Goal: Task Accomplishment & Management: Use online tool/utility

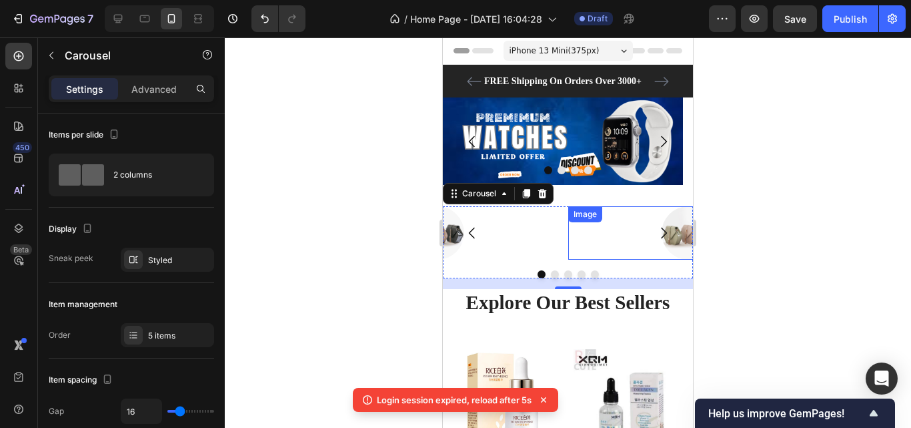
scroll to position [999, 0]
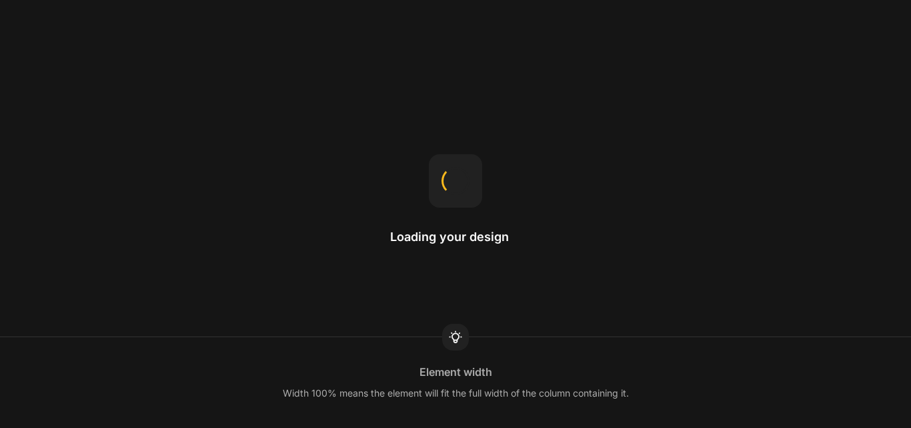
click at [556, 241] on div "Loading your design Element width Width 100% means the element will fit the ful…" at bounding box center [455, 214] width 911 height 428
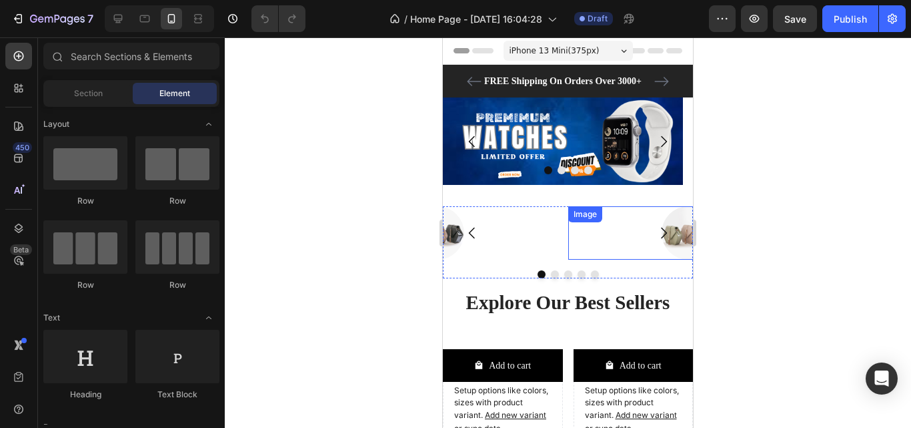
click at [586, 257] on div at bounding box center [688, 232] width 240 height 53
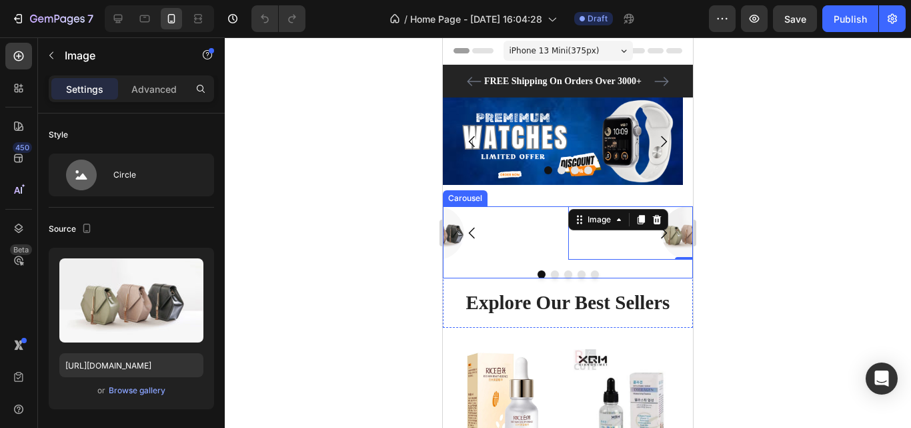
click at [562, 226] on div "Image 0 Image Image Image Image" at bounding box center [568, 232] width 250 height 53
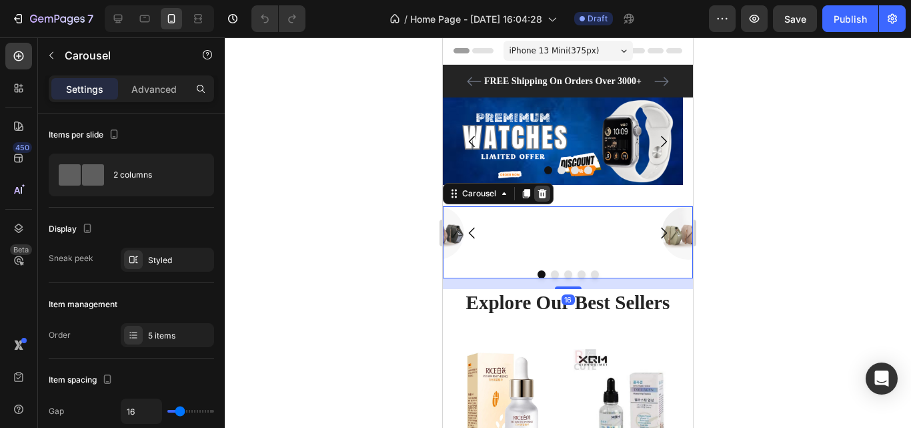
click at [542, 195] on icon at bounding box center [542, 193] width 9 height 9
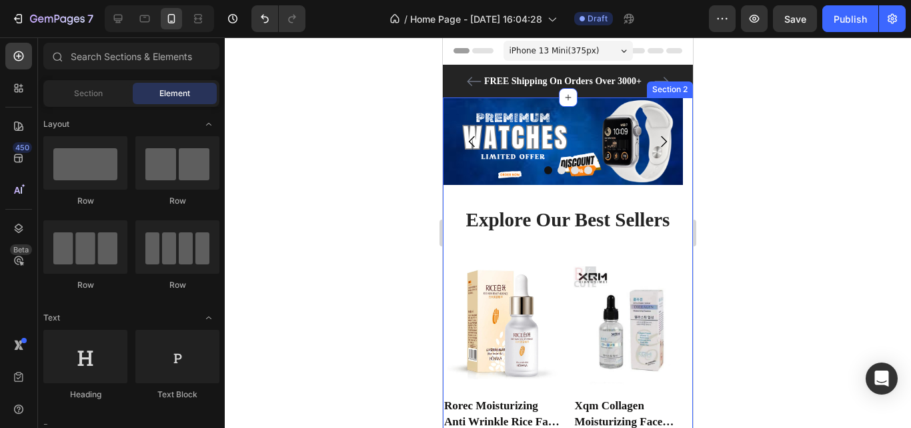
scroll to position [3424, 0]
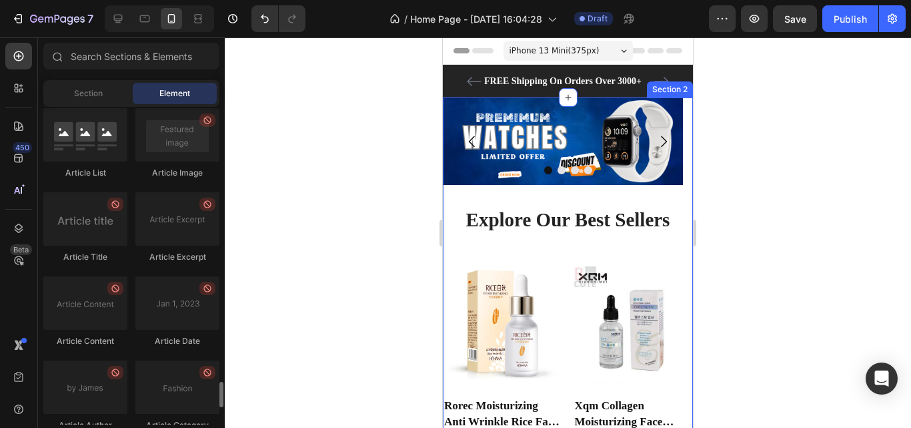
click at [165, 168] on div "Article Image" at bounding box center [177, 173] width 84 height 12
click at [106, 59] on input "text" at bounding box center [131, 56] width 176 height 27
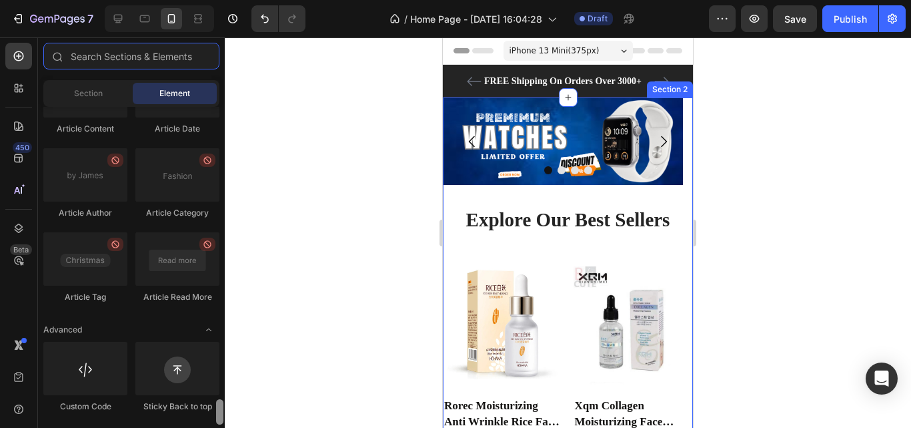
click at [219, 410] on div at bounding box center [219, 411] width 7 height 25
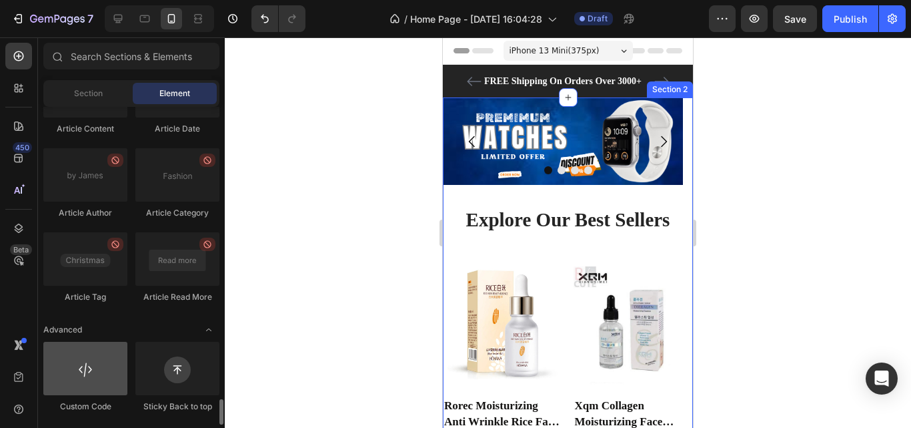
click at [108, 385] on div at bounding box center [85, 368] width 84 height 53
click at [99, 369] on div at bounding box center [85, 368] width 84 height 53
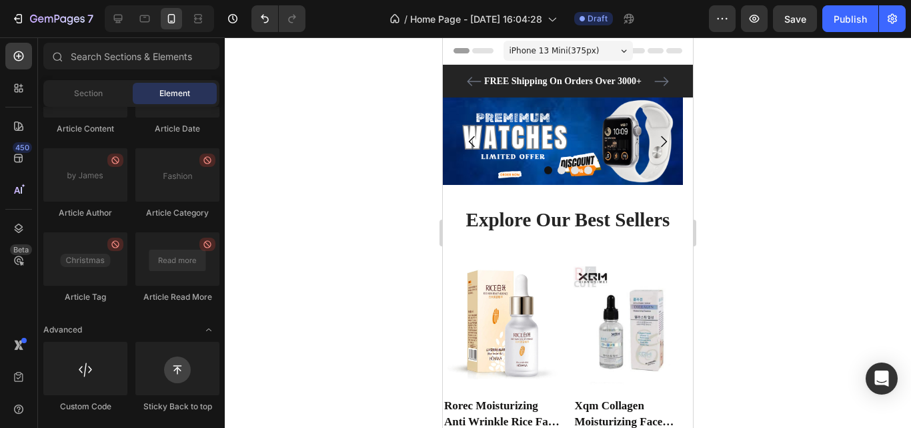
click at [348, 135] on div at bounding box center [568, 232] width 686 height 390
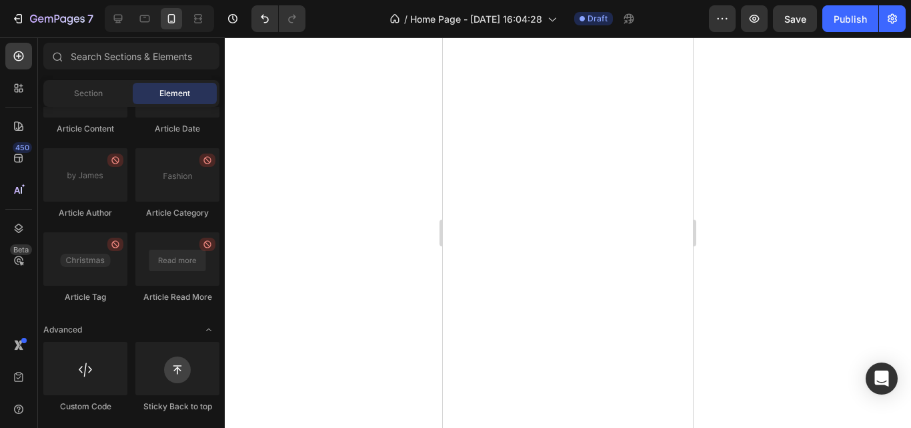
scroll to position [0, 0]
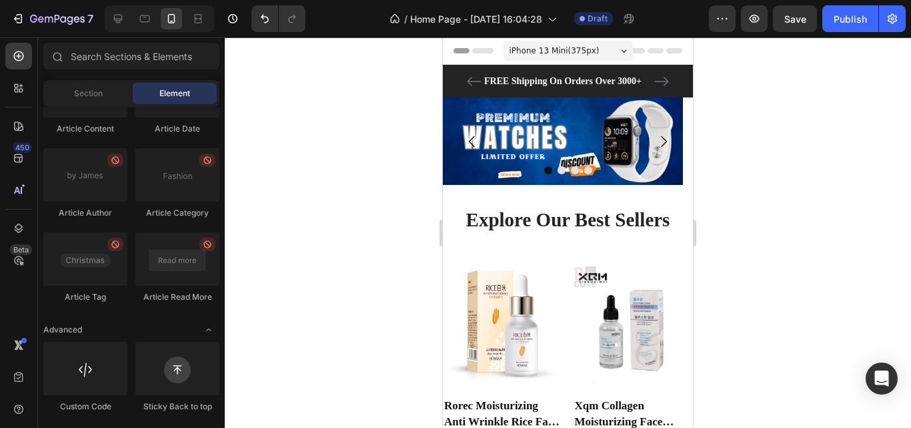
drag, startPoint x: 690, startPoint y: 73, endPoint x: 1213, endPoint y: 396, distance: 614.4
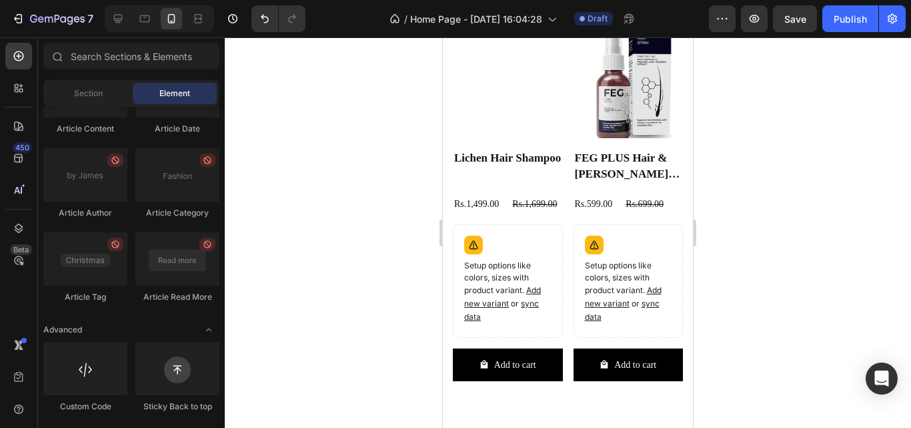
scroll to position [3050, 0]
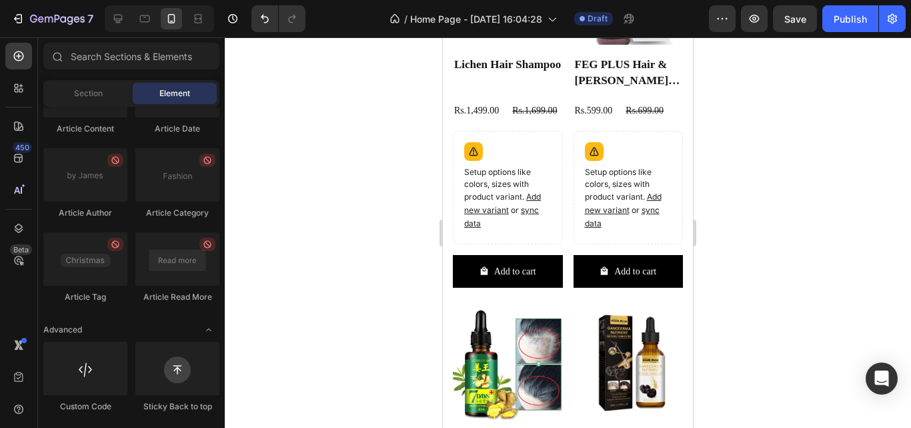
drag, startPoint x: 687, startPoint y: 61, endPoint x: 1176, endPoint y: 295, distance: 541.9
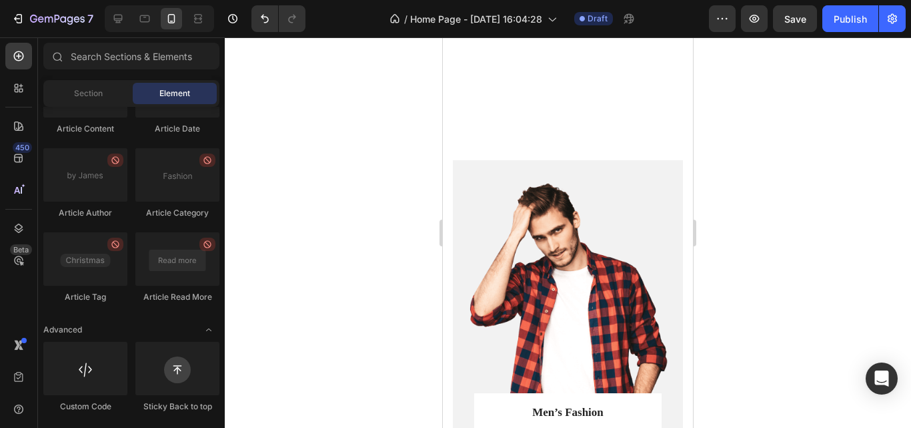
scroll to position [5380, 0]
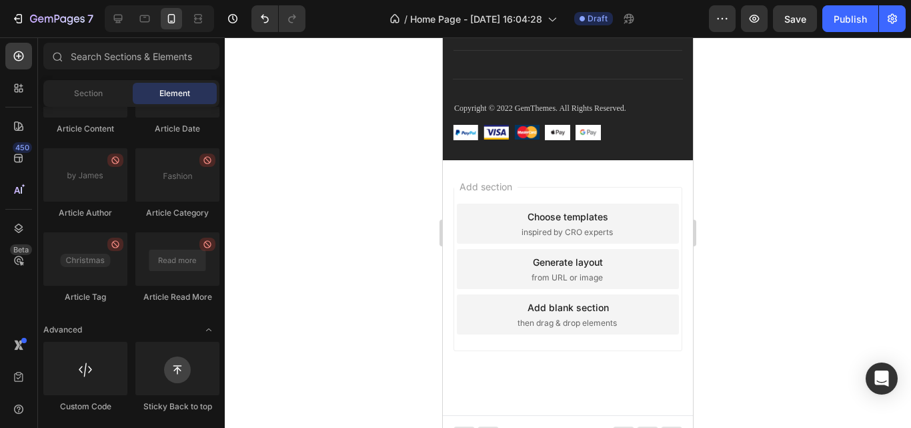
drag, startPoint x: 688, startPoint y: 406, endPoint x: 1225, endPoint y: 165, distance: 588.6
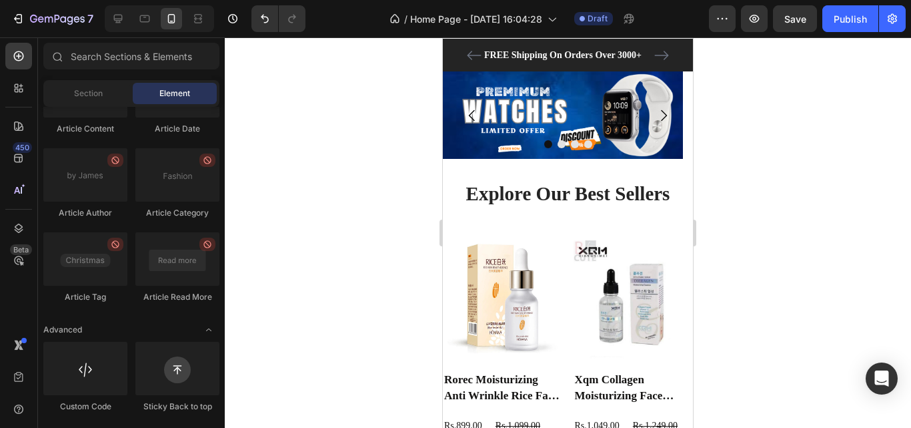
scroll to position [0, 0]
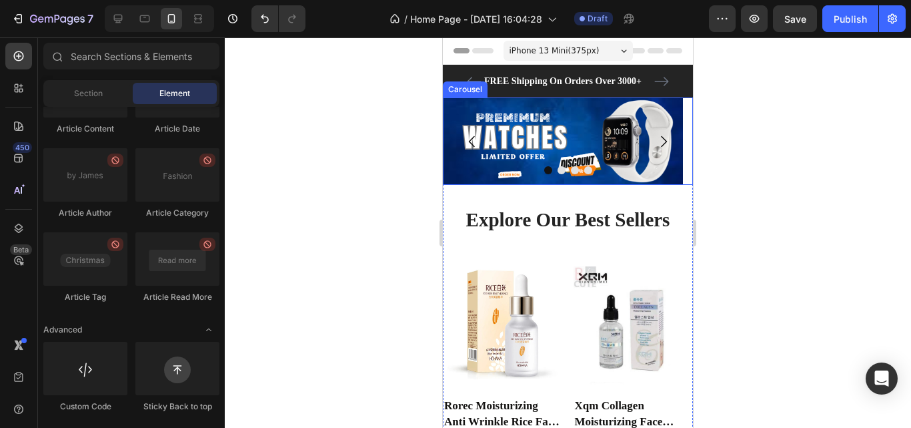
click at [661, 142] on icon "Carousel Next Arrow" at bounding box center [664, 140] width 6 height 11
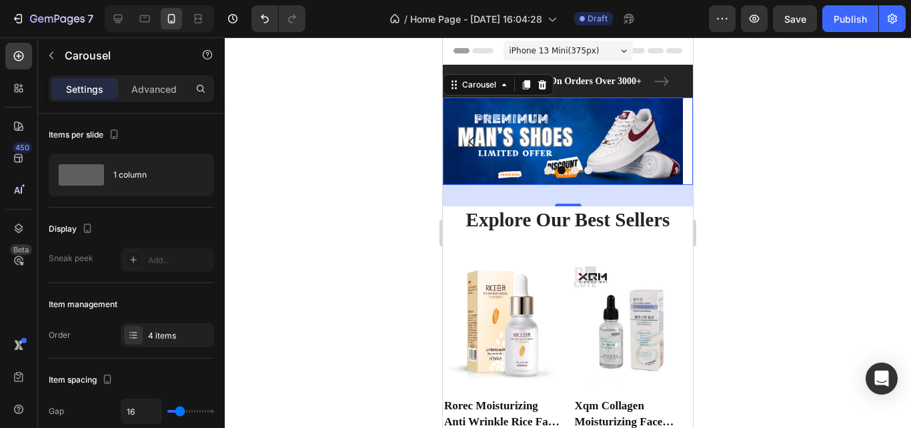
click at [661, 141] on icon "Carousel Next Arrow" at bounding box center [664, 140] width 6 height 11
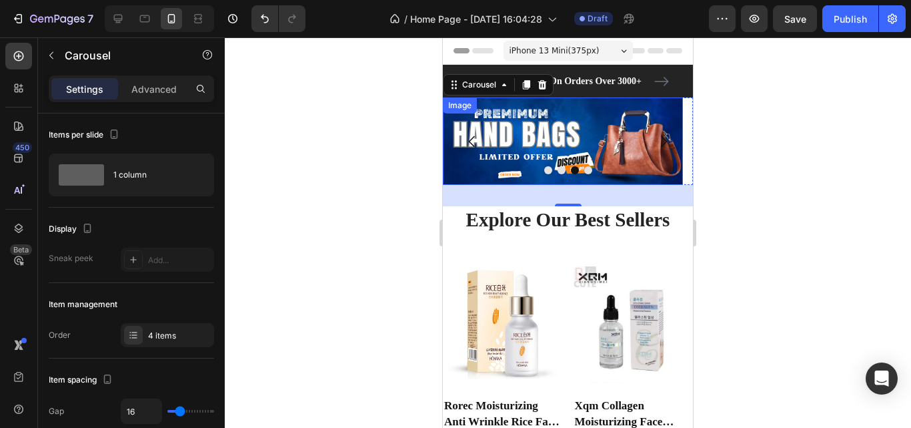
click at [622, 130] on img at bounding box center [563, 140] width 240 height 87
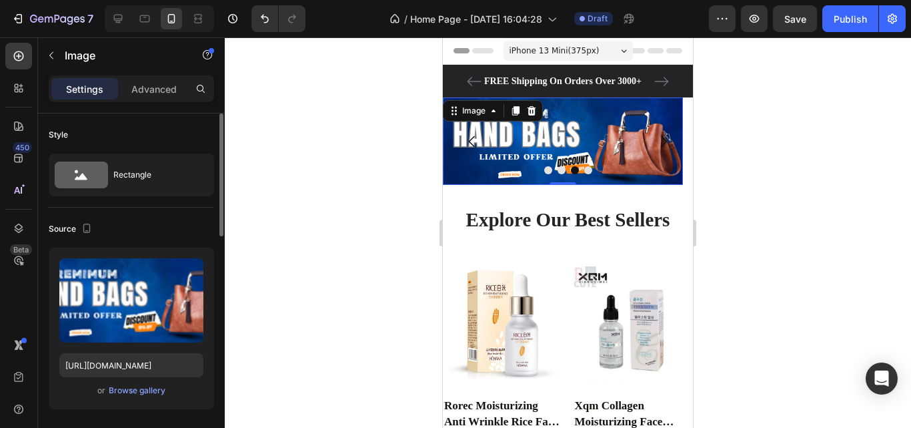
scroll to position [655, 0]
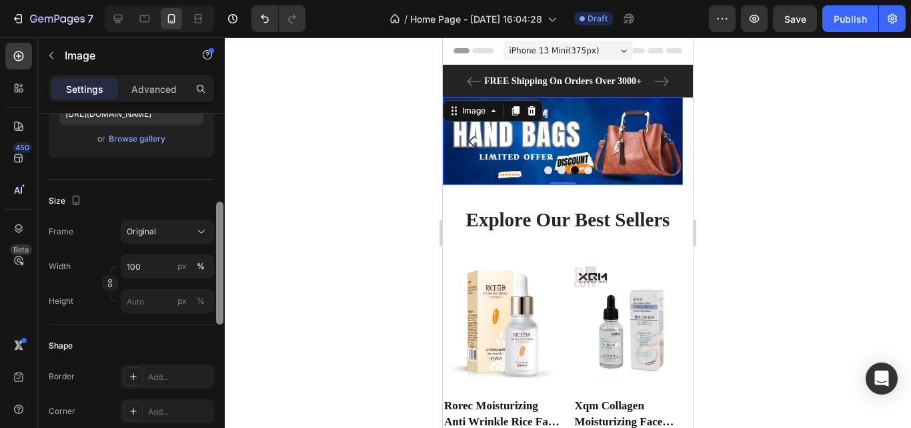
drag, startPoint x: 217, startPoint y: 362, endPoint x: 237, endPoint y: 220, distance: 143.5
click at [237, 0] on div "7 / Home Page - Sep 25, 16:04:28 Draft Preview Save Publish 450 Beta Sections(1…" at bounding box center [455, 0] width 911 height 0
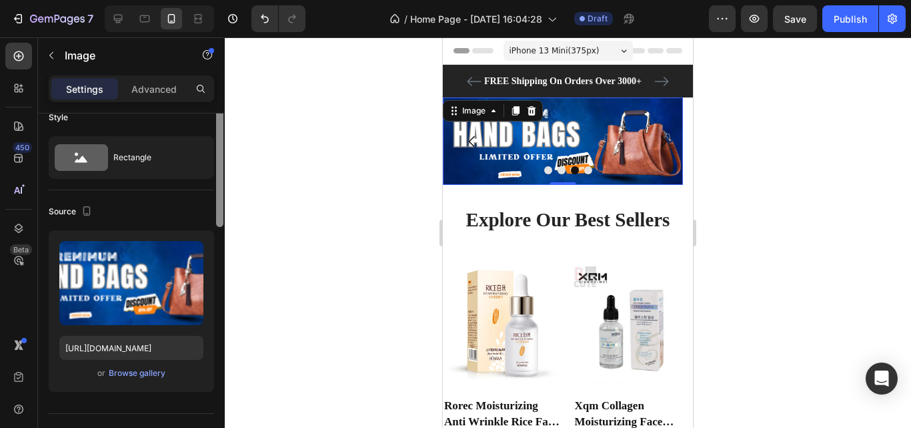
scroll to position [0, 0]
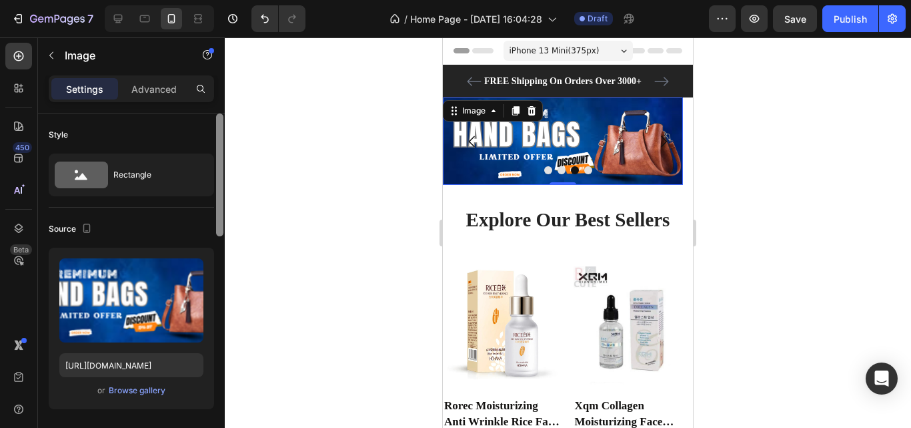
drag, startPoint x: 219, startPoint y: 269, endPoint x: 227, endPoint y: 163, distance: 106.3
click at [227, 0] on div "7 / Home Page - Sep 25, 16:04:28 Draft Preview Save Publish 450 Beta Sections(1…" at bounding box center [455, 0] width 911 height 0
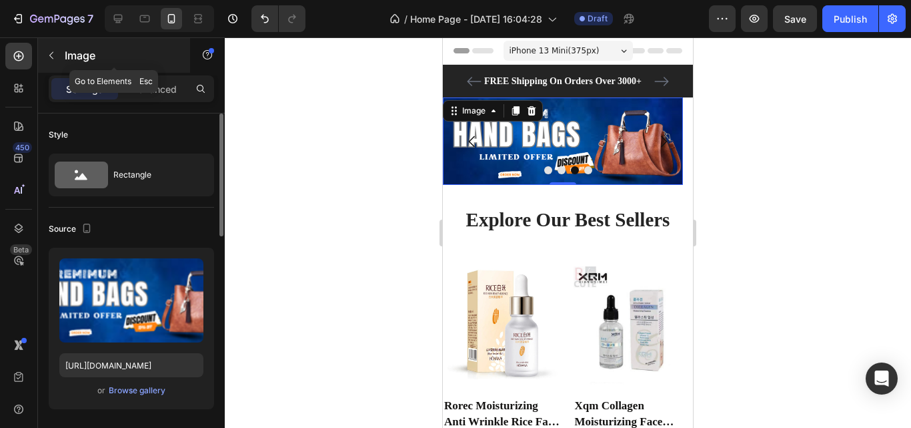
click at [47, 59] on icon "button" at bounding box center [51, 55] width 11 height 11
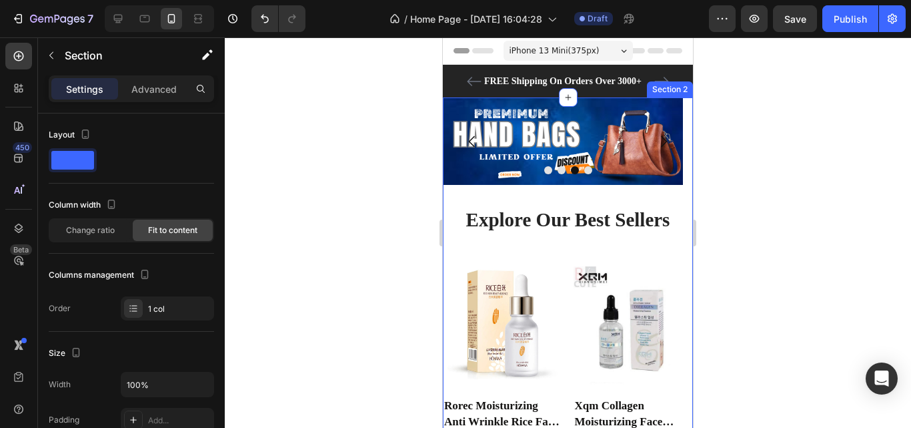
click at [621, 190] on div "Image Image Image Image Carousel" at bounding box center [568, 151] width 250 height 109
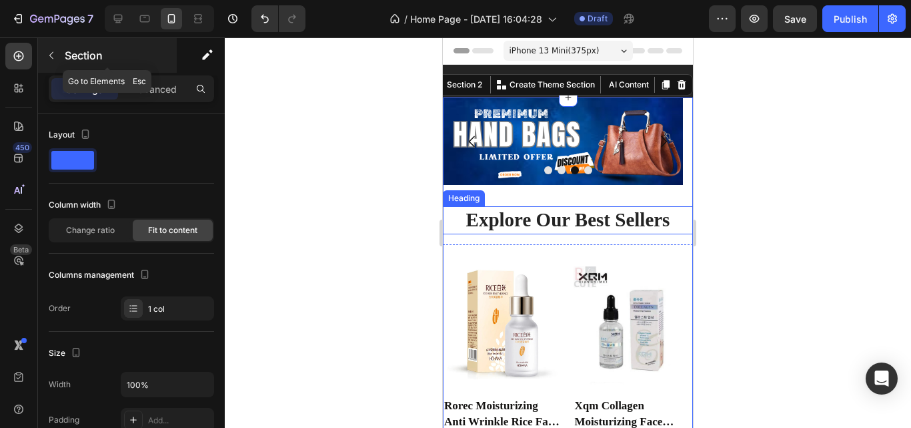
click at [45, 51] on button "button" at bounding box center [51, 55] width 21 height 21
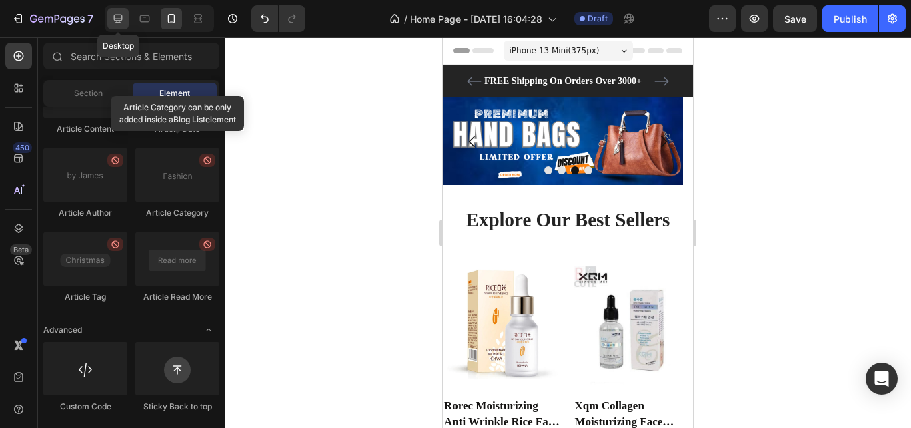
click at [122, 19] on icon at bounding box center [118, 19] width 9 height 9
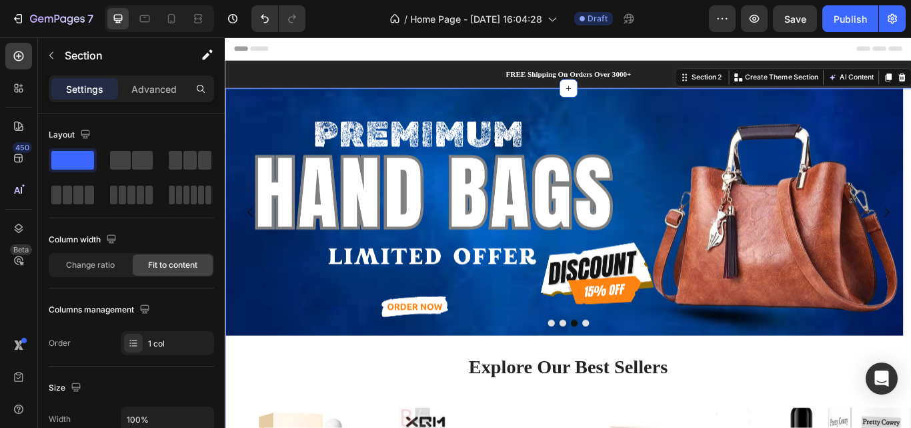
click at [658, 391] on div "Image Image Image Image Carousel" at bounding box center [625, 252] width 801 height 310
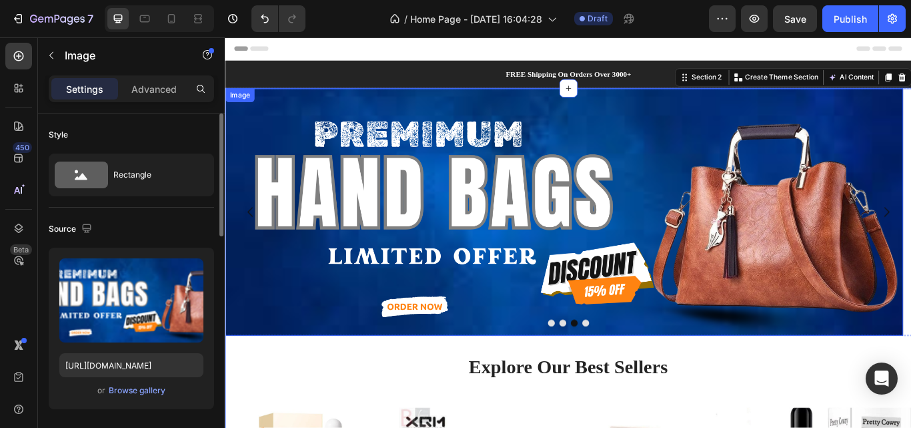
click at [632, 170] on img at bounding box center [620, 241] width 791 height 288
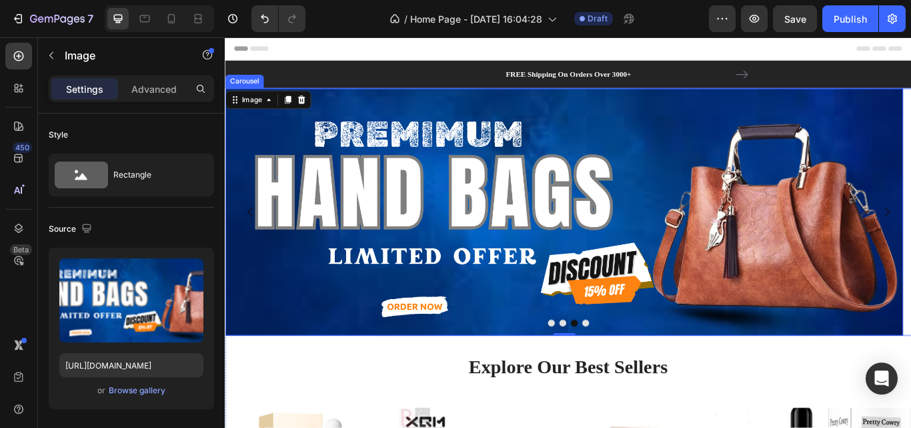
click at [634, 372] on div at bounding box center [625, 370] width 801 height 8
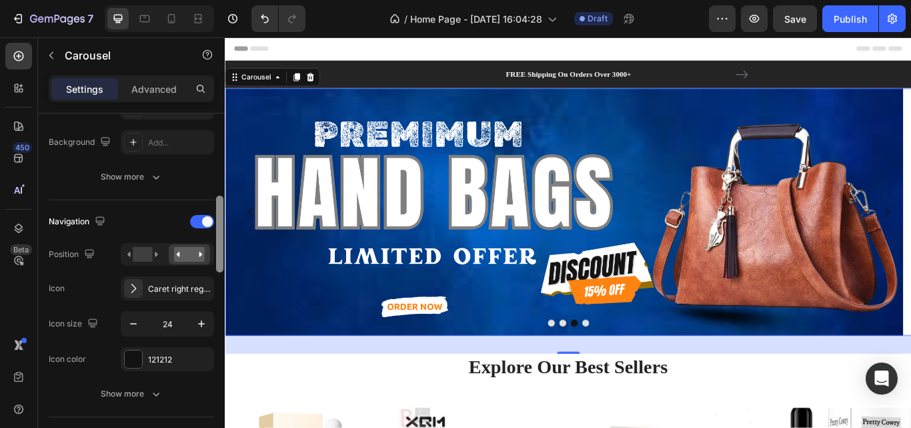
scroll to position [395, 0]
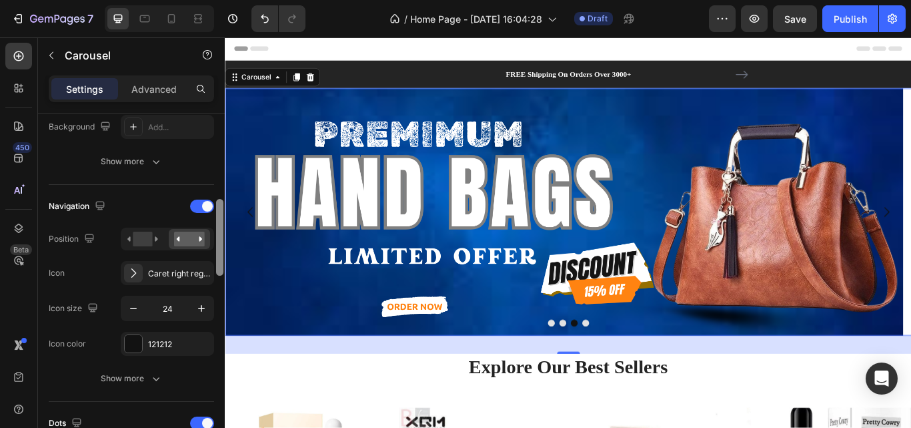
drag, startPoint x: 219, startPoint y: 173, endPoint x: 225, endPoint y: 260, distance: 86.2
click at [225, 0] on div "7 / Home Page - Sep 25, 16:04:28 Draft Preview Save Publish 450 Beta Sections(1…" at bounding box center [455, 0] width 911 height 0
drag, startPoint x: 450, startPoint y: 297, endPoint x: 227, endPoint y: 319, distance: 223.9
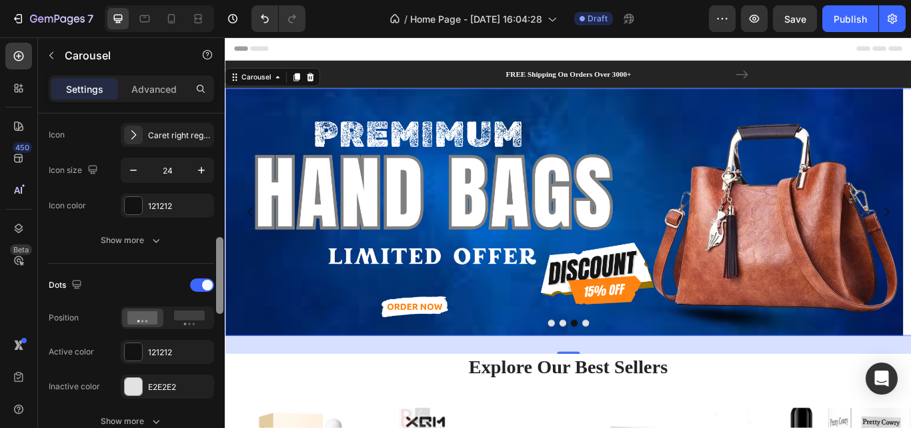
scroll to position [539, 0]
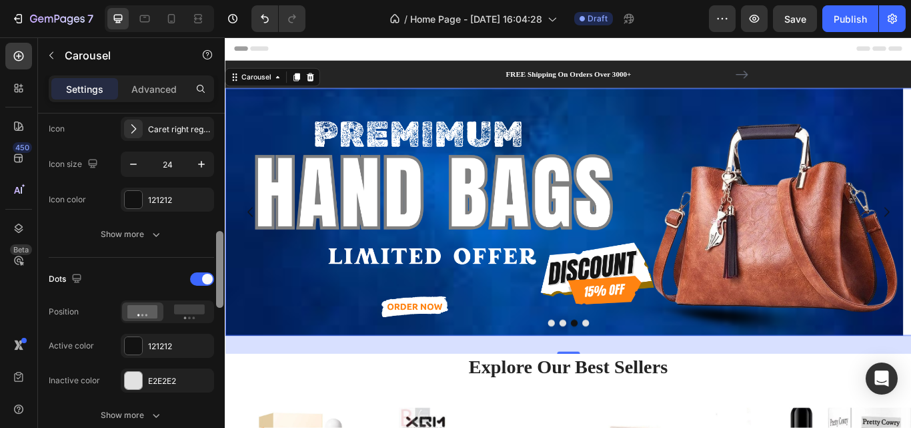
drag, startPoint x: 221, startPoint y: 248, endPoint x: 216, endPoint y: 280, distance: 31.8
click at [216, 280] on div at bounding box center [219, 269] width 7 height 77
click at [191, 308] on rect at bounding box center [189, 309] width 31 height 10
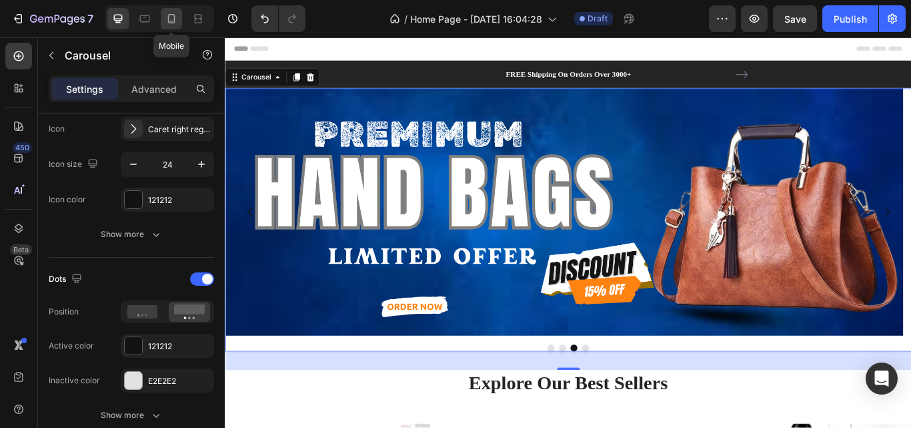
click at [181, 21] on div at bounding box center [171, 18] width 21 height 21
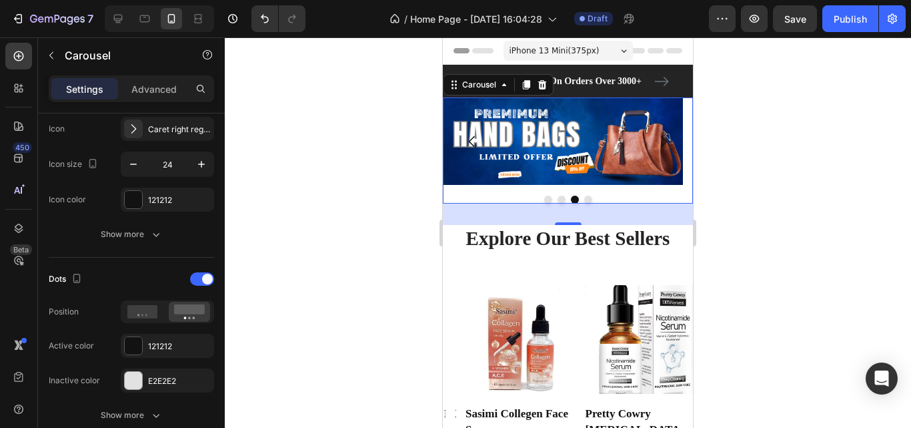
scroll to position [13, 0]
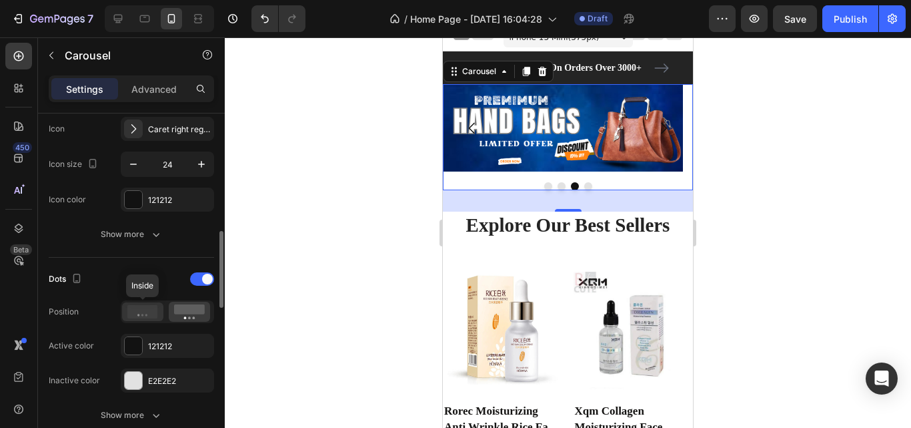
click at [145, 320] on div at bounding box center [142, 311] width 41 height 19
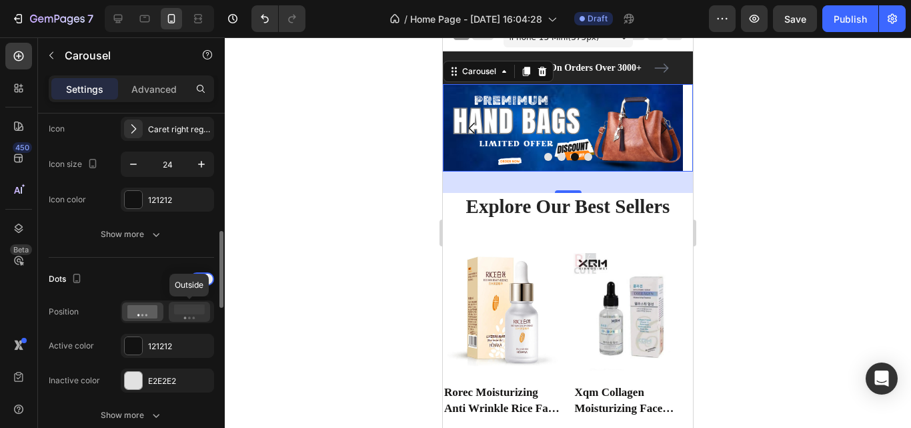
click at [180, 313] on rect at bounding box center [189, 309] width 31 height 10
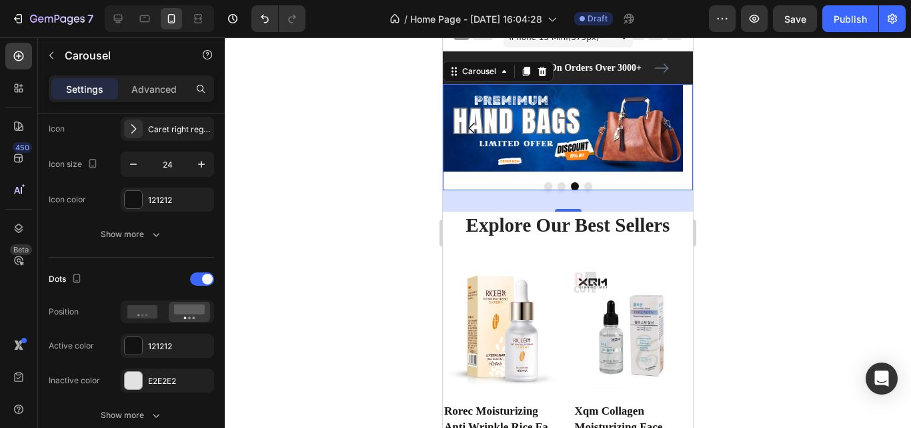
click at [742, 268] on div at bounding box center [568, 232] width 686 height 390
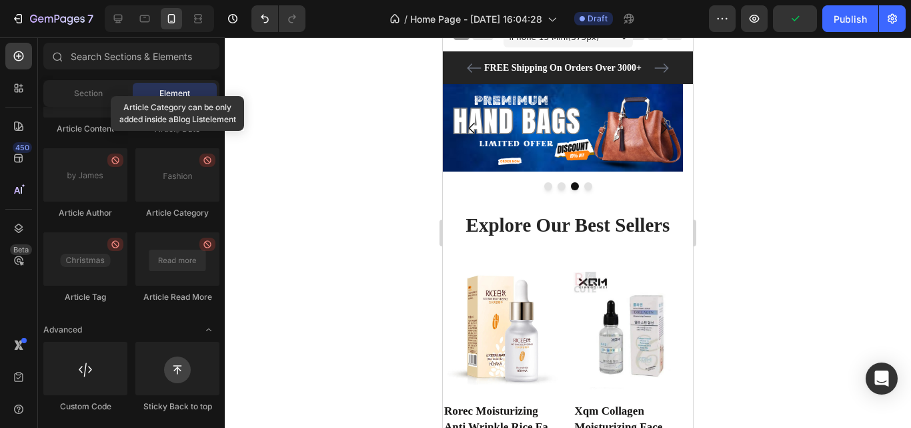
click at [788, 131] on div at bounding box center [568, 232] width 686 height 390
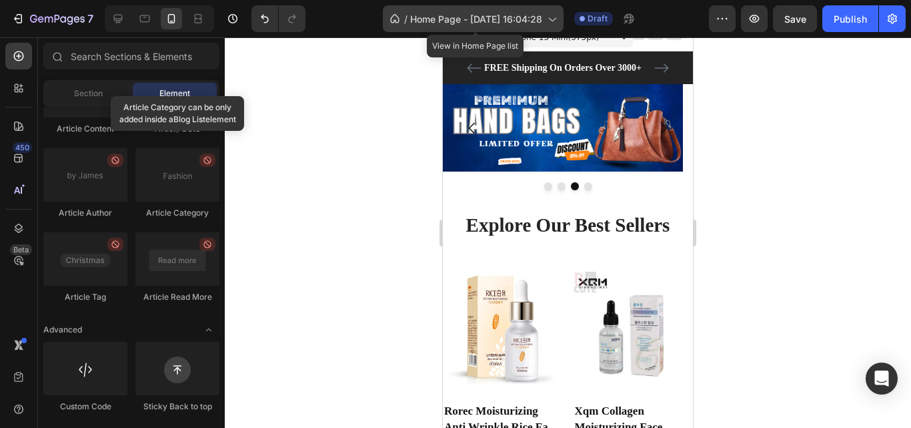
click at [542, 23] on span "Home Page - [DATE] 16:04:28" at bounding box center [476, 19] width 132 height 14
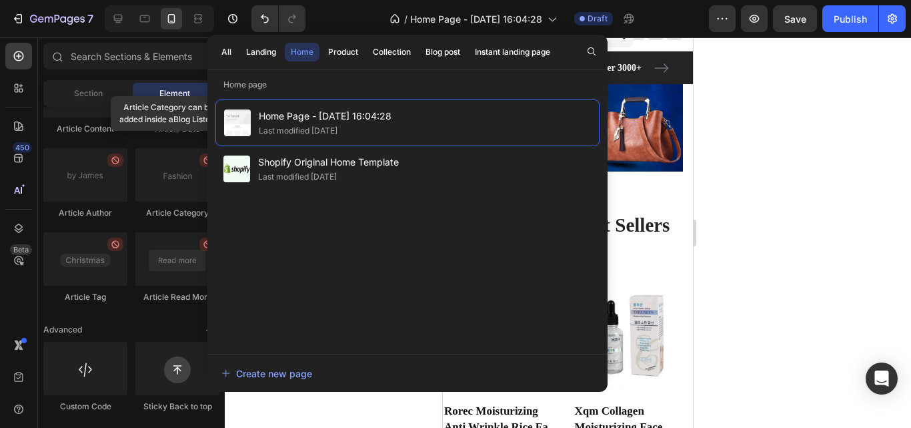
click at [739, 131] on div at bounding box center [568, 232] width 686 height 390
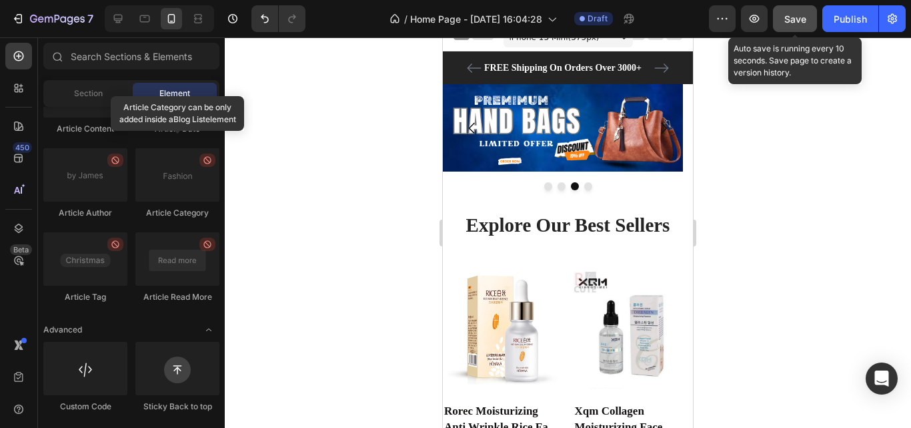
click at [805, 12] on div "Save" at bounding box center [796, 19] width 22 height 14
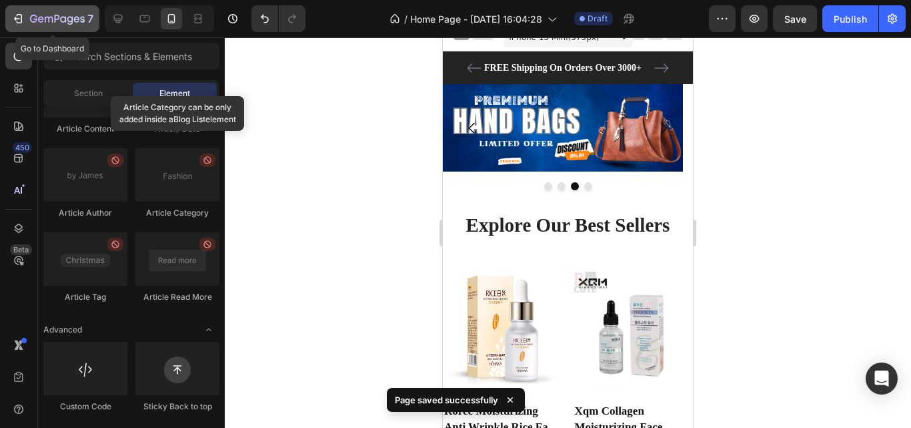
click at [27, 20] on div "7" at bounding box center [52, 19] width 82 height 16
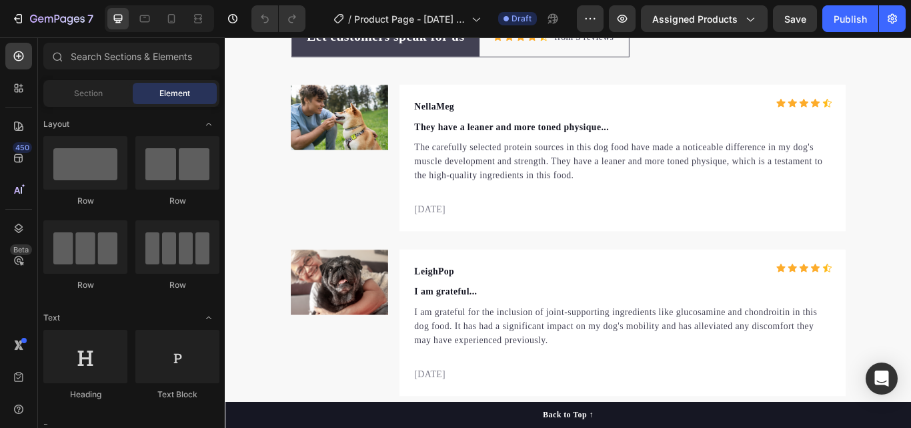
scroll to position [3853, 0]
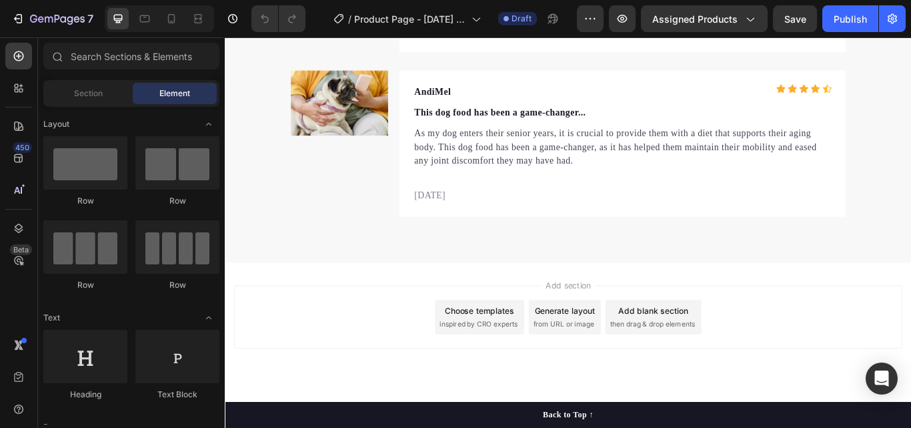
click at [542, 358] on div "Choose templates" at bounding box center [522, 356] width 81 height 14
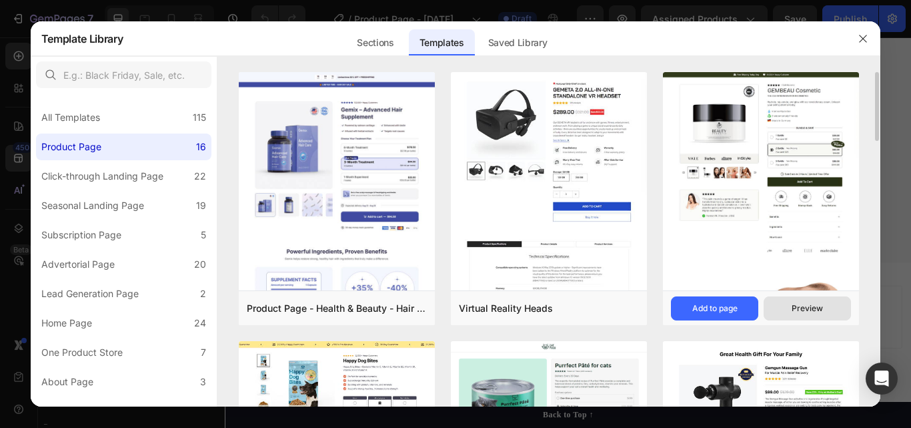
click at [824, 306] on button "Preview" at bounding box center [807, 308] width 87 height 24
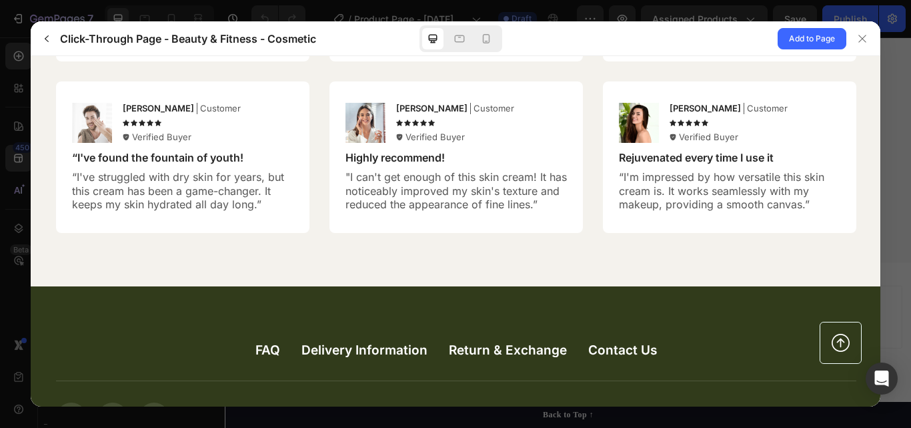
scroll to position [3654, 0]
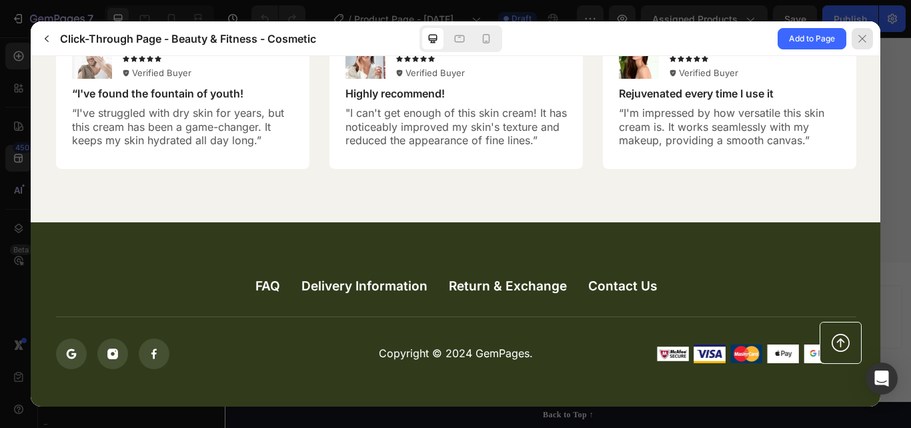
click at [865, 45] on div at bounding box center [862, 38] width 21 height 21
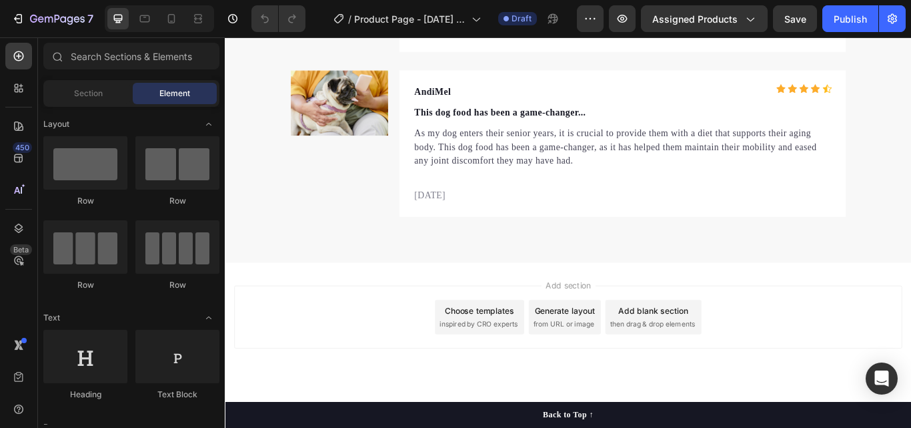
click at [499, 368] on span "inspired by CRO experts" at bounding box center [520, 372] width 91 height 12
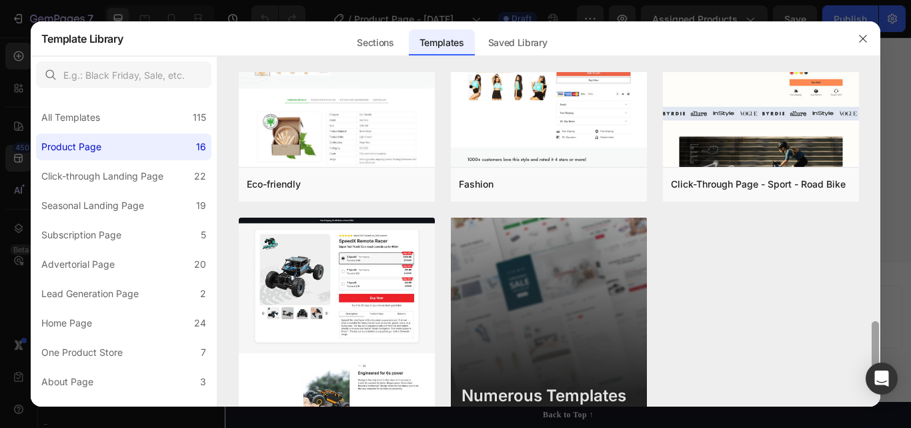
scroll to position [1209, 0]
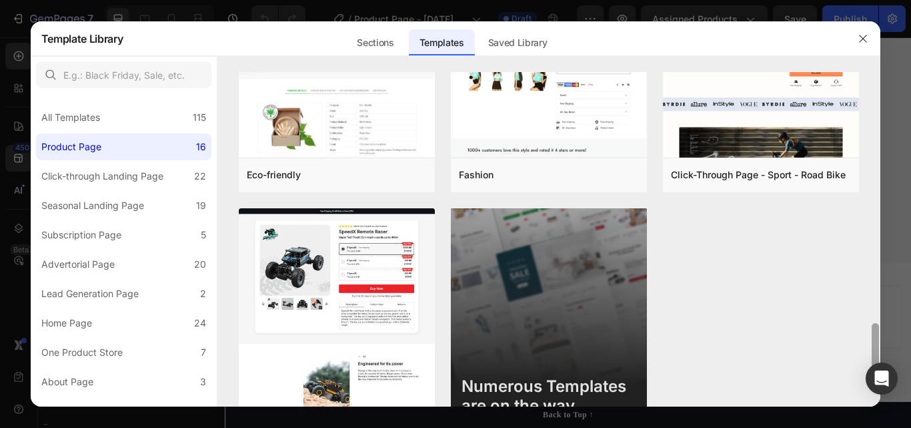
drag, startPoint x: 873, startPoint y: 304, endPoint x: 880, endPoint y: 352, distance: 48.6
click at [880, 352] on div at bounding box center [876, 239] width 10 height 334
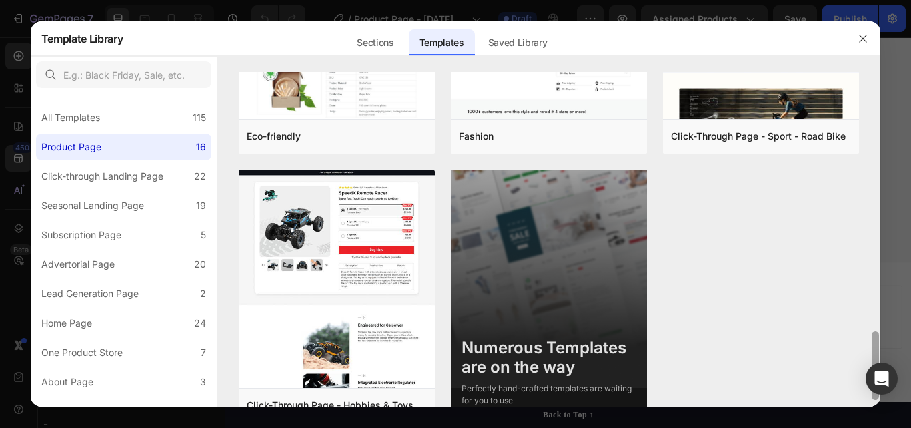
scroll to position [1268, 0]
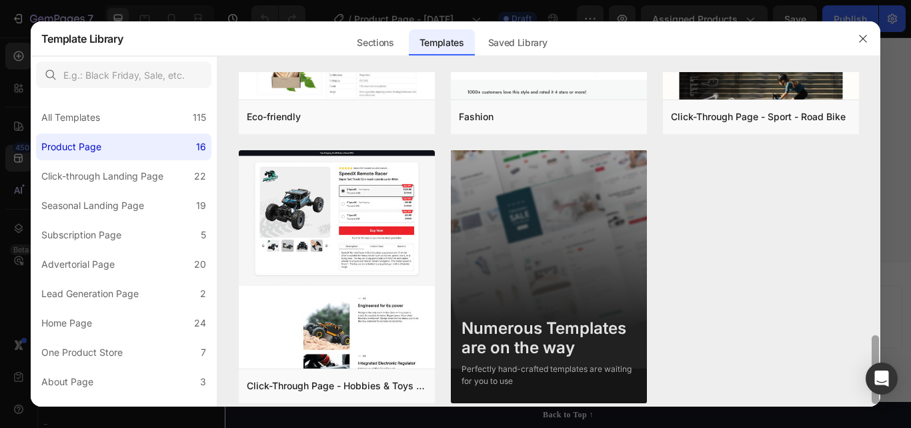
drag, startPoint x: 877, startPoint y: 340, endPoint x: 877, endPoint y: 352, distance: 12.0
click at [877, 352] on div at bounding box center [875, 369] width 7 height 69
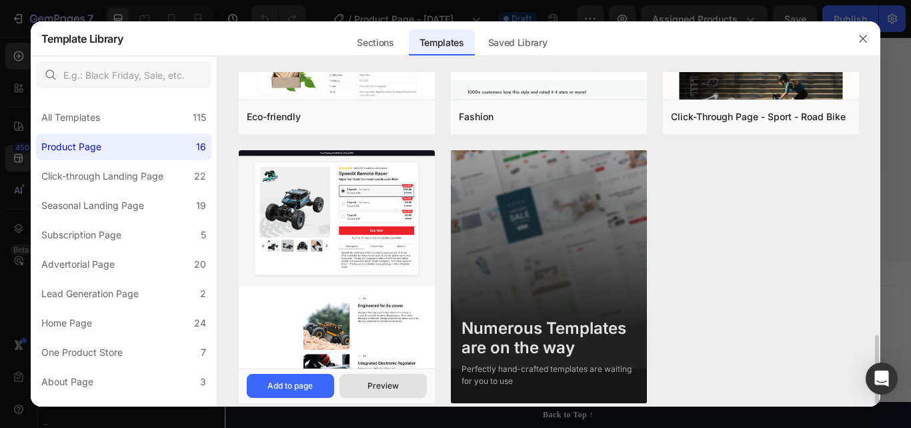
click at [398, 382] on div "Preview" at bounding box center [383, 386] width 31 height 12
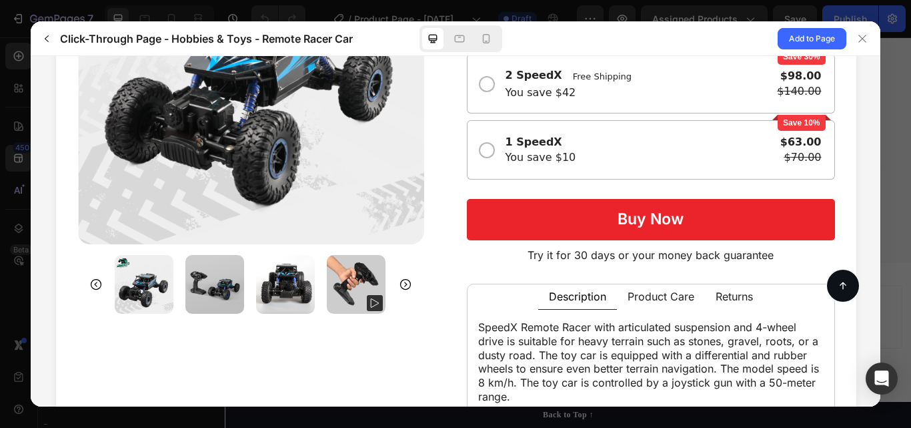
scroll to position [145, 0]
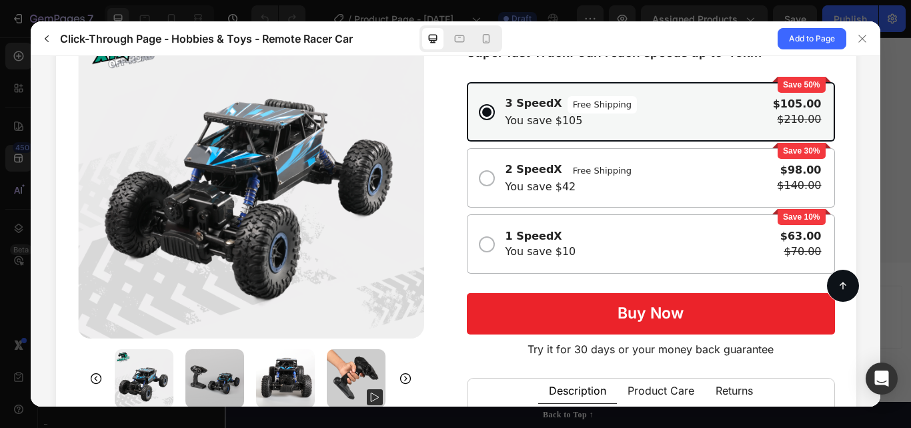
click at [453, 194] on div at bounding box center [456, 250] width 758 height 518
click at [466, 178] on div "2 SpeedX Free Shipping You save $42 $98.00 $140.00" at bounding box center [650, 177] width 368 height 59
click at [30, 56] on input "Save 30% 2 SpeedX Free Shipping You save $42 $98.00 $140.00" at bounding box center [30, 56] width 0 height 0
click at [466, 191] on div "2 SpeedX Free Shipping You save $42 $98.00 $140.00" at bounding box center [650, 177] width 368 height 59
click at [30, 56] on input "Save 30% 2 SpeedX Free Shipping You save $42 $98.00 $140.00" at bounding box center [30, 56] width 0 height 0
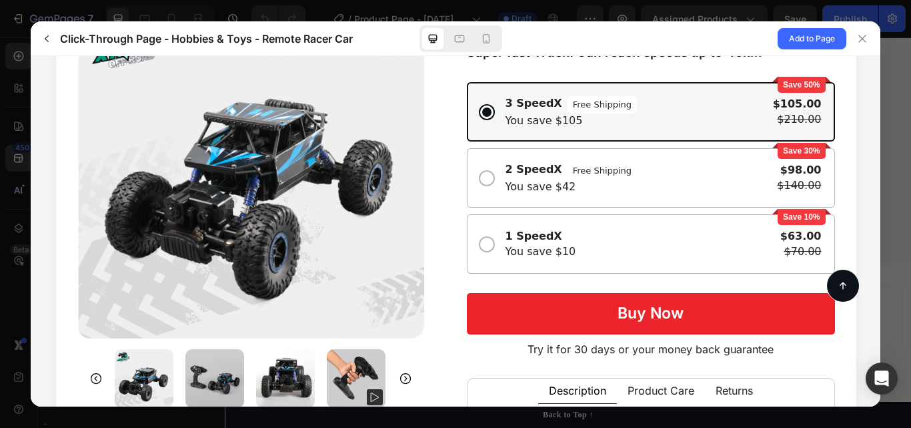
click at [833, 188] on div at bounding box center [455, 250] width 801 height 560
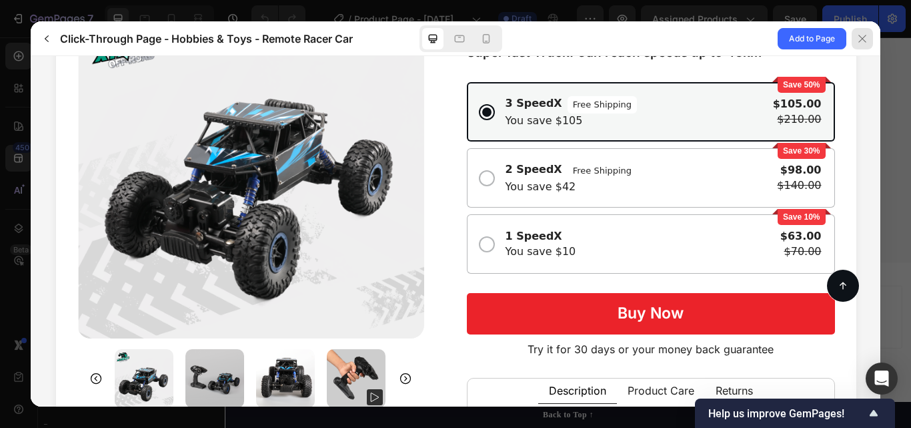
click at [865, 41] on icon at bounding box center [862, 38] width 11 height 11
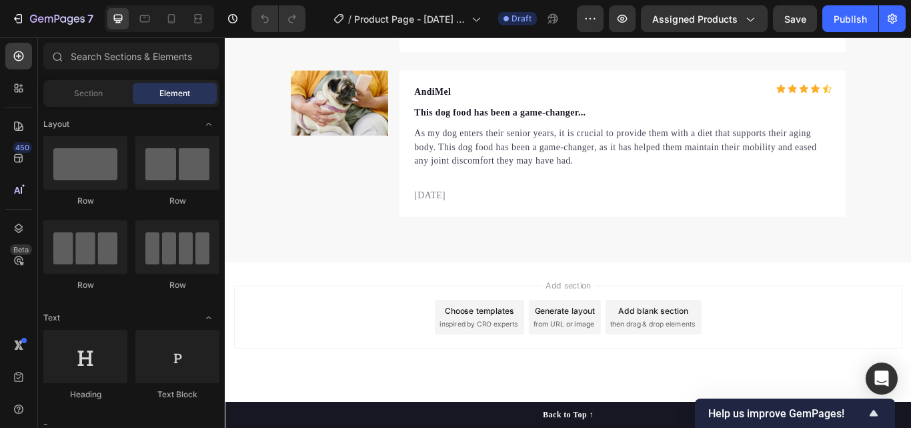
click at [504, 364] on div "Choose templates inspired by CRO experts" at bounding box center [522, 364] width 104 height 40
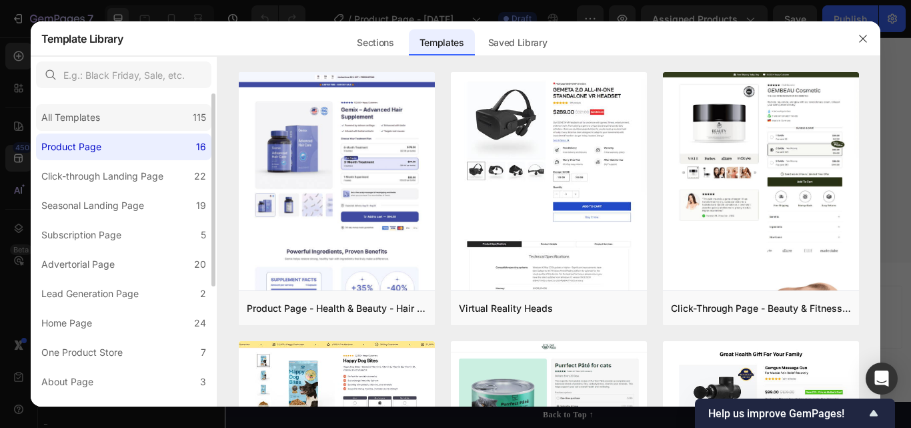
click at [117, 119] on div "All Templates 115" at bounding box center [123, 117] width 175 height 27
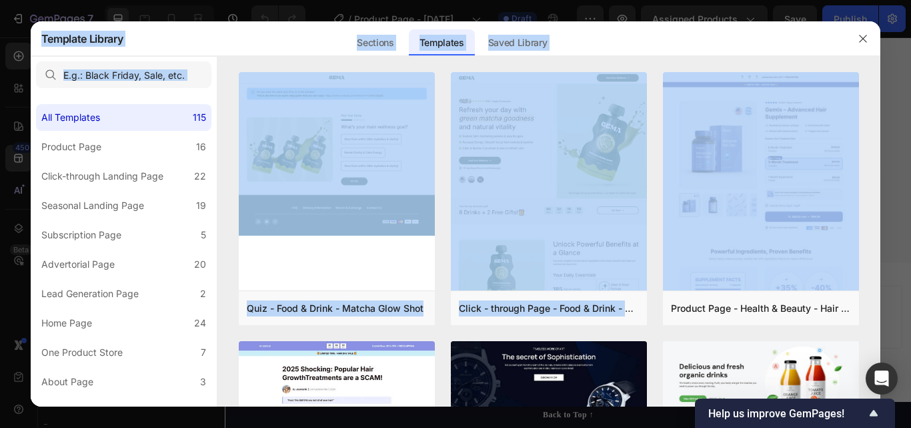
drag, startPoint x: 876, startPoint y: 126, endPoint x: 885, endPoint y: 152, distance: 27.4
click at [885, 152] on div "Template Library Sections Templates Existing pages Saved Library Templates Save…" at bounding box center [455, 214] width 911 height 428
click at [863, 193] on div "Quiz - Food & Drink - Matcha Glow Shot Add to page Preview Click - through Page…" at bounding box center [549, 239] width 664 height 334
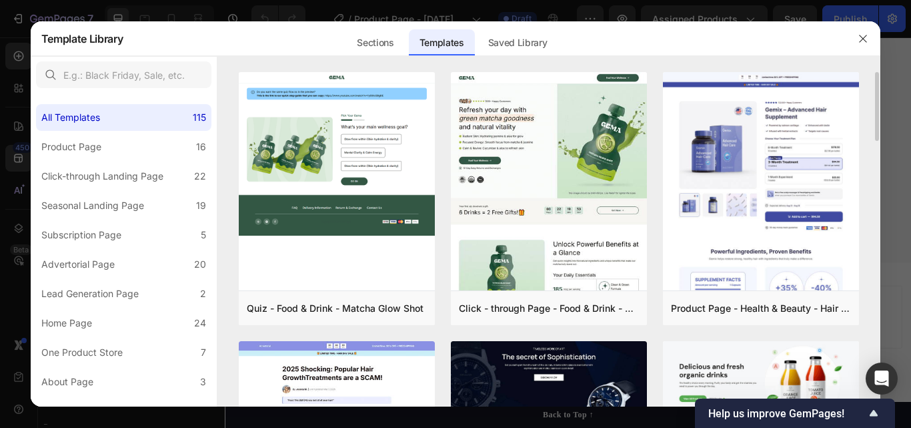
drag, startPoint x: 881, startPoint y: 120, endPoint x: 881, endPoint y: 139, distance: 19.3
click at [881, 139] on div "Quiz - Food & Drink - Matcha Glow Shot Add to page Preview Click - through Page…" at bounding box center [549, 239] width 664 height 334
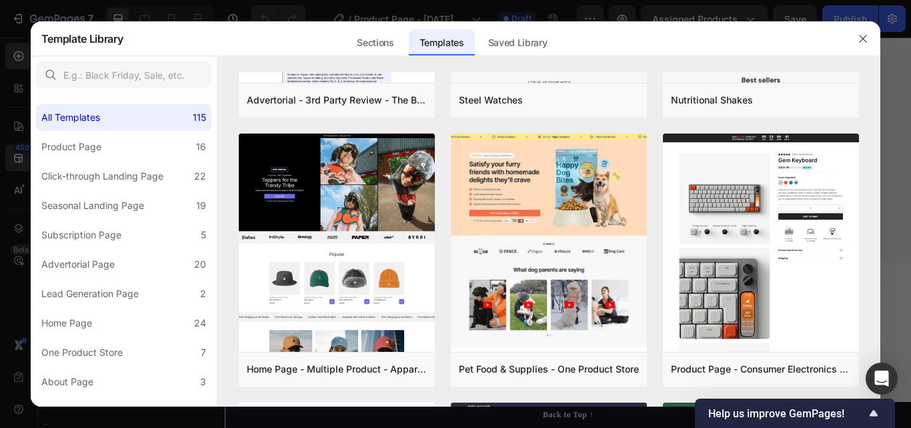
scroll to position [0, 0]
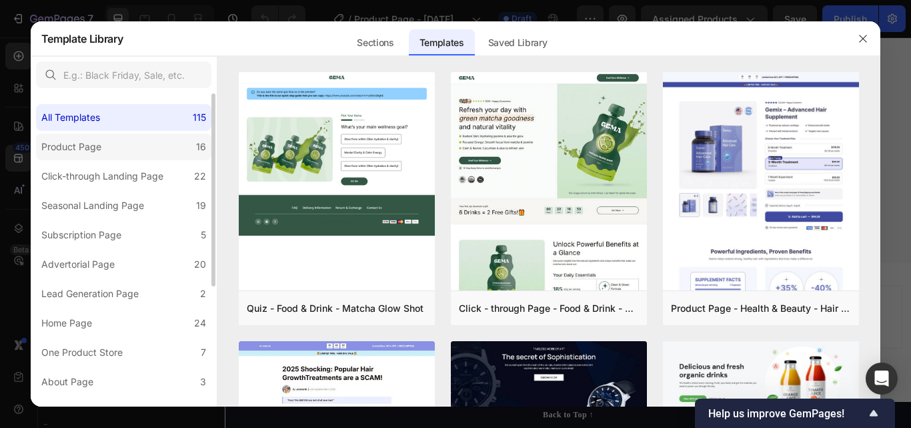
click at [172, 145] on label "Product Page 16" at bounding box center [123, 146] width 175 height 27
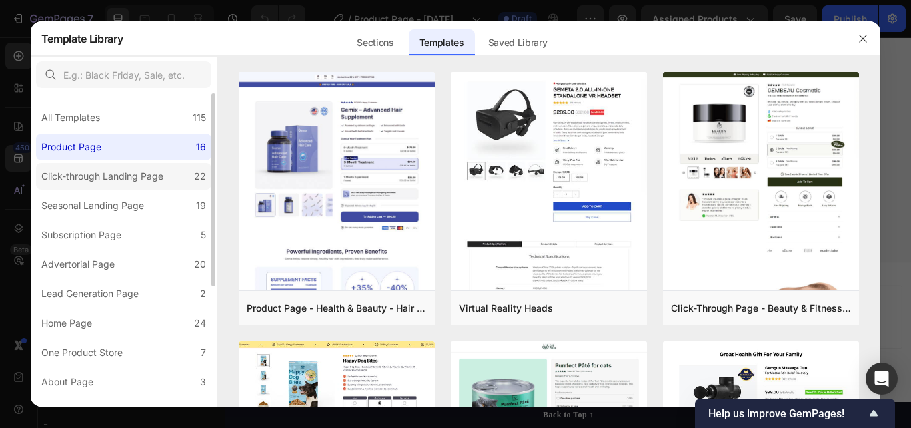
click at [169, 181] on div "Click-through Landing Page" at bounding box center [104, 176] width 127 height 16
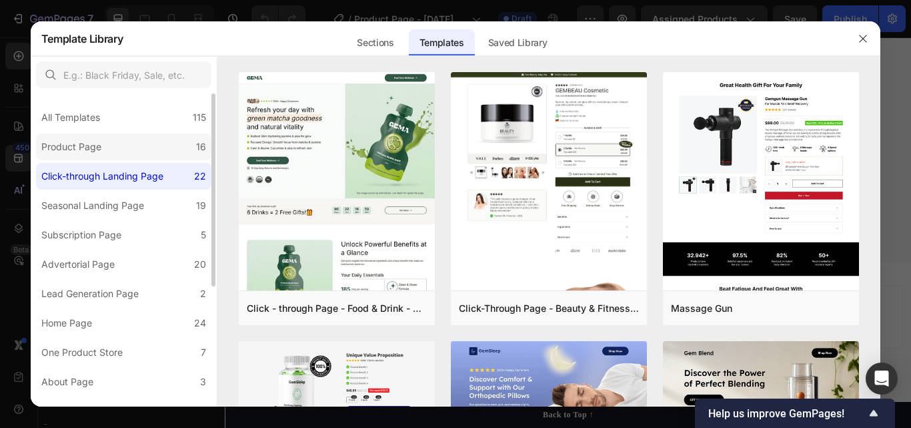
click at [161, 151] on label "Product Page 16" at bounding box center [123, 146] width 175 height 27
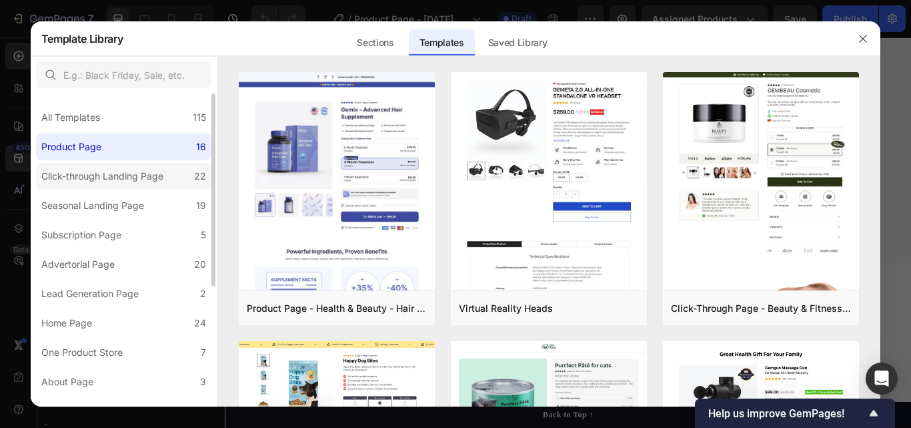
click at [167, 175] on div "Click-through Landing Page" at bounding box center [104, 176] width 127 height 16
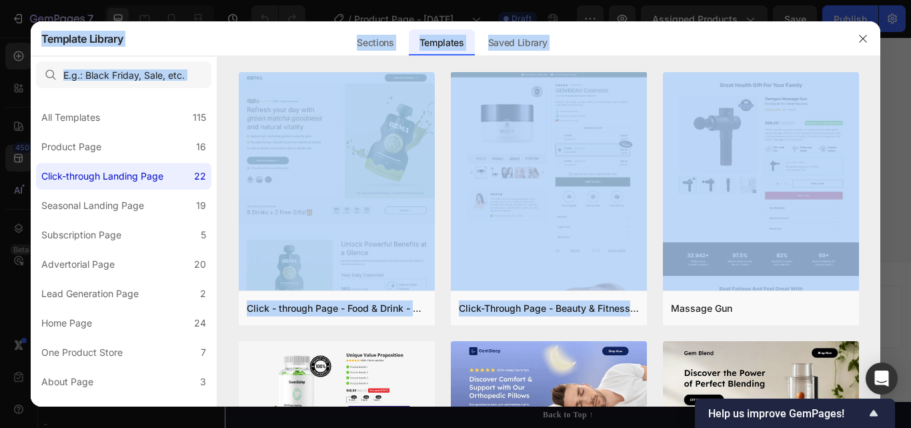
drag, startPoint x: 874, startPoint y: 124, endPoint x: 881, endPoint y: 156, distance: 32.9
click at [881, 156] on div "Template Library Sections Templates Existing pages Saved Library Templates Save…" at bounding box center [455, 214] width 911 height 428
click at [885, 185] on div at bounding box center [455, 214] width 911 height 428
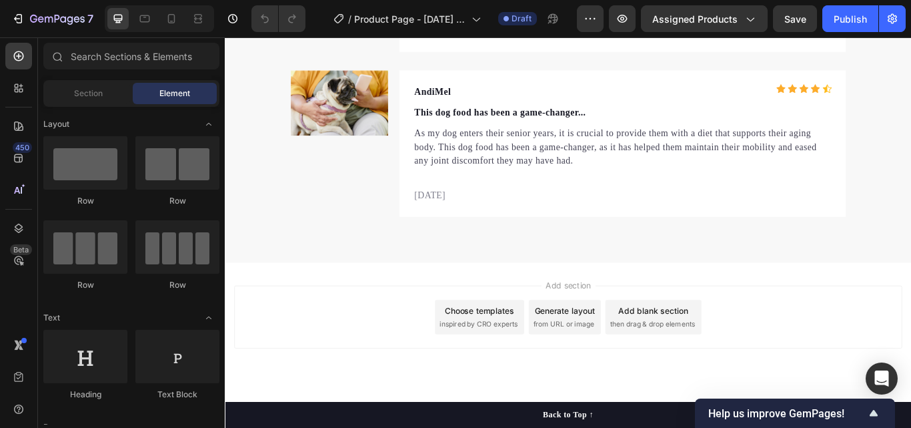
click at [539, 363] on div "Choose templates inspired by CRO experts" at bounding box center [522, 364] width 104 height 40
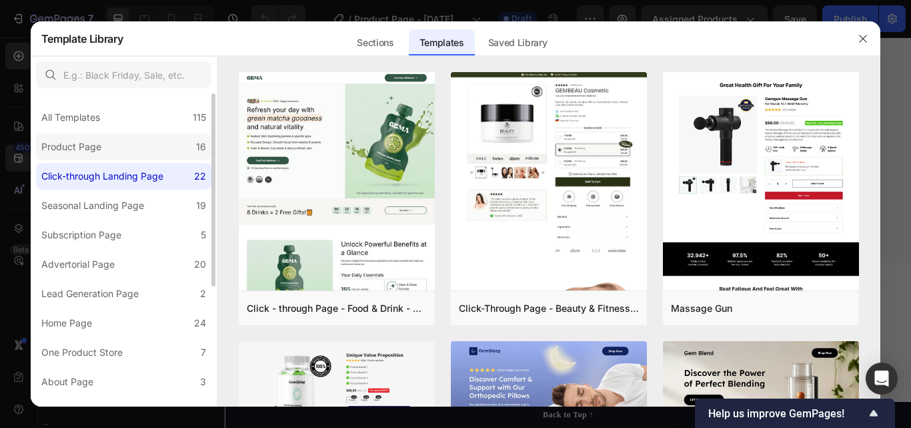
click at [111, 157] on label "Product Page 16" at bounding box center [123, 146] width 175 height 27
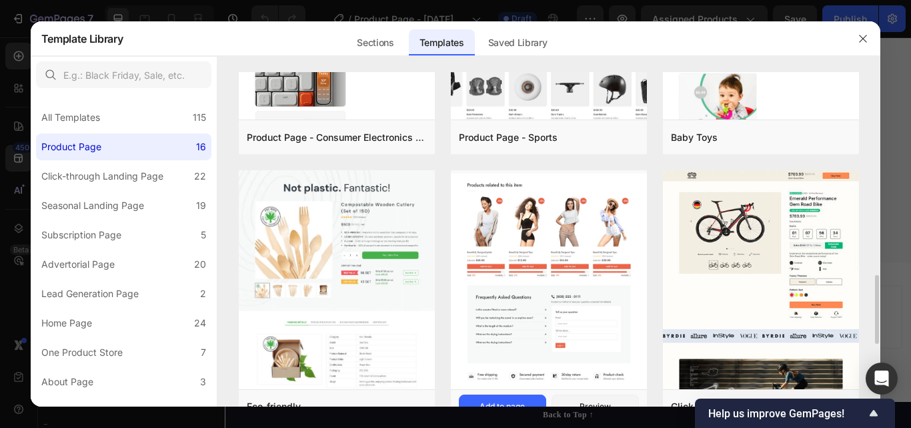
scroll to position [1280, 0]
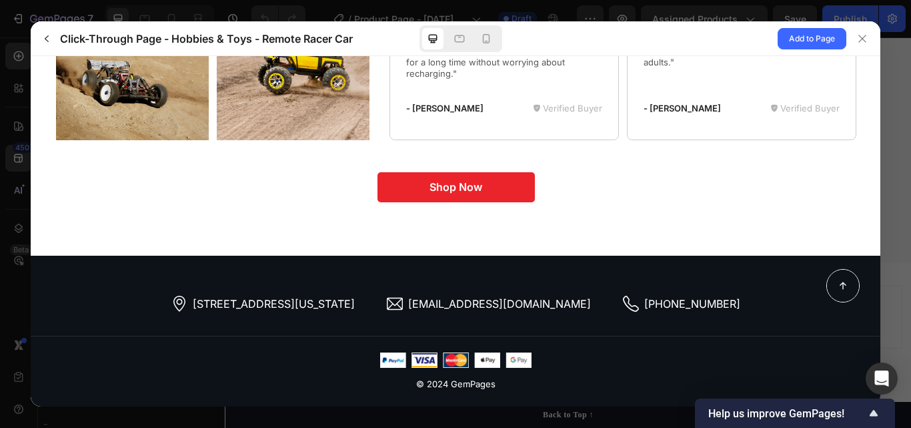
scroll to position [4735, 0]
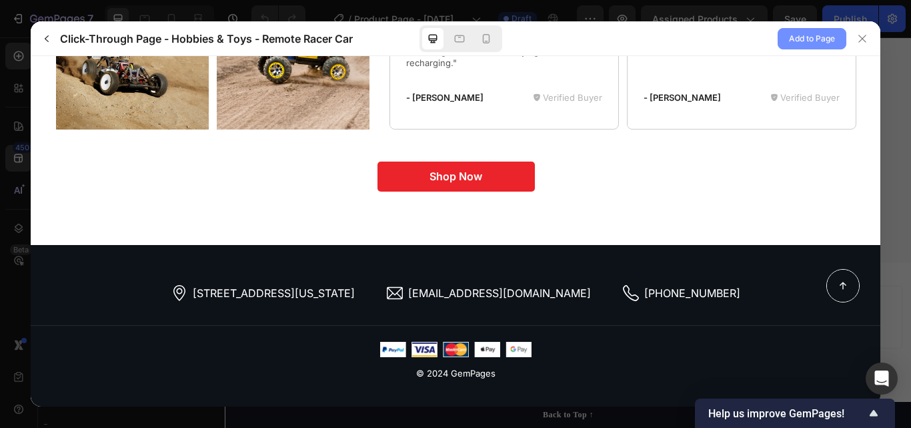
click at [818, 40] on span "Add to Page" at bounding box center [812, 39] width 46 height 16
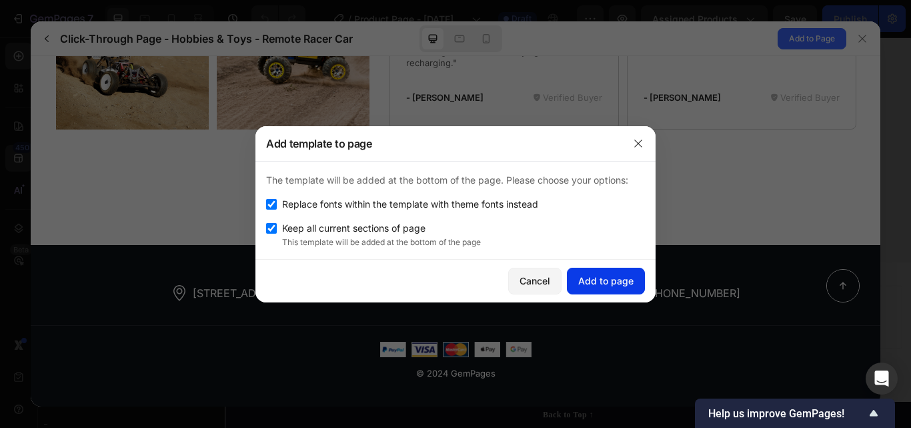
click at [605, 289] on button "Add to page" at bounding box center [606, 281] width 78 height 27
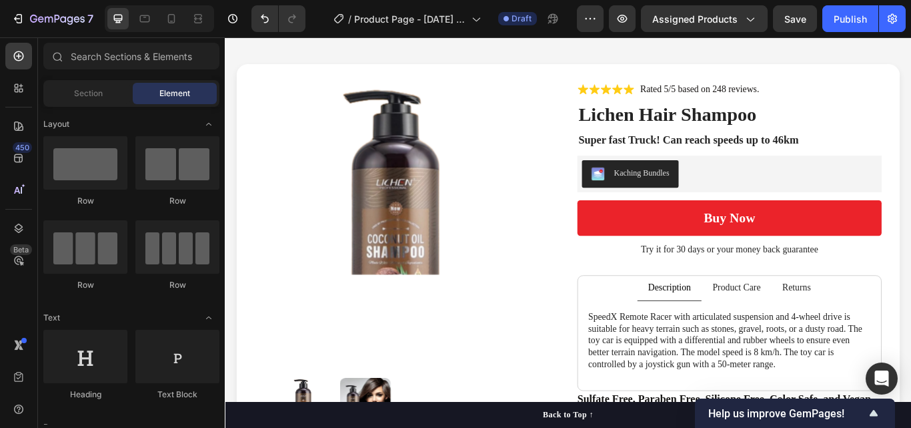
scroll to position [4110, 0]
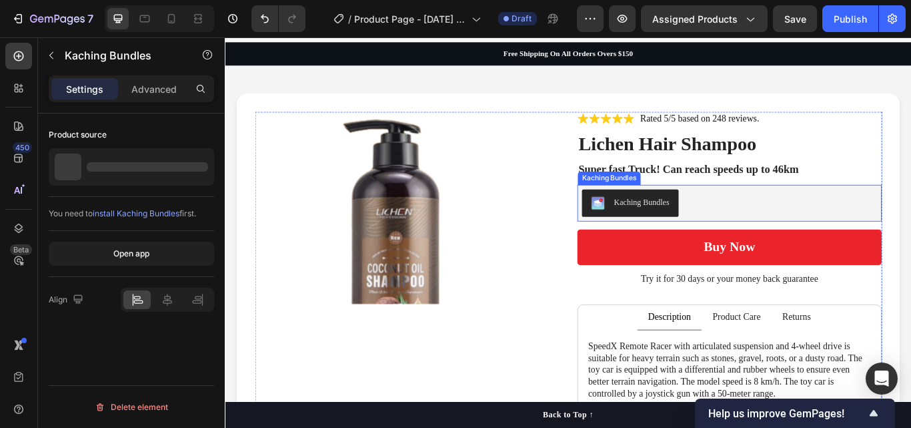
click at [781, 231] on div "Kaching Bundles" at bounding box center [813, 231] width 344 height 32
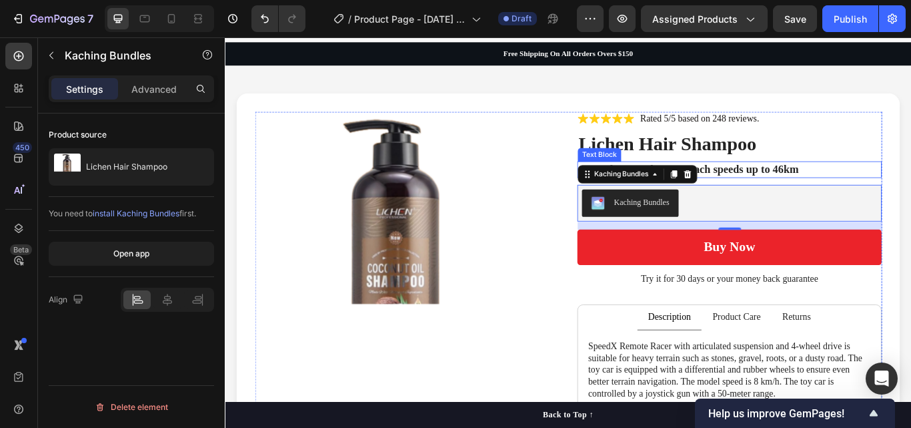
click at [873, 197] on p "Super fast Truck! Can reach speeds up to 46km" at bounding box center [813, 191] width 352 height 17
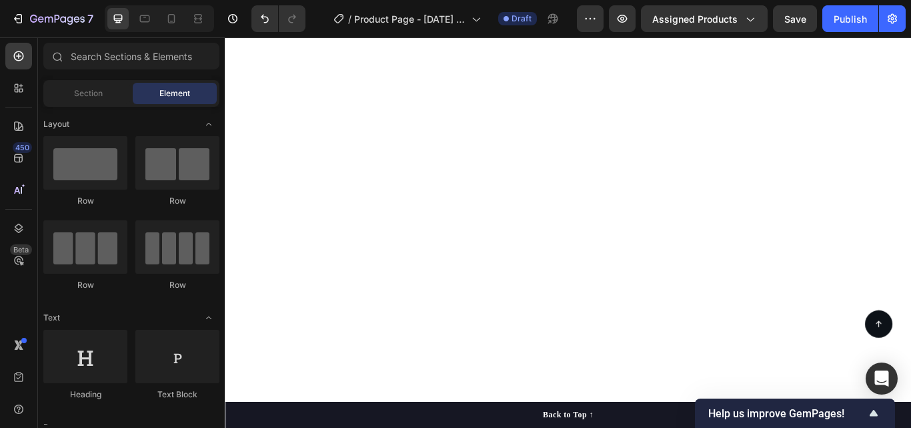
scroll to position [9040, 0]
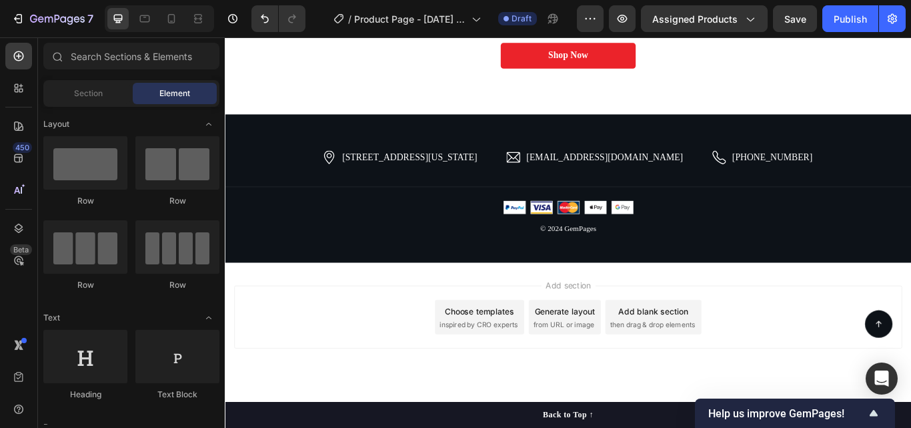
click at [548, 377] on span "inspired by CRO experts" at bounding box center [520, 372] width 91 height 12
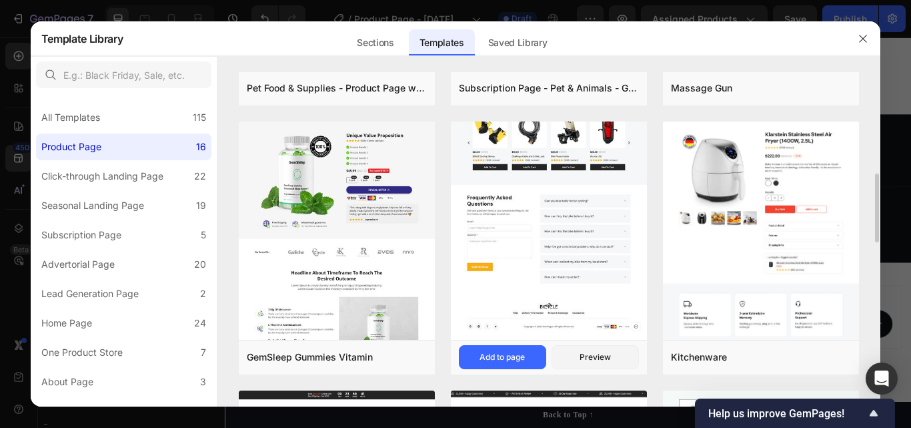
scroll to position [1280, 0]
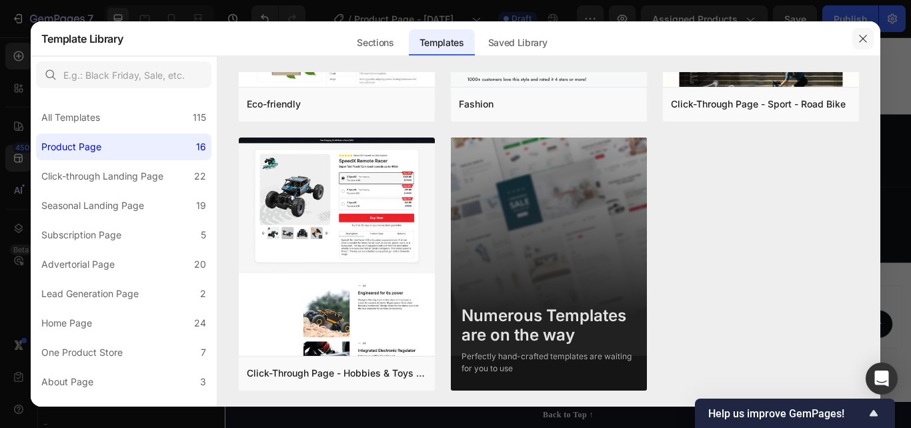
click at [863, 34] on icon "button" at bounding box center [863, 38] width 11 height 11
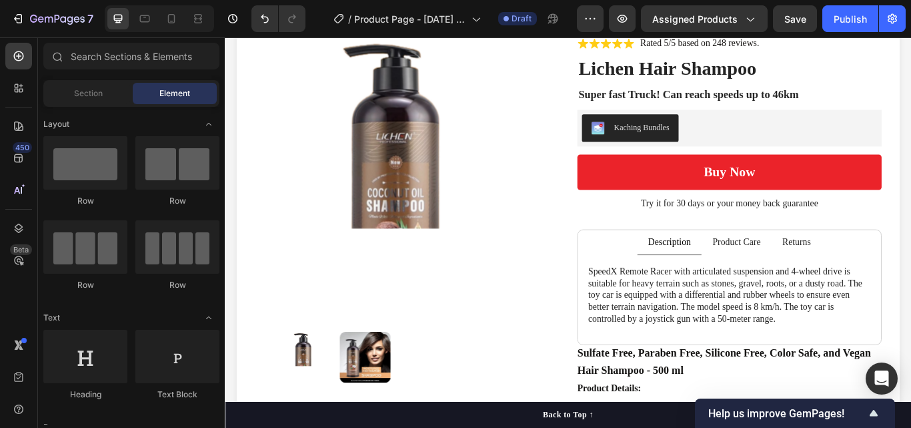
scroll to position [4214, 0]
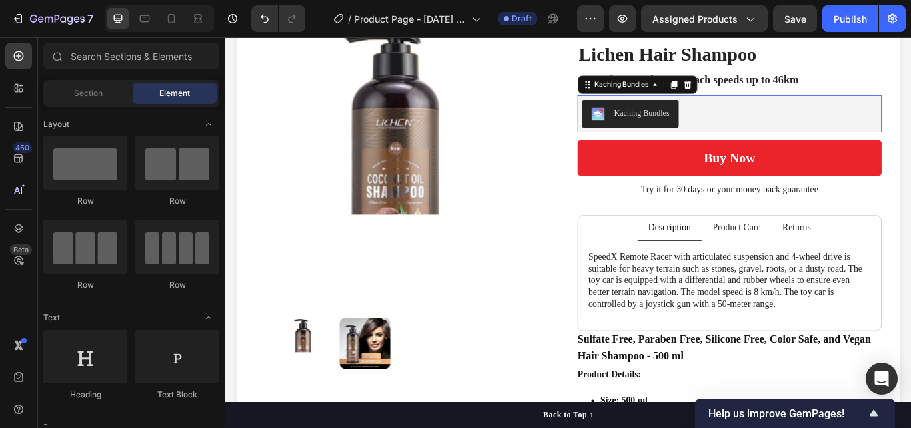
click at [809, 143] on div "Kaching Bundles" at bounding box center [813, 126] width 355 height 43
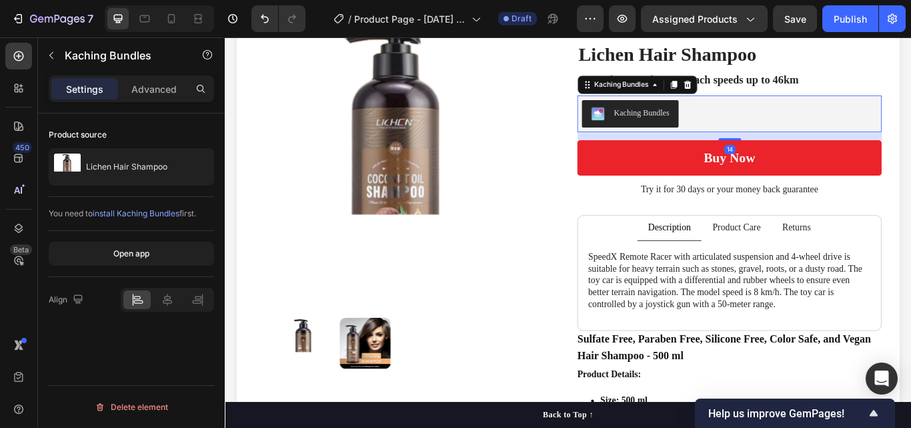
click at [682, 133] on div "Kaching Bundles" at bounding box center [697, 127] width 91 height 16
click at [686, 127] on div "Kaching Bundles" at bounding box center [710, 126] width 65 height 14
click at [687, 127] on div "Kaching Bundles" at bounding box center [710, 126] width 65 height 14
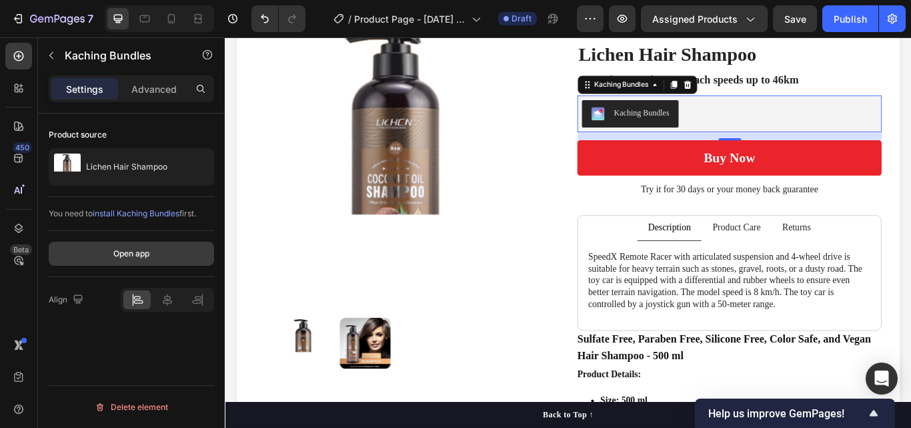
click at [157, 245] on button "Open app" at bounding box center [131, 253] width 165 height 24
click at [783, 132] on div "Kaching Bundles" at bounding box center [813, 127] width 344 height 32
click at [717, 127] on div "Kaching Bundles" at bounding box center [710, 126] width 65 height 14
click at [716, 127] on div "Kaching Bundles" at bounding box center [710, 126] width 65 height 14
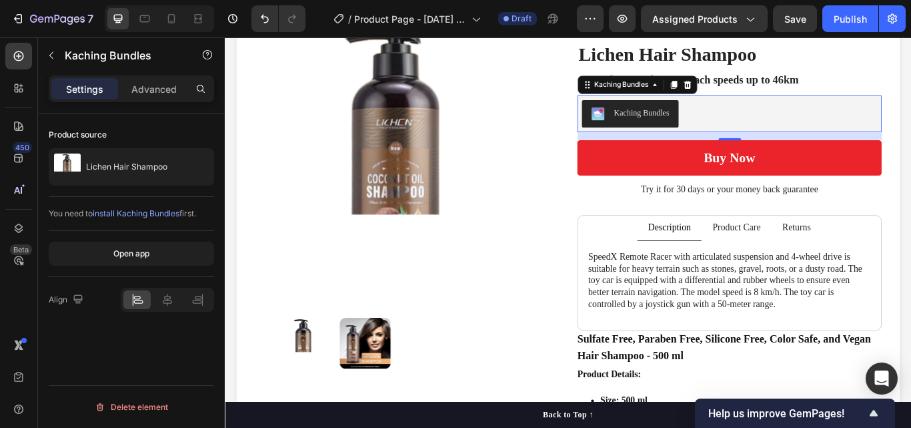
click at [715, 125] on div "Kaching Bundles" at bounding box center [710, 126] width 65 height 14
click at [789, 121] on div "Kaching Bundles" at bounding box center [813, 127] width 344 height 32
click at [731, 129] on div "Kaching Bundles" at bounding box center [710, 126] width 65 height 14
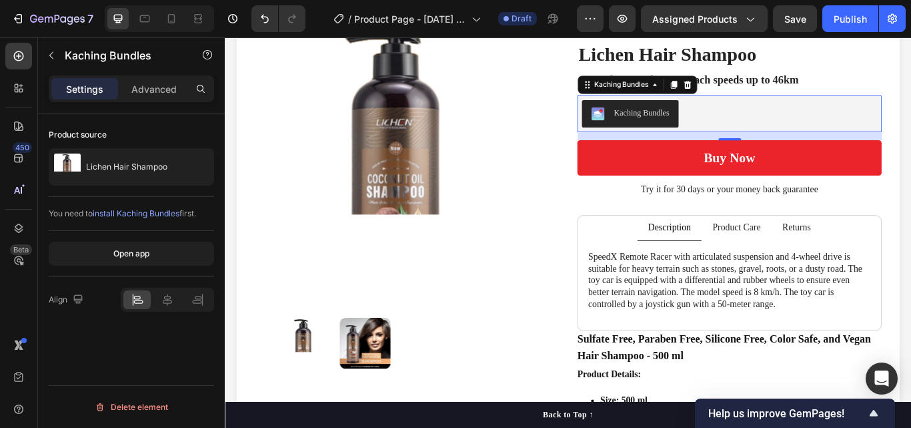
click at [731, 129] on div "Kaching Bundles" at bounding box center [710, 126] width 65 height 14
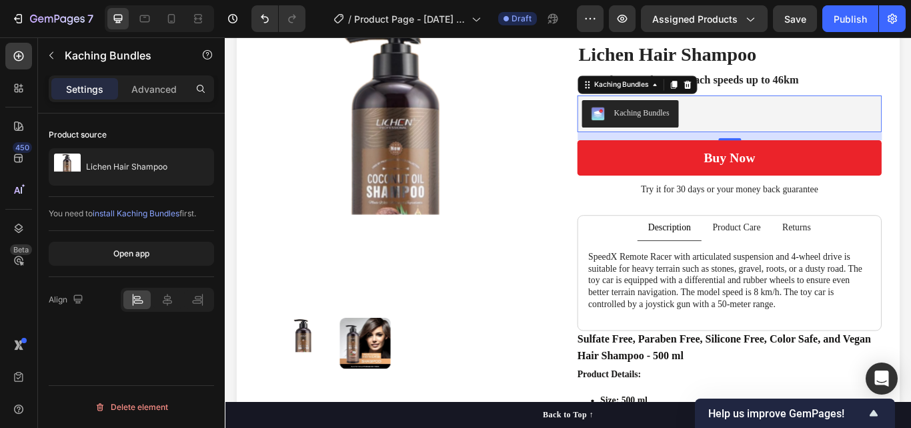
click at [731, 129] on div "Kaching Bundles" at bounding box center [710, 126] width 65 height 14
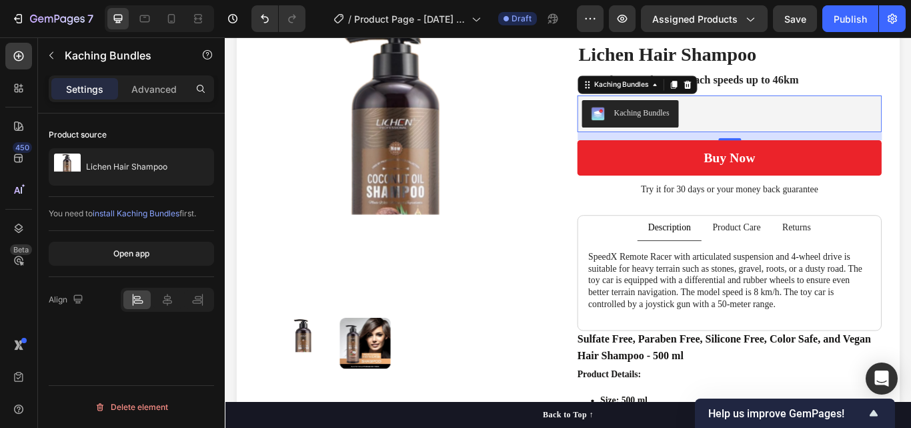
click at [813, 133] on div "Kaching Bundles" at bounding box center [813, 127] width 344 height 32
click at [163, 255] on button "Open app" at bounding box center [131, 253] width 165 height 24
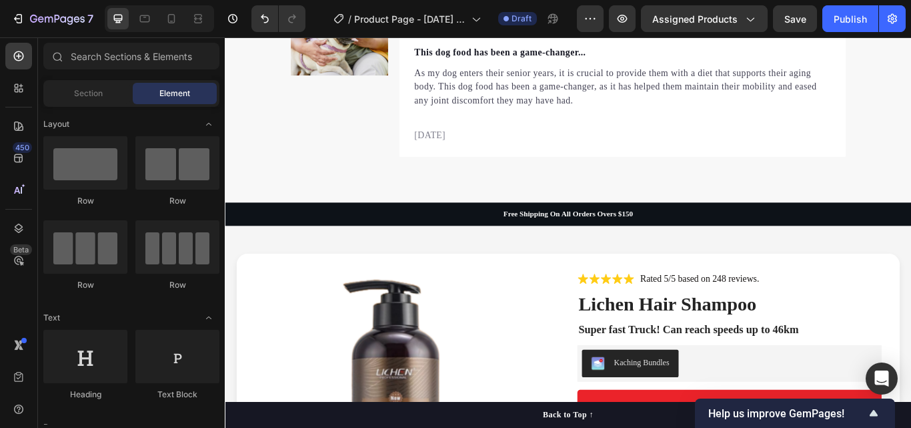
scroll to position [3975, 0]
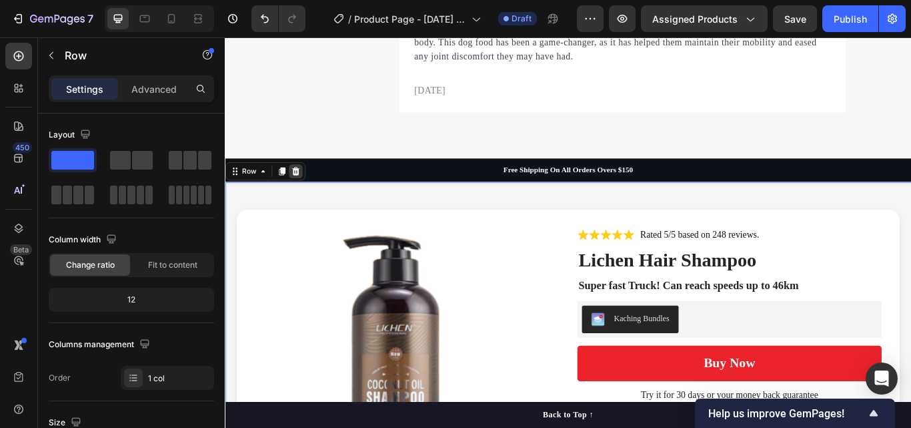
click at [308, 195] on icon at bounding box center [307, 193] width 11 height 11
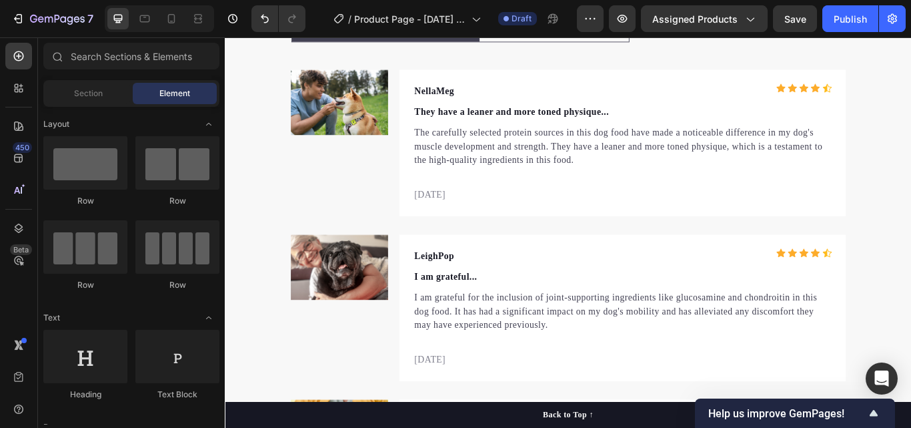
scroll to position [3864, 0]
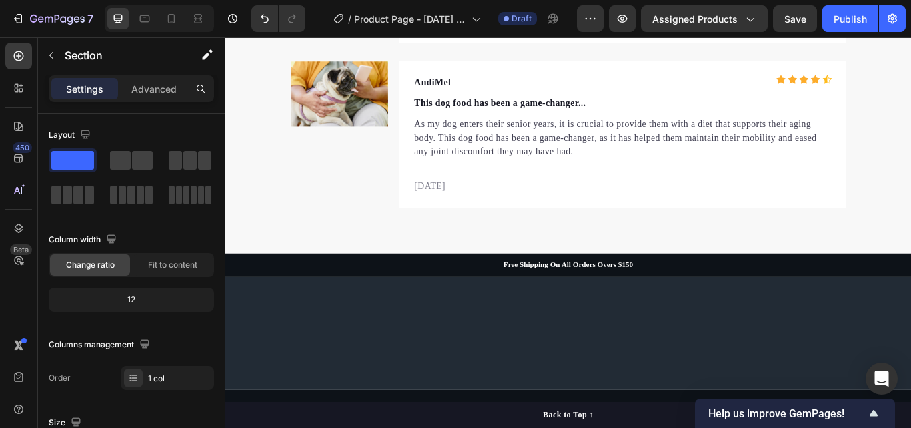
click at [855, 318] on div at bounding box center [625, 383] width 801 height 132
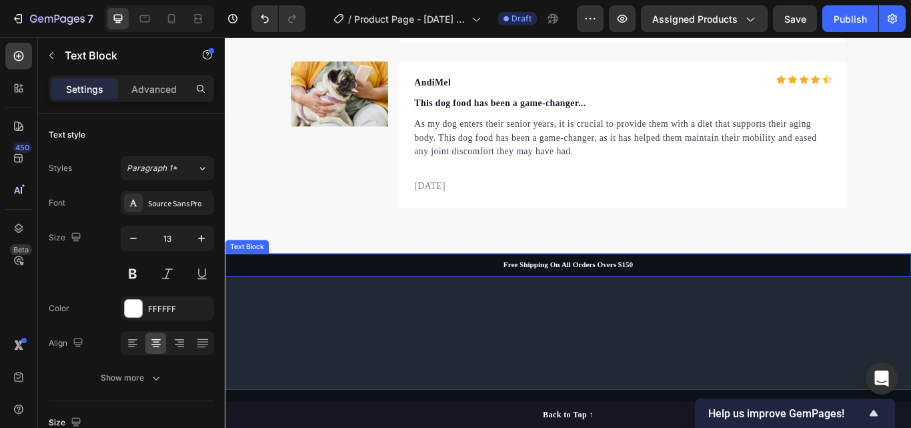
click at [859, 305] on p "Free Shipping On All Orders Overs $150" at bounding box center [625, 303] width 798 height 11
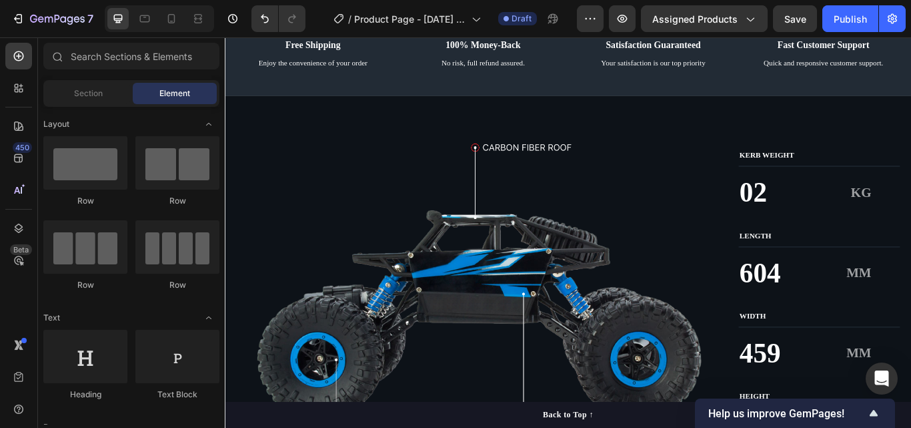
scroll to position [4015, 0]
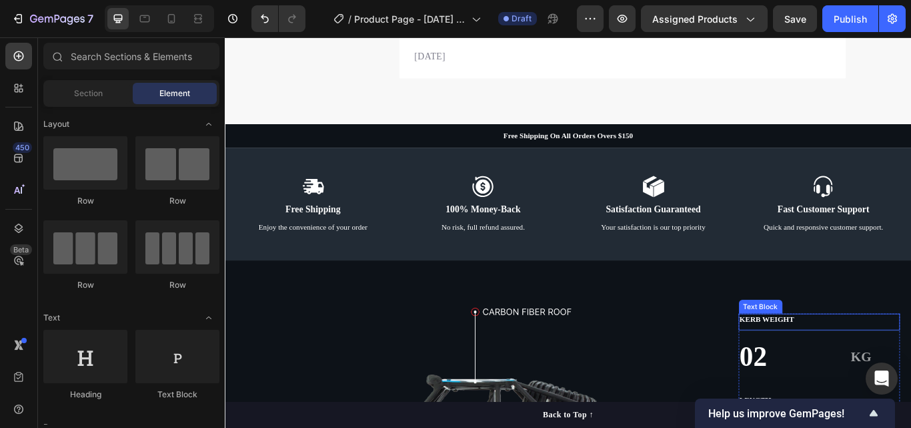
click at [824, 366] on div "KERB WEIGHT" at bounding box center [918, 367] width 189 height 14
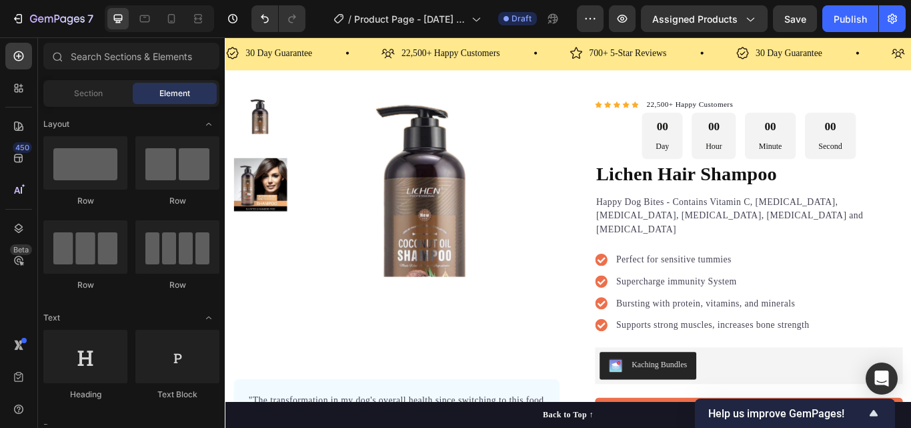
scroll to position [0, 0]
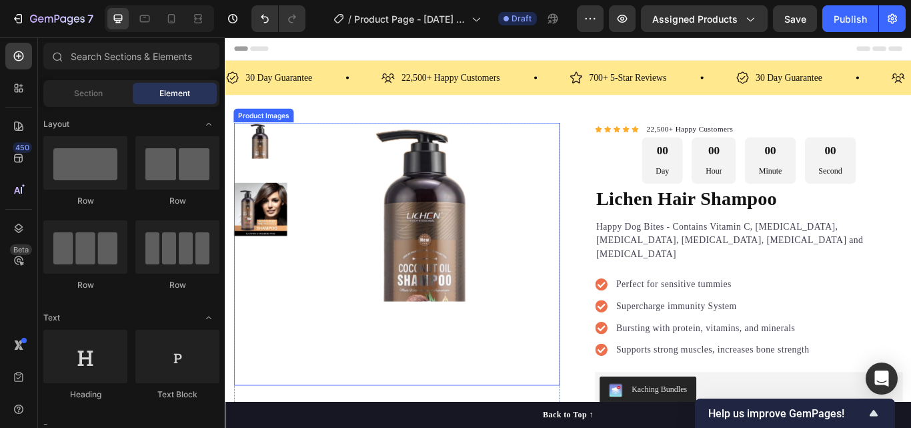
click at [586, 158] on img at bounding box center [460, 292] width 310 height 310
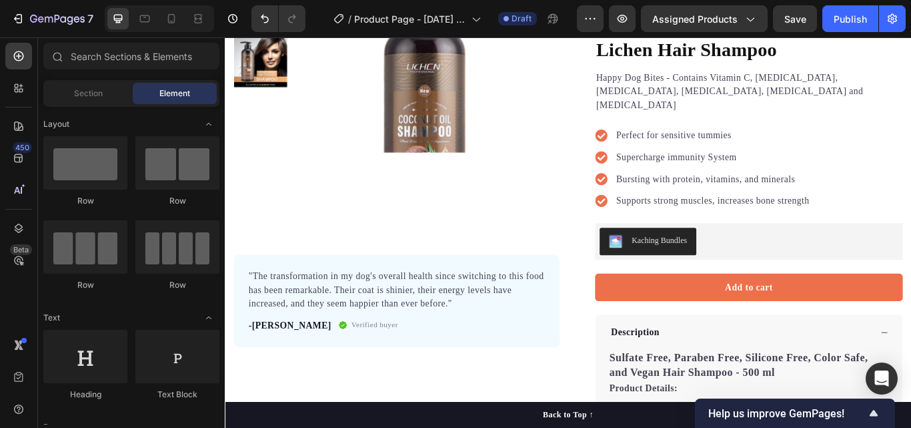
scroll to position [146, 0]
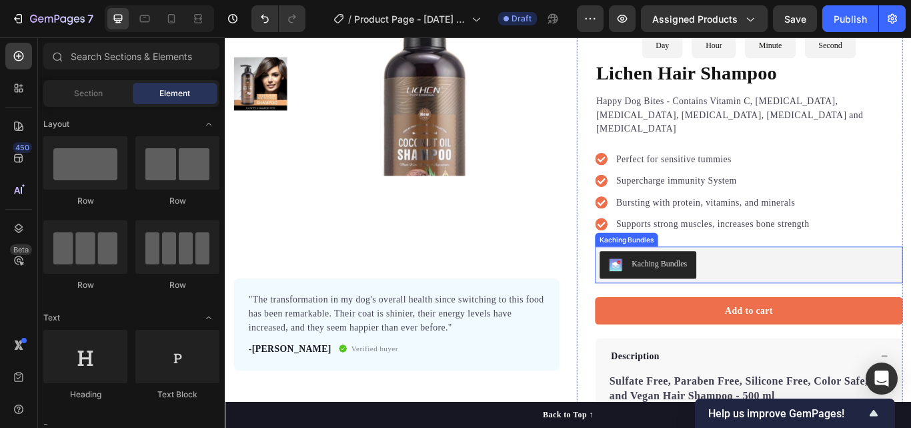
click at [911, 287] on div "Kaching Bundles" at bounding box center [836, 303] width 348 height 32
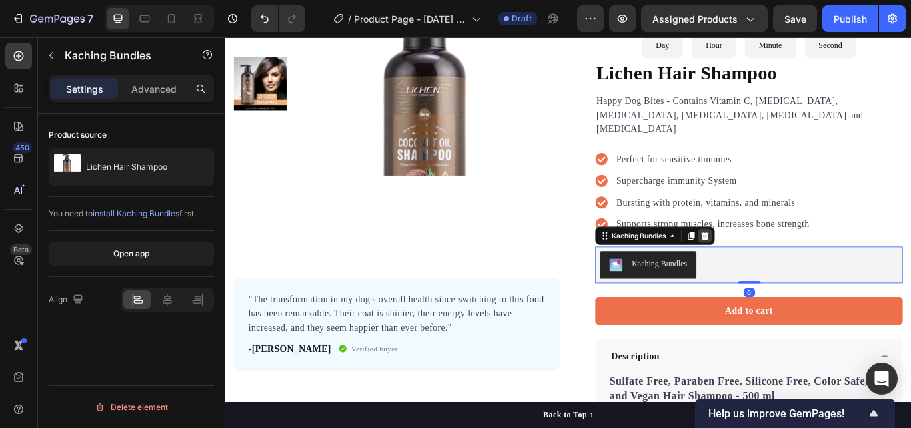
click at [783, 264] on icon at bounding box center [785, 268] width 9 height 9
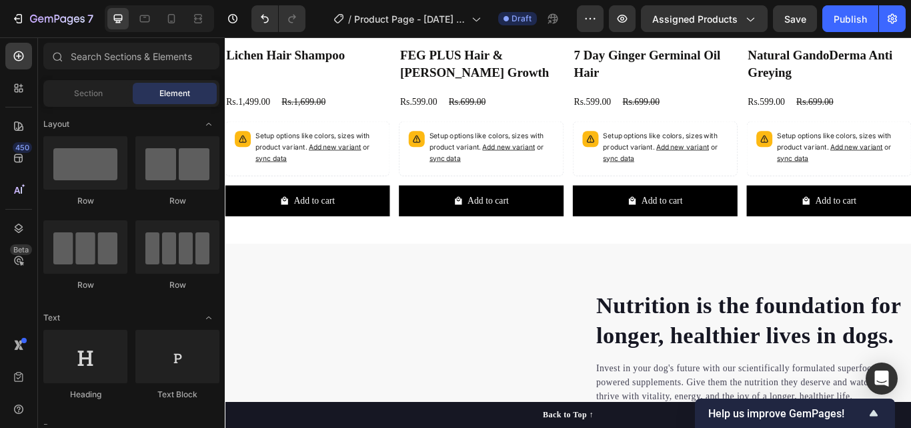
scroll to position [1223, 0]
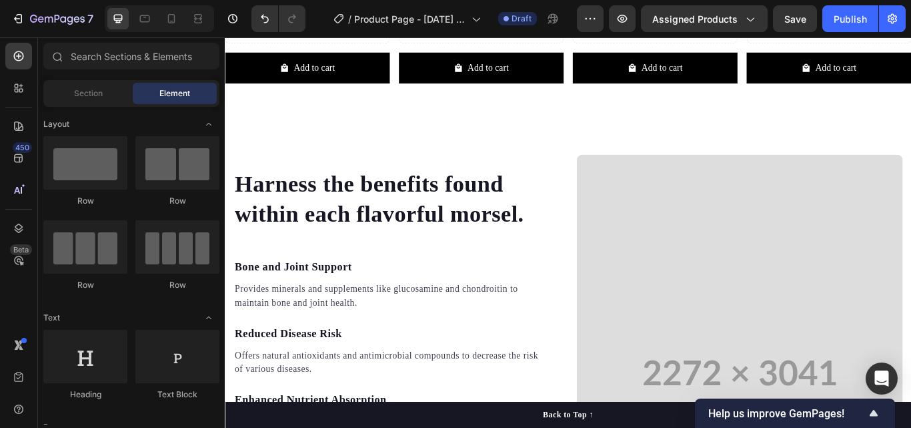
scroll to position [1298, 0]
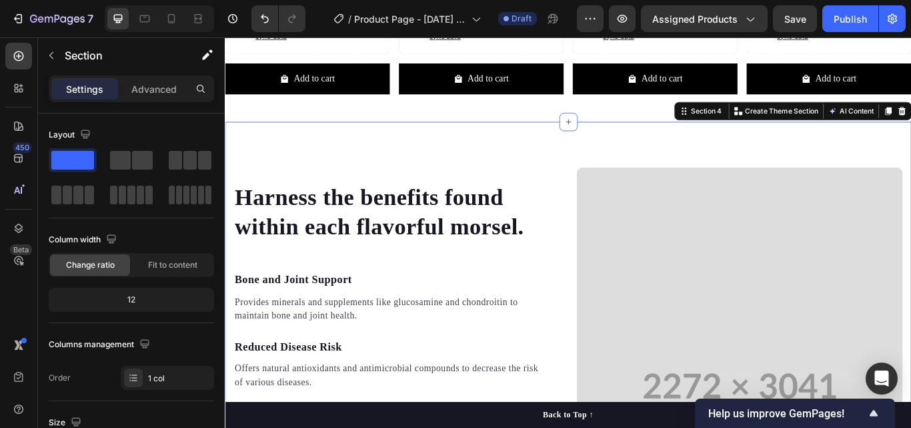
drag, startPoint x: 1005, startPoint y: 123, endPoint x: 998, endPoint y: 157, distance: 35.5
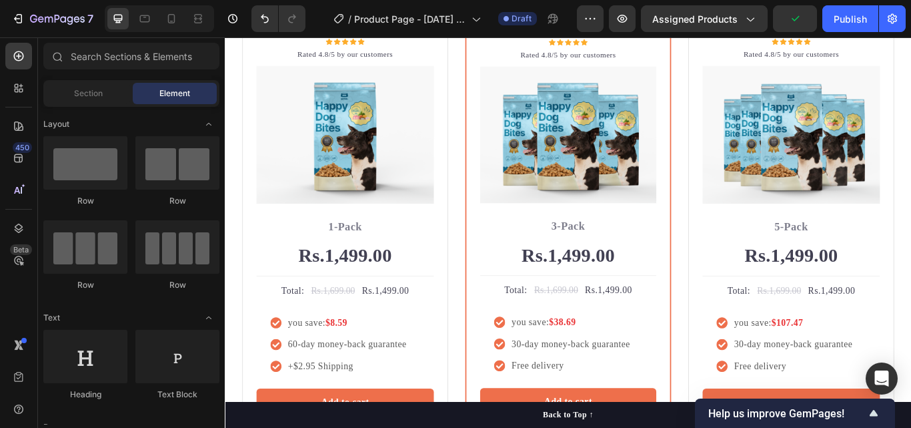
scroll to position [1626, 0]
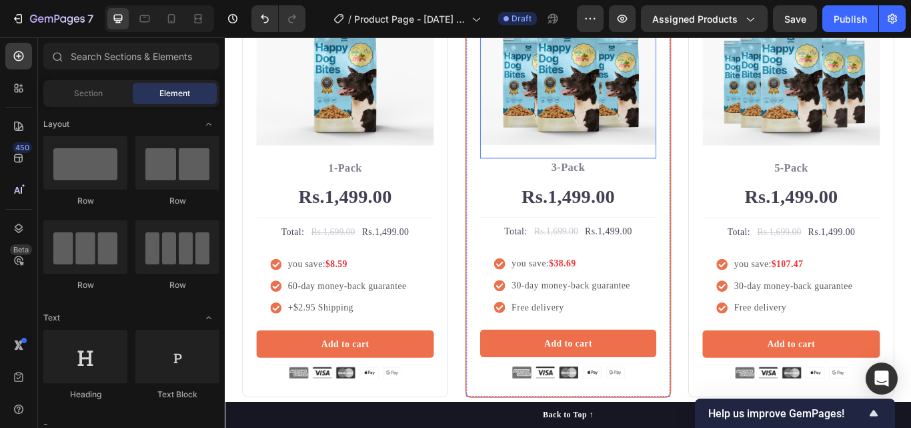
click at [640, 120] on img at bounding box center [624, 82] width 205 height 159
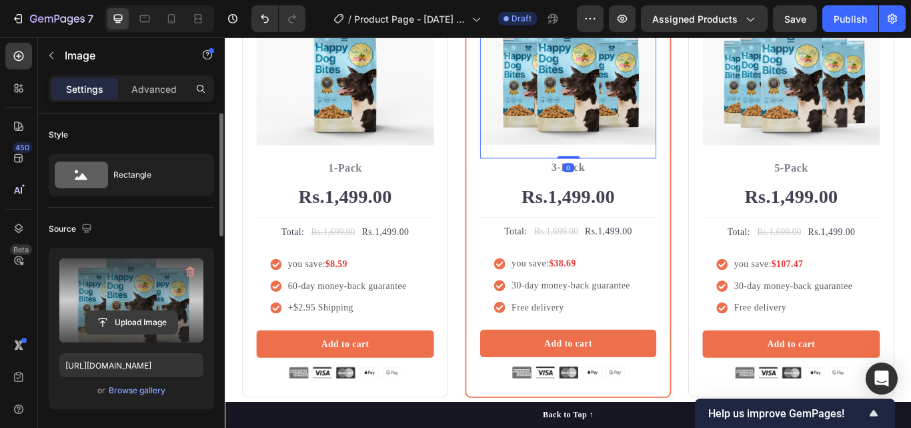
click at [132, 327] on input "file" at bounding box center [131, 322] width 92 height 23
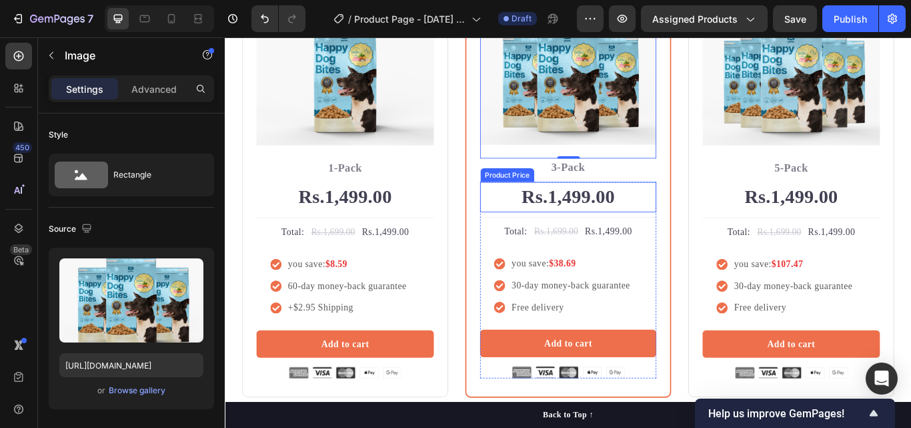
click at [604, 212] on div "Rs.1,499.00" at bounding box center [624, 224] width 205 height 36
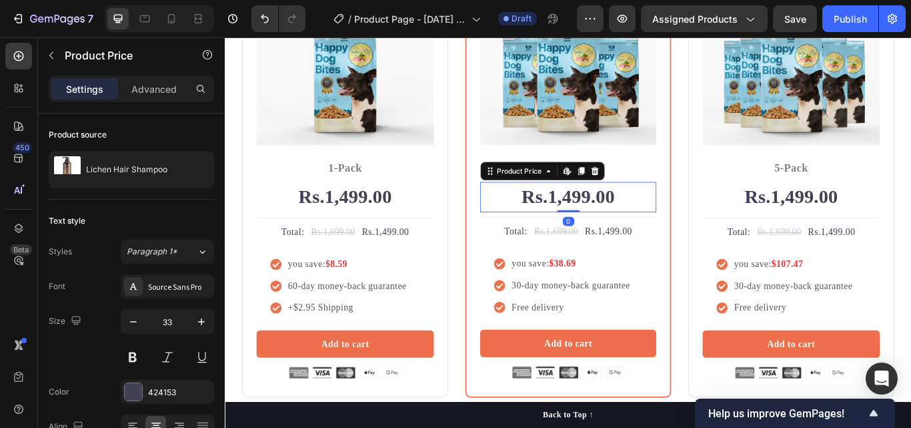
click at [604, 212] on div "Rs.1,499.00" at bounding box center [624, 224] width 205 height 36
click at [608, 222] on div "Rs.1,499.00" at bounding box center [624, 224] width 205 height 36
click at [614, 216] on div "Rs.1,499.00" at bounding box center [624, 224] width 205 height 36
click at [550, 215] on div "Rs.1,499.00" at bounding box center [624, 224] width 205 height 36
click at [567, 211] on div "Rs.1,499.00" at bounding box center [624, 224] width 205 height 36
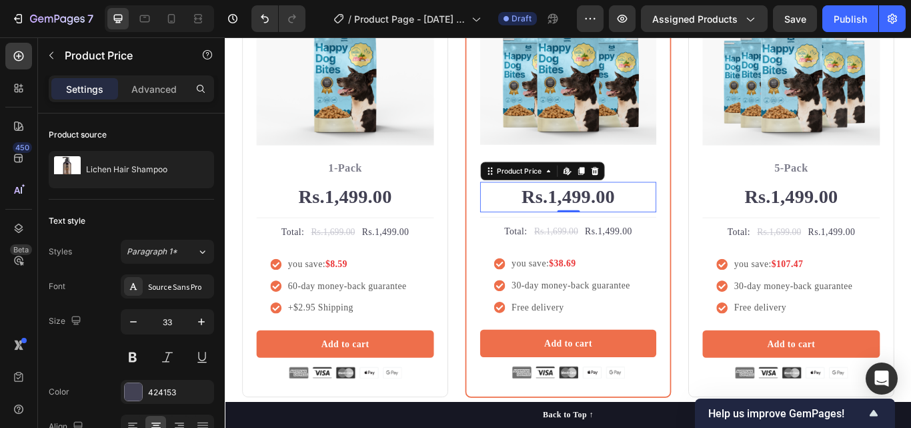
click at [567, 211] on div "Rs.1,499.00" at bounding box center [624, 224] width 205 height 36
click at [604, 215] on div "Rs.1,499.00" at bounding box center [624, 224] width 205 height 36
click at [638, 221] on div "Rs.1,499.00" at bounding box center [624, 224] width 205 height 36
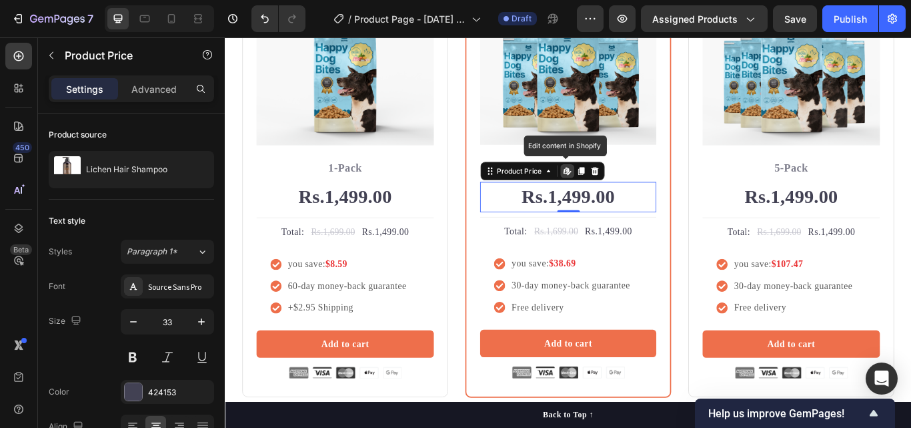
click at [638, 221] on div "Rs.1,499.00" at bounding box center [624, 224] width 205 height 36
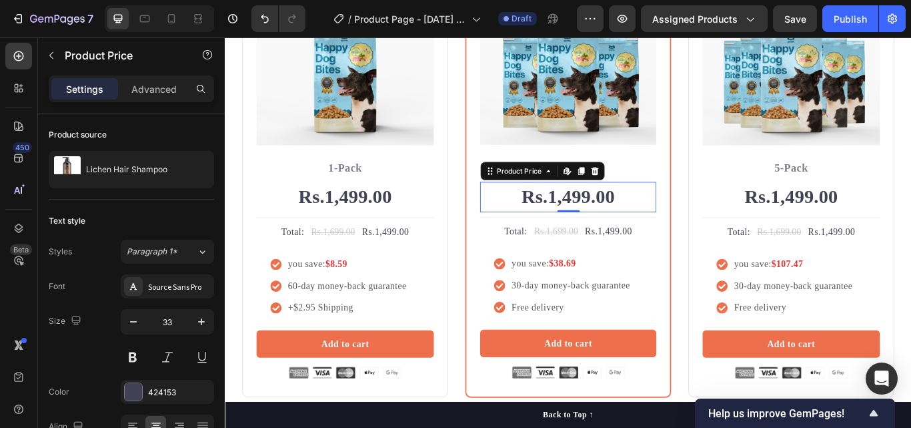
click at [638, 221] on div "Rs.1,499.00" at bounding box center [624, 224] width 205 height 36
click at [631, 215] on div "Rs.1,499.00" at bounding box center [624, 224] width 205 height 36
click at [648, 213] on div "Rs.1,499.00" at bounding box center [624, 224] width 205 height 36
click at [638, 217] on div "Rs.1,499.00" at bounding box center [624, 224] width 205 height 36
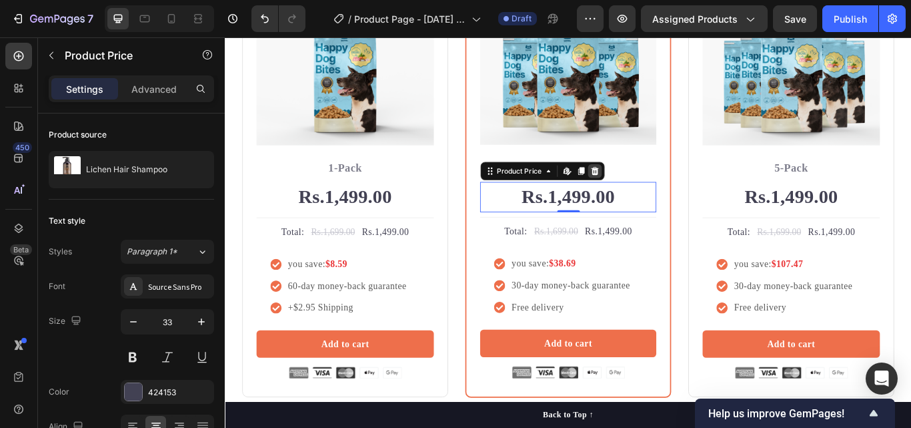
click at [654, 190] on icon at bounding box center [656, 192] width 9 height 9
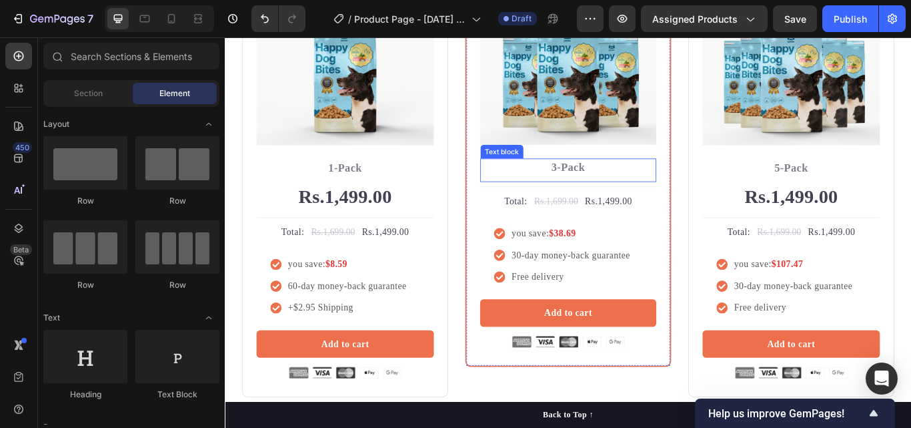
click at [672, 191] on p "3-Pack" at bounding box center [625, 189] width 203 height 19
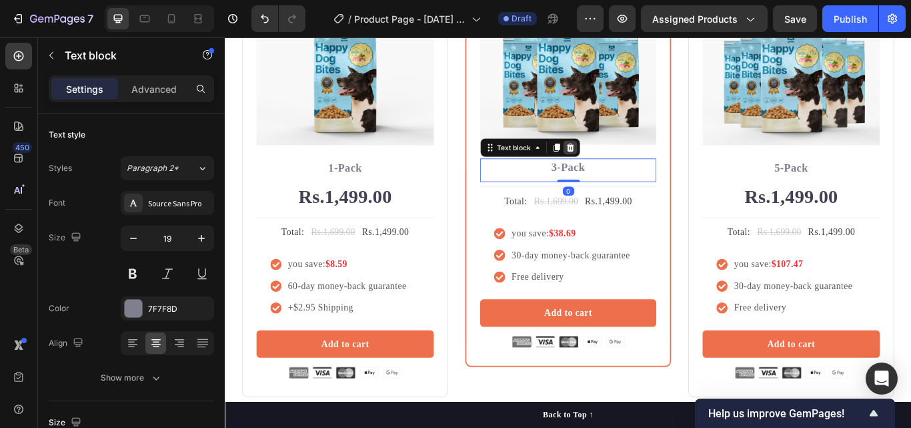
click at [626, 170] on div at bounding box center [627, 166] width 16 height 16
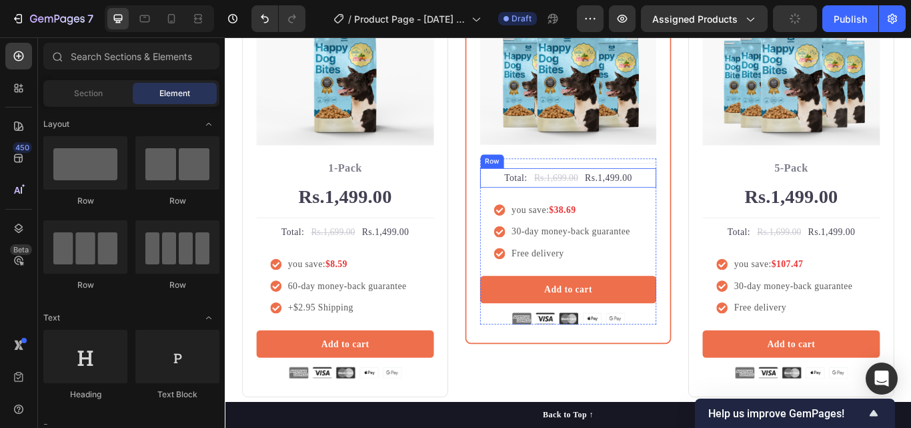
click at [698, 197] on div "Total: Text block Rs.1,699.00 Compare Price Compare Price Rs.1,499.00 Product P…" at bounding box center [624, 201] width 205 height 23
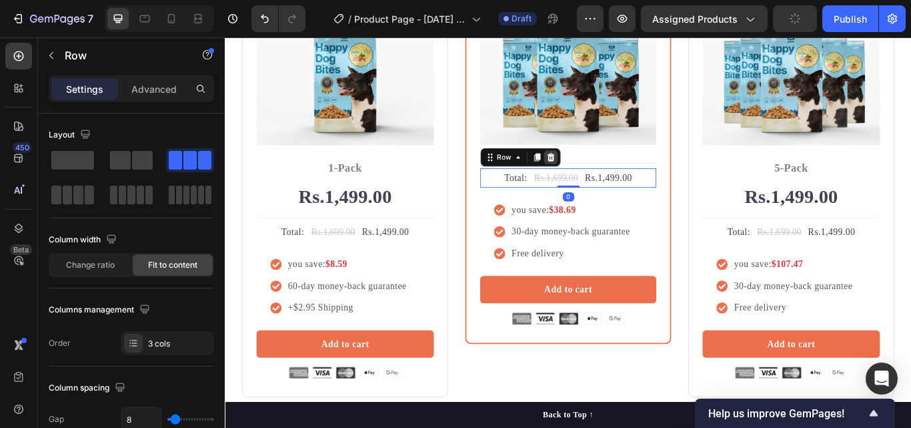
click at [603, 175] on icon at bounding box center [604, 177] width 9 height 9
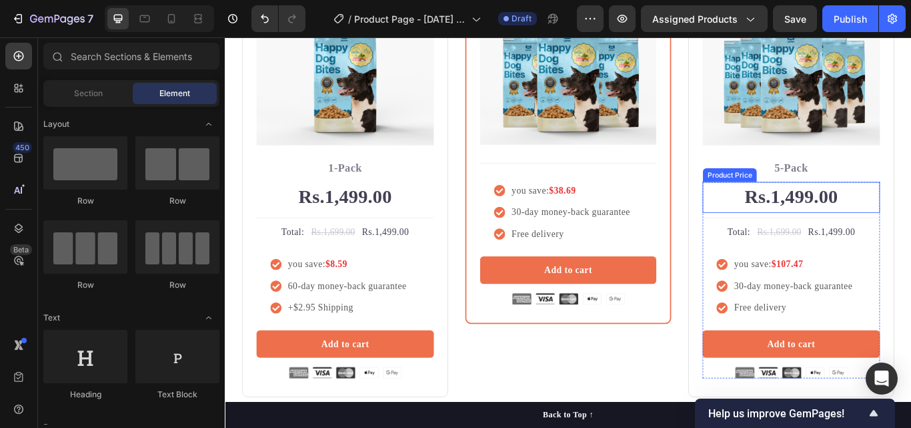
click at [911, 217] on div "Rs.1,499.00" at bounding box center [885, 224] width 207 height 36
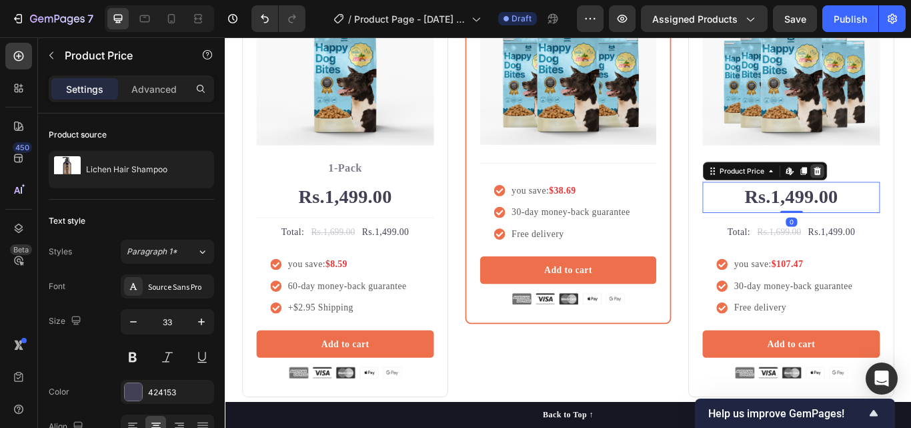
click at [911, 193] on icon at bounding box center [915, 193] width 9 height 9
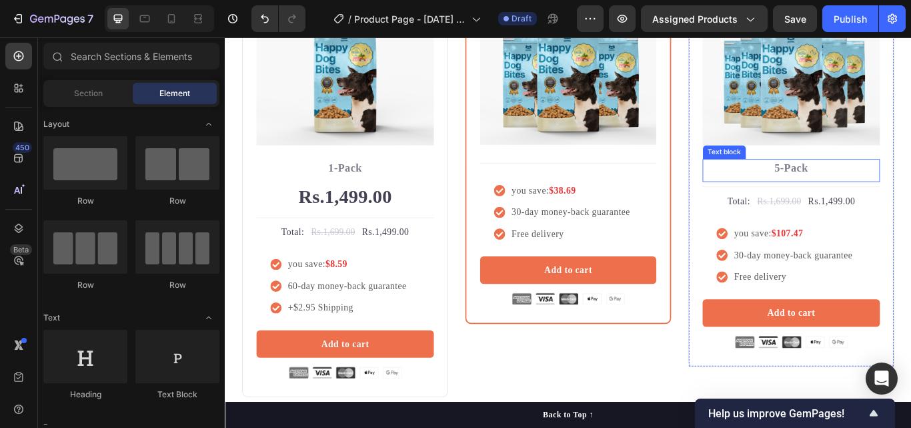
click at [909, 191] on p "5-Pack" at bounding box center [885, 190] width 204 height 19
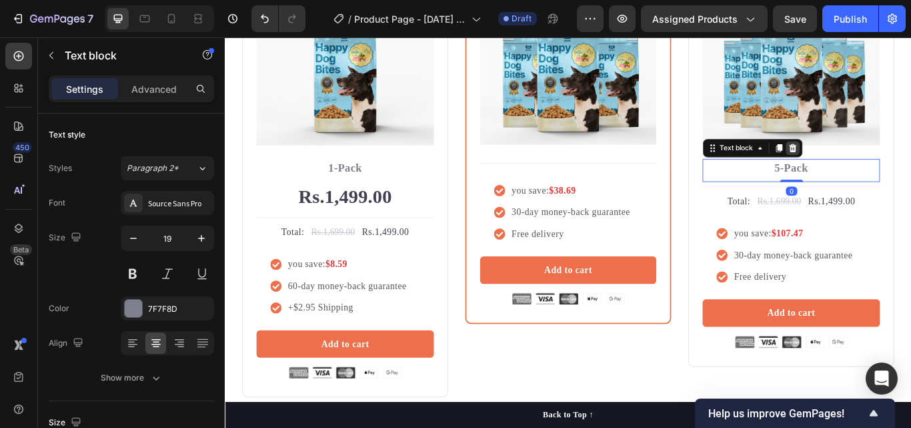
click at [881, 161] on icon at bounding box center [886, 166] width 11 height 11
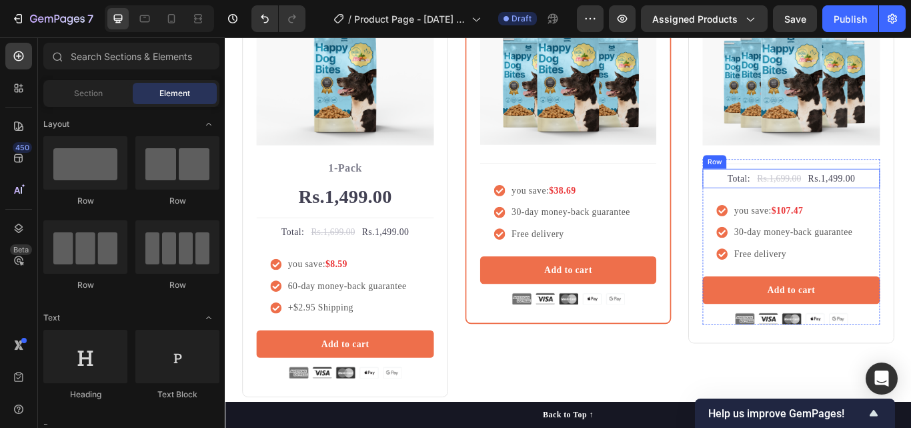
click at [911, 203] on div "Total: Text block Rs.1,699.00 Compare Price Compare Price Rs.1,499.00 Product P…" at bounding box center [885, 202] width 207 height 23
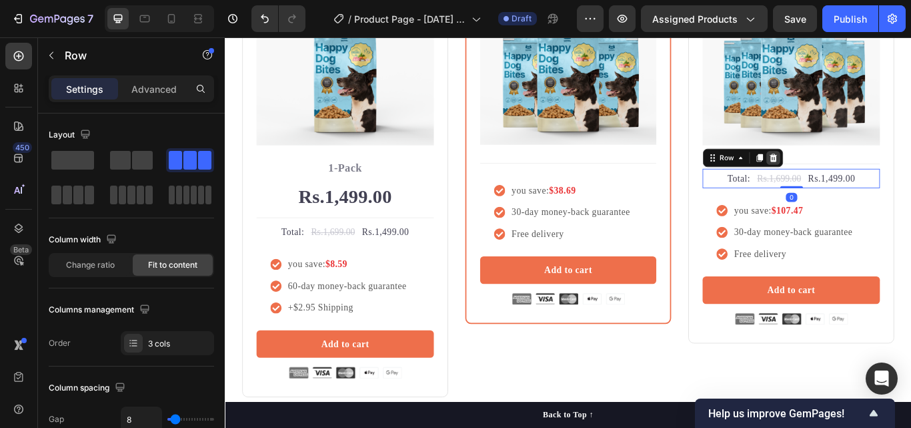
click at [860, 179] on icon at bounding box center [864, 177] width 9 height 9
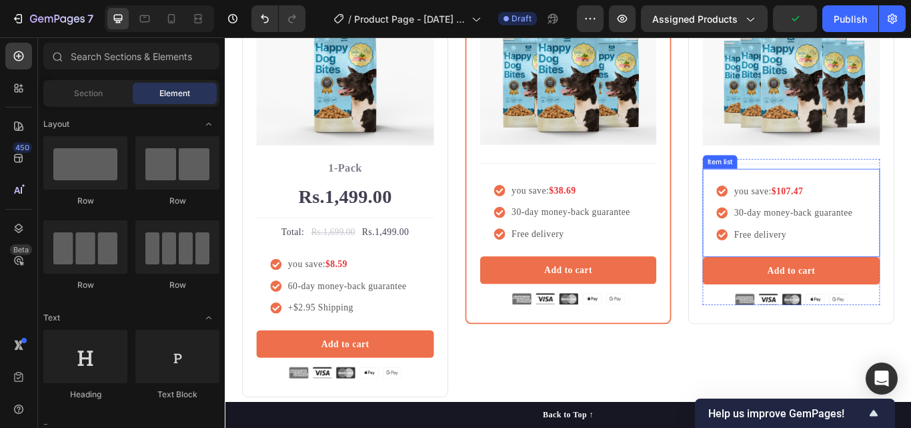
click at [887, 216] on strong "$107.47" at bounding box center [880, 216] width 37 height 11
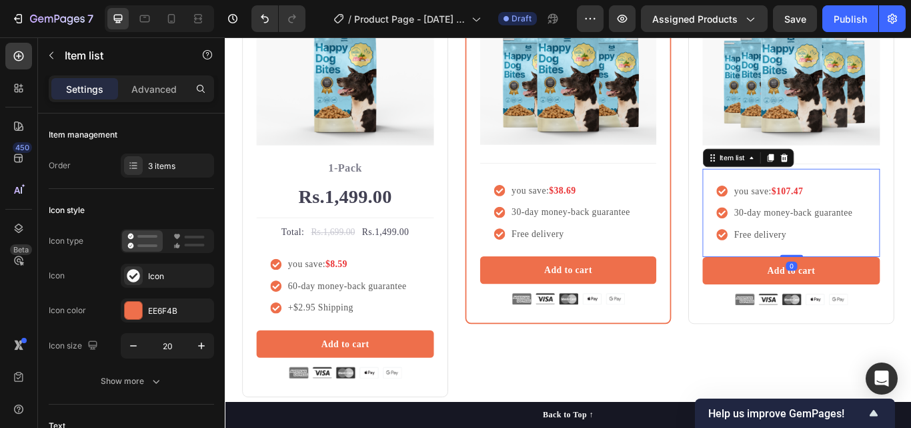
click at [883, 216] on strong "$107.47" at bounding box center [880, 216] width 37 height 11
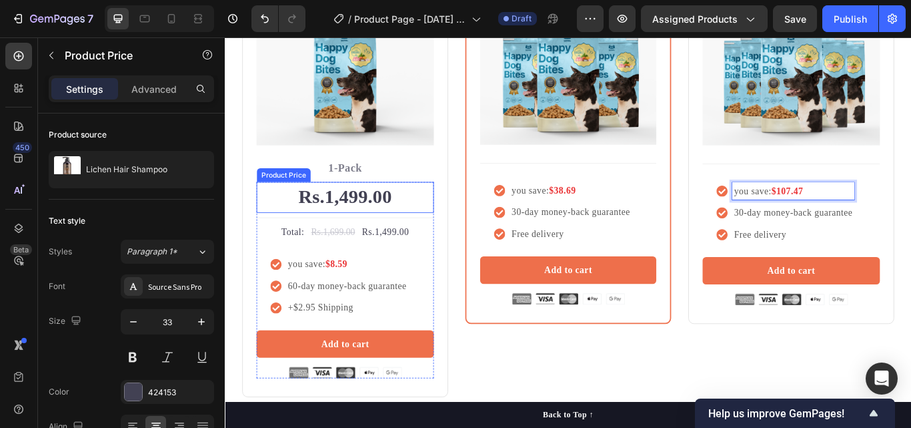
click at [374, 219] on div "Rs.1,499.00" at bounding box center [365, 224] width 207 height 36
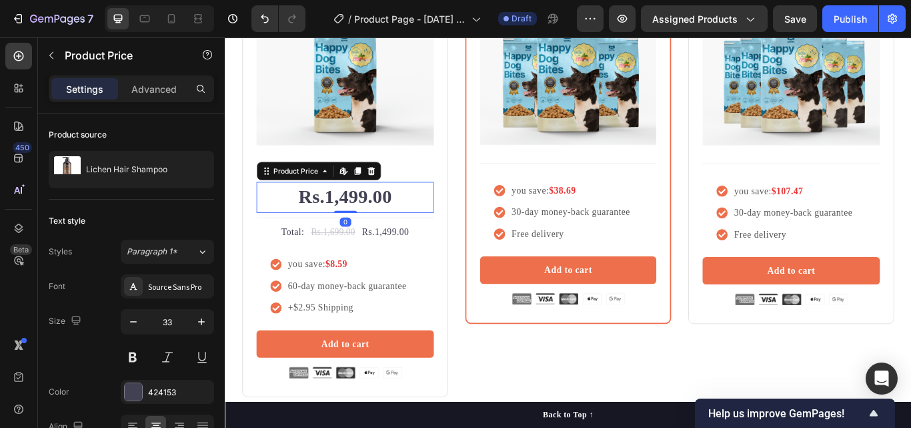
click at [374, 219] on div "Rs.1,499.00" at bounding box center [365, 224] width 207 height 36
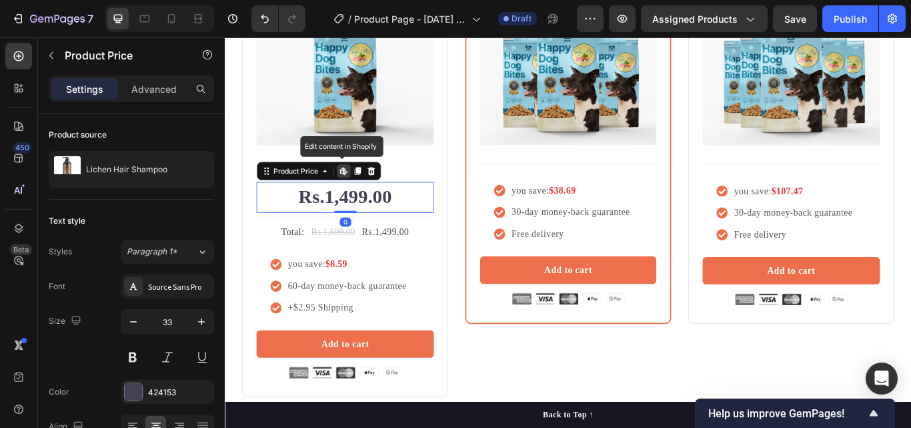
click at [374, 219] on div "Rs.1,499.00" at bounding box center [365, 224] width 207 height 36
click at [414, 212] on div "Rs.1,499.00" at bounding box center [365, 224] width 207 height 36
click at [416, 218] on div "Rs.1,499.00" at bounding box center [365, 224] width 207 height 36
click at [382, 216] on div "Rs.1,499.00" at bounding box center [365, 224] width 207 height 36
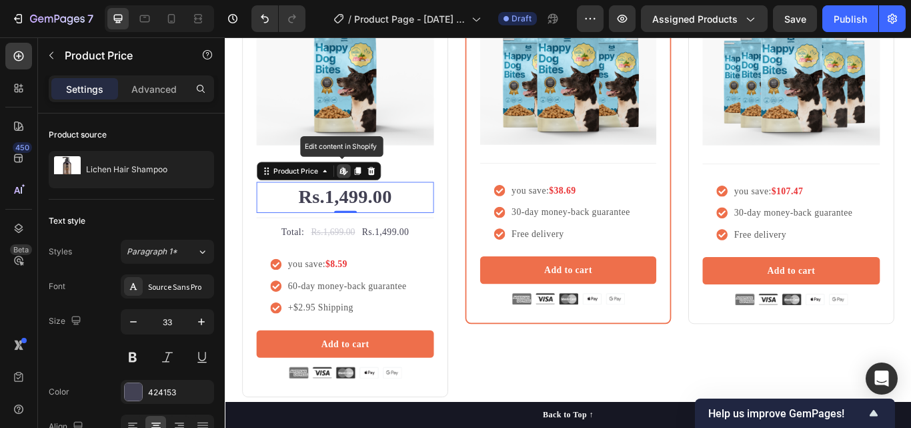
click at [362, 185] on div "Edit content in Shopify" at bounding box center [363, 193] width 16 height 16
click at [420, 213] on div "Rs.1,499.00" at bounding box center [365, 224] width 207 height 36
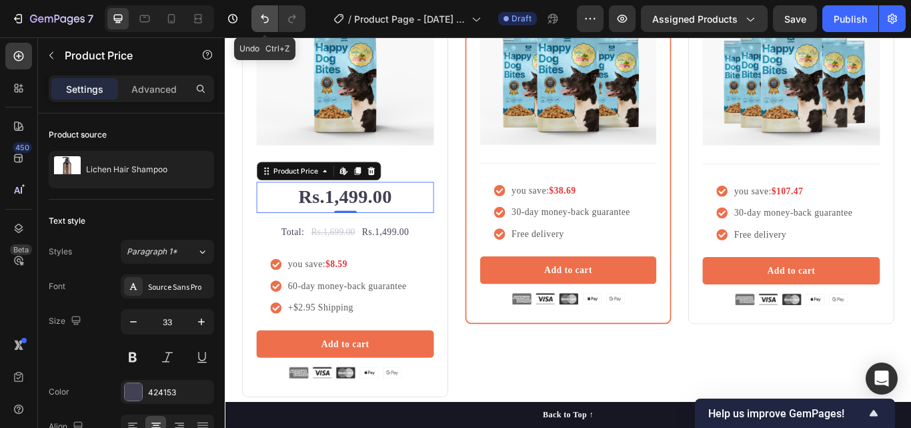
click at [272, 19] on icon "Undo/Redo" at bounding box center [264, 18] width 13 height 13
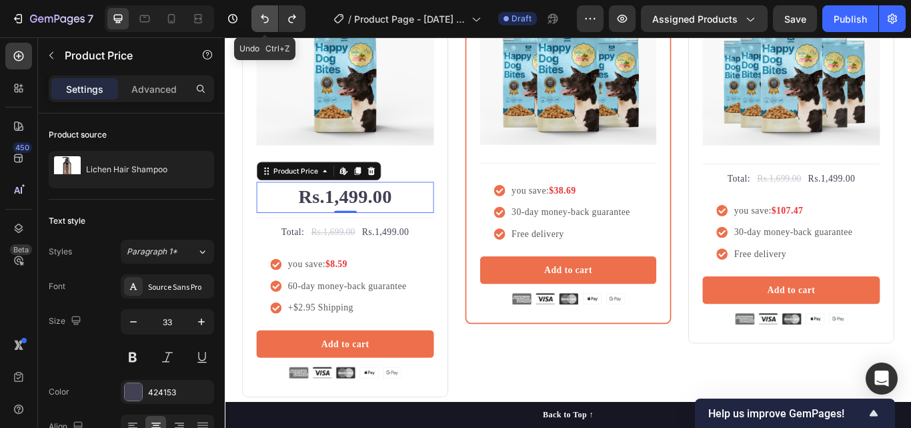
click at [272, 19] on icon "Undo/Redo" at bounding box center [264, 18] width 13 height 13
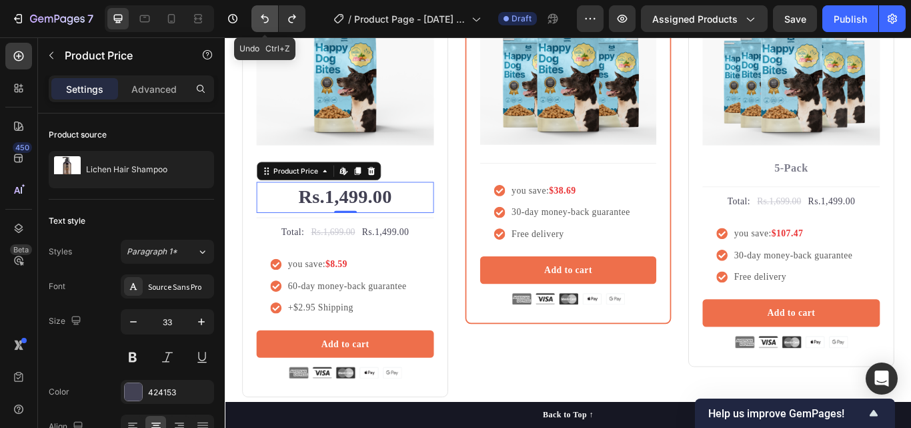
click at [272, 19] on icon "Undo/Redo" at bounding box center [264, 18] width 13 height 13
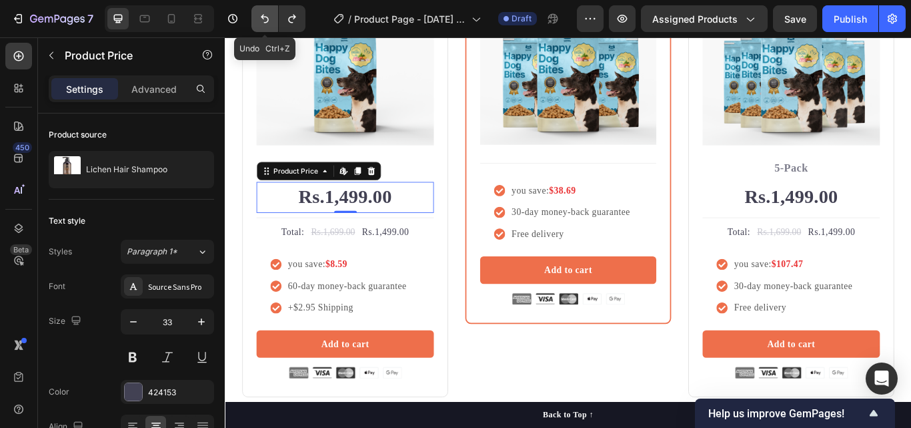
click at [272, 19] on icon "Undo/Redo" at bounding box center [264, 18] width 13 height 13
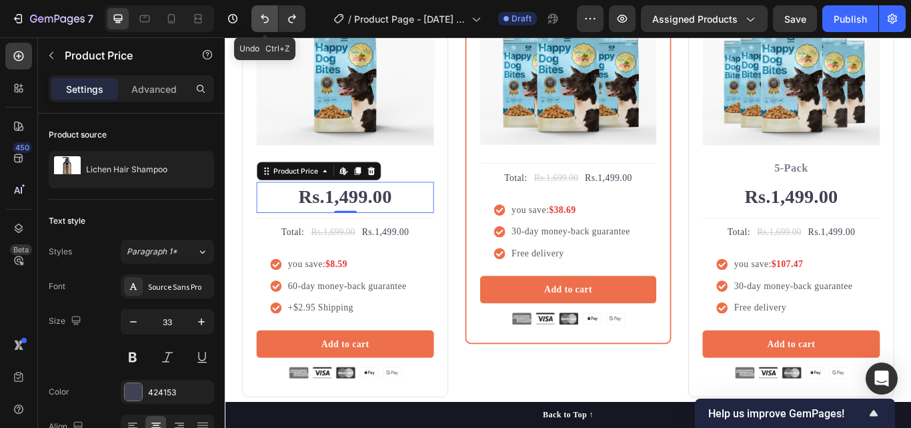
click at [272, 19] on icon "Undo/Redo" at bounding box center [264, 18] width 13 height 13
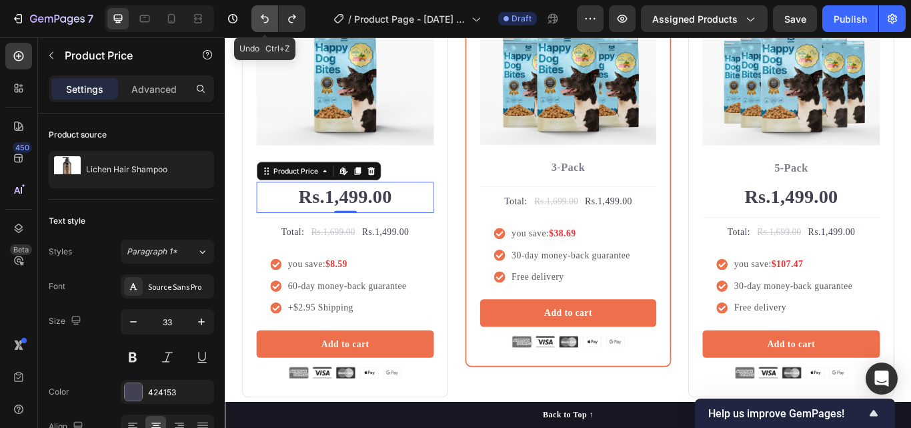
click at [272, 19] on icon "Undo/Redo" at bounding box center [264, 18] width 13 height 13
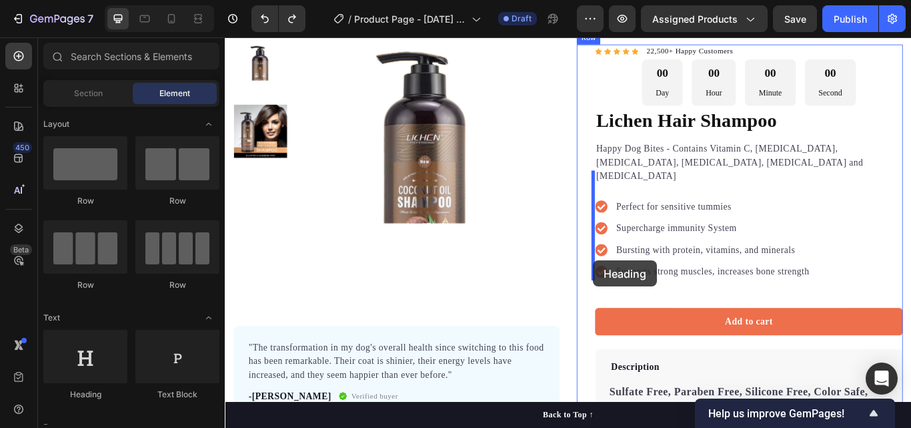
scroll to position [107, 0]
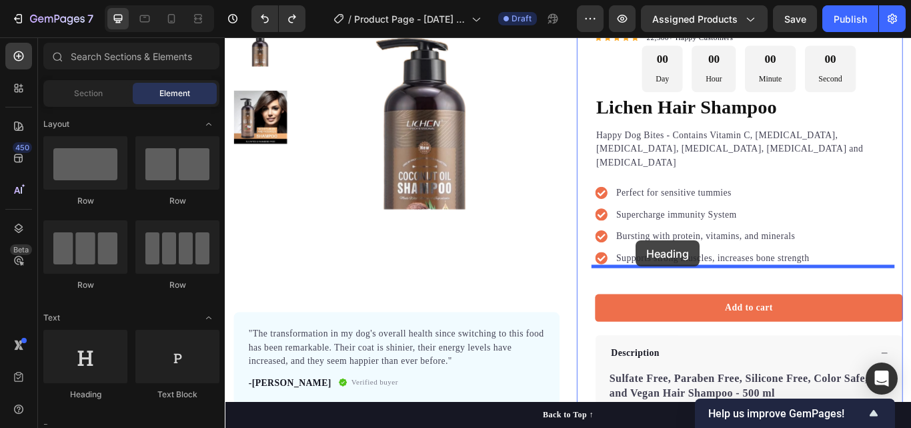
drag, startPoint x: 322, startPoint y: 402, endPoint x: 704, endPoint y: 274, distance: 402.5
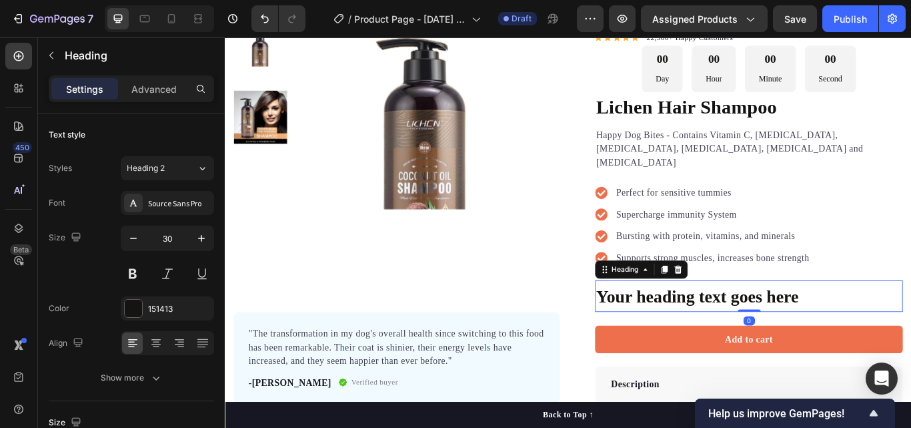
click at [761, 321] on h2 "Your heading text goes here" at bounding box center [835, 339] width 359 height 37
click at [761, 322] on p "Your heading text goes here" at bounding box center [836, 339] width 356 height 34
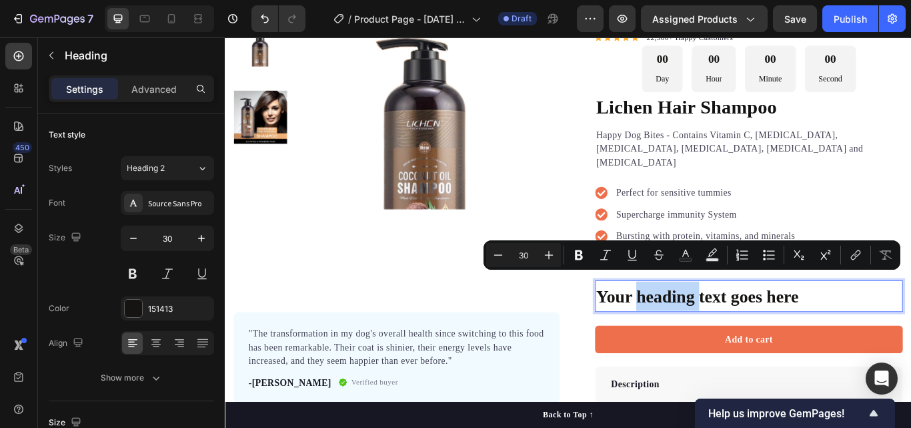
click at [761, 322] on p "Your heading text goes here" at bounding box center [836, 339] width 356 height 34
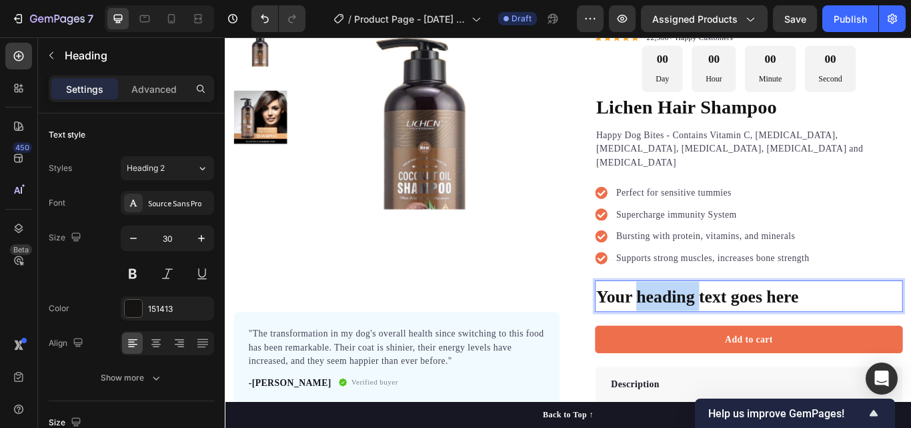
click at [761, 322] on p "Your heading text goes here" at bounding box center [836, 339] width 356 height 34
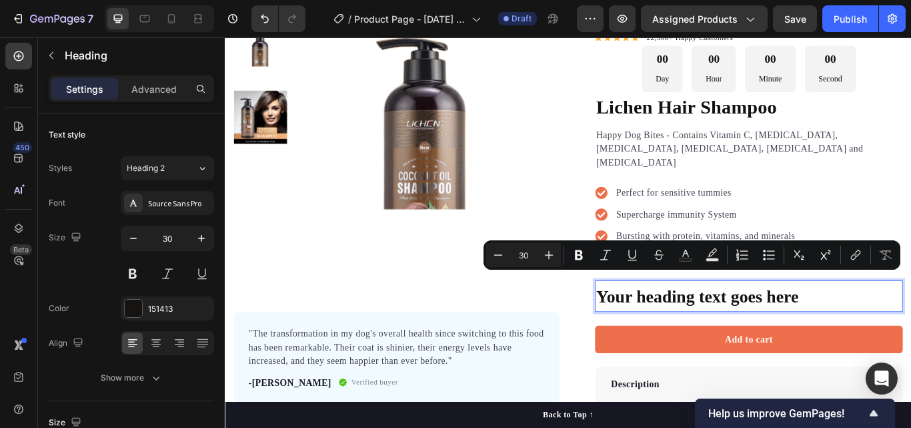
click at [792, 328] on p "Your heading text goes here" at bounding box center [836, 339] width 356 height 34
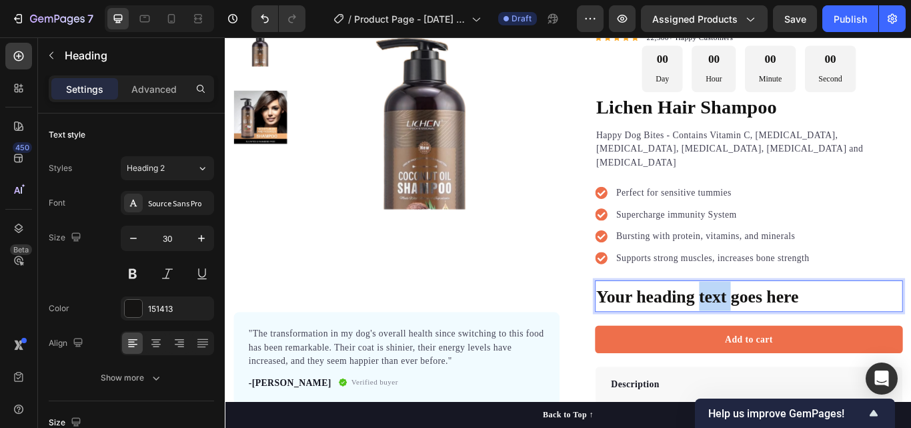
click at [792, 328] on p "Your heading text goes here" at bounding box center [836, 339] width 356 height 34
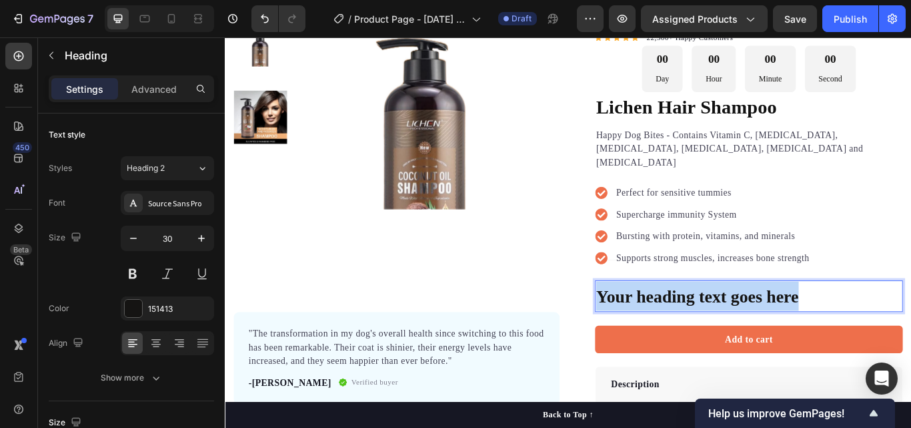
click at [792, 328] on p "Your heading text goes here" at bounding box center [836, 339] width 356 height 34
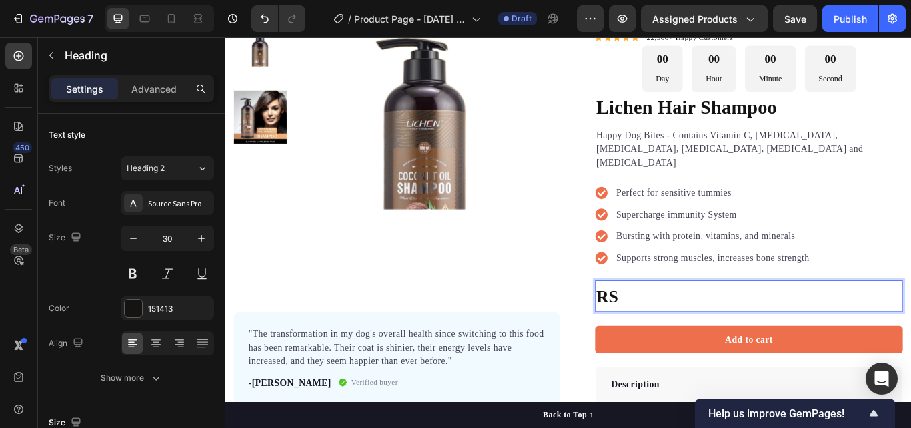
click at [849, 322] on p "RS" at bounding box center [836, 339] width 356 height 34
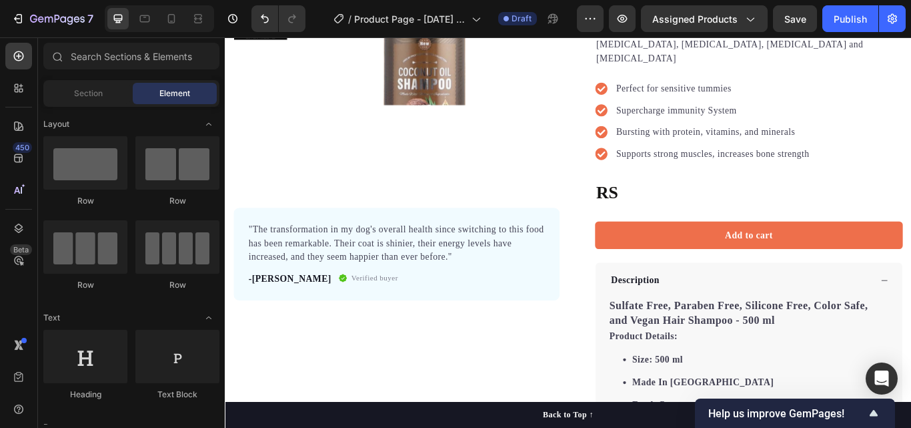
scroll to position [274, 0]
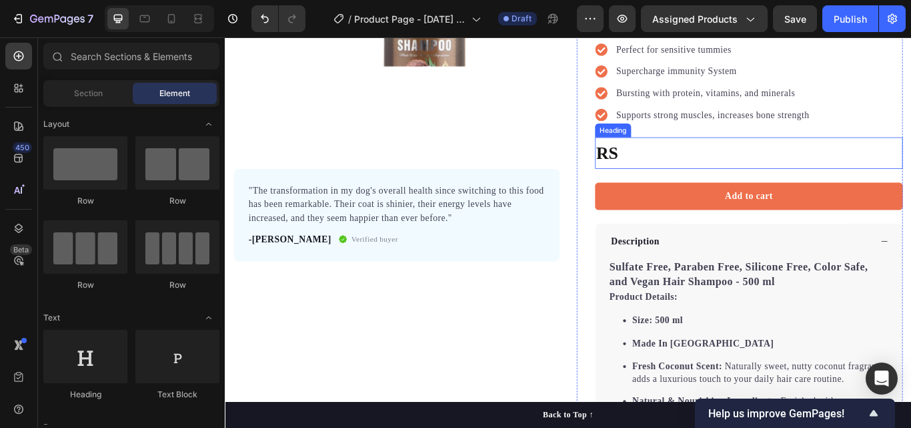
click at [891, 157] on p "RS" at bounding box center [836, 172] width 356 height 34
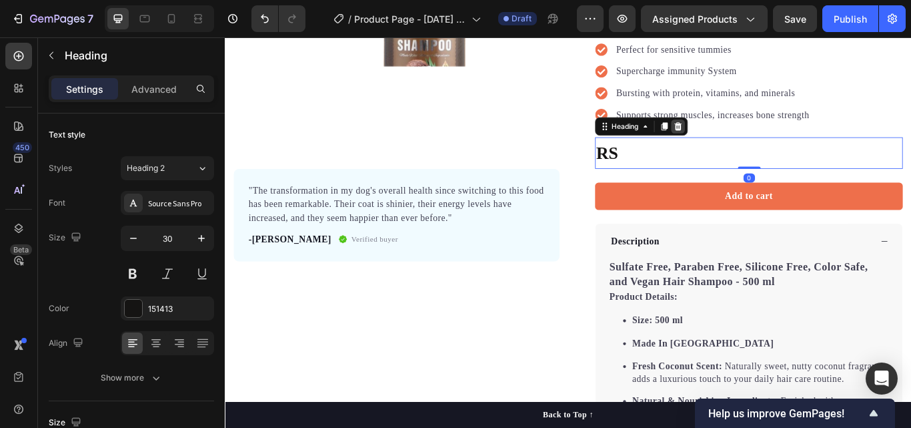
click at [748, 136] on icon at bounding box center [753, 141] width 11 height 11
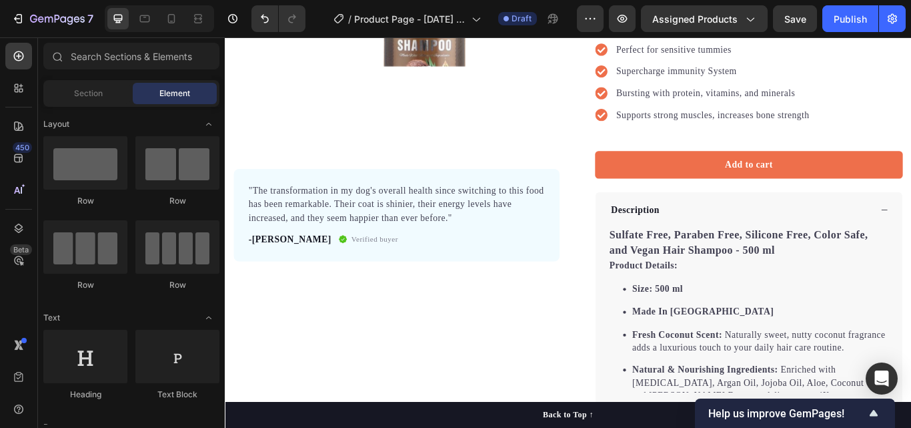
scroll to position [36, 0]
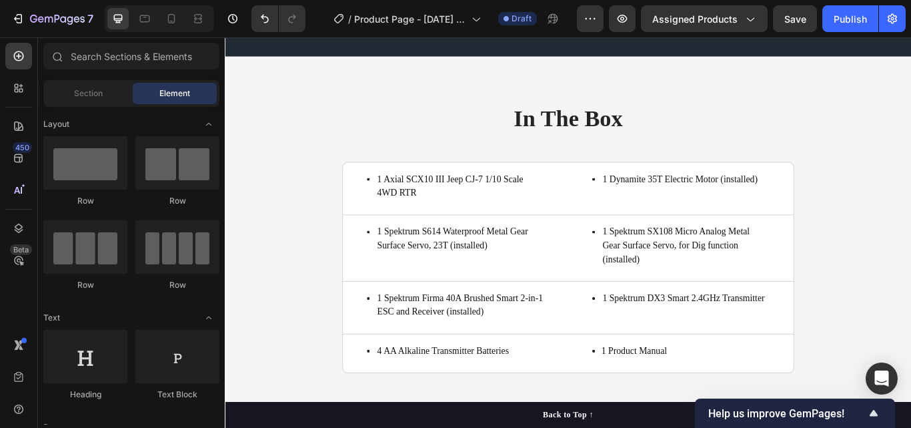
scroll to position [3300, 0]
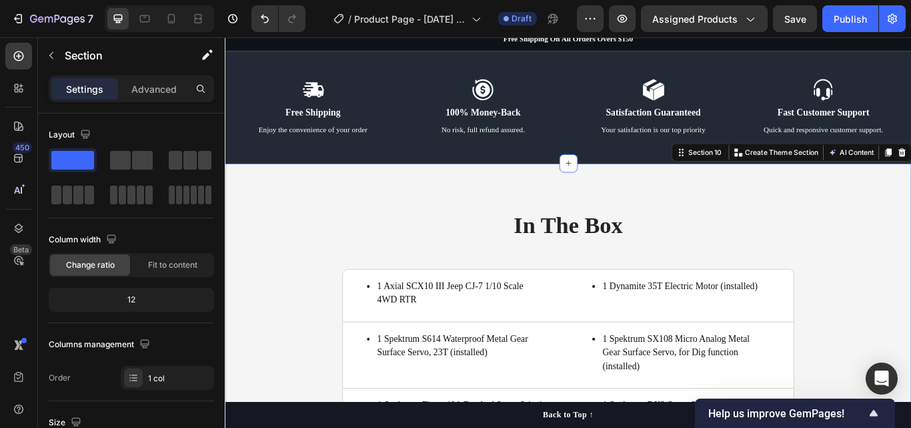
click at [906, 223] on div "In The Box Heading 1 Axial SCX10 III Jeep CJ-7 1/10 Scale 4WD RTR Item List Tit…" at bounding box center [625, 396] width 801 height 422
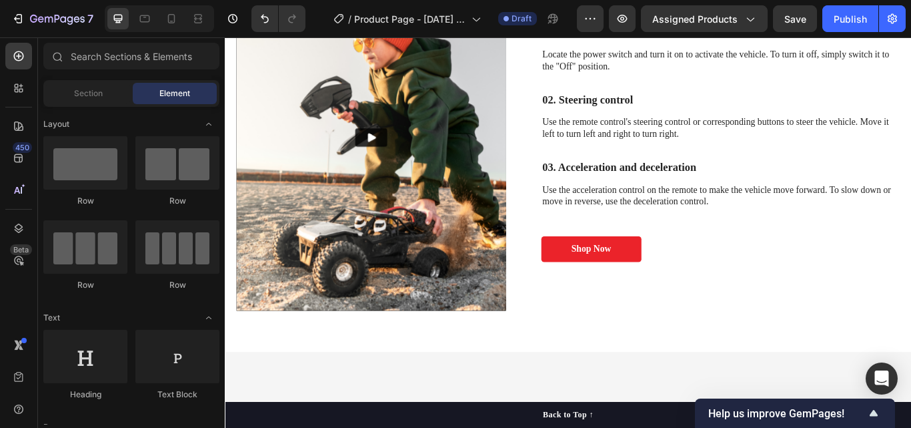
scroll to position [3352, 0]
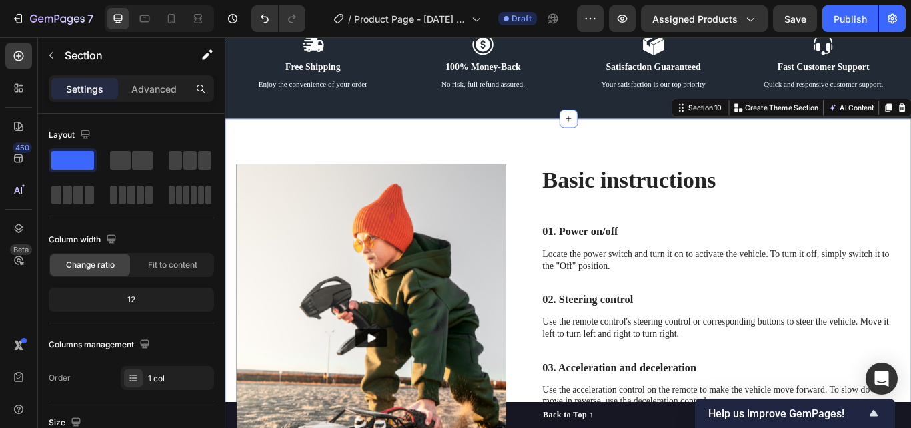
click at [911, 170] on div "Basic instructions Heading Video Basic instructions Heading 01. Power on/off Te…" at bounding box center [625, 387] width 801 height 510
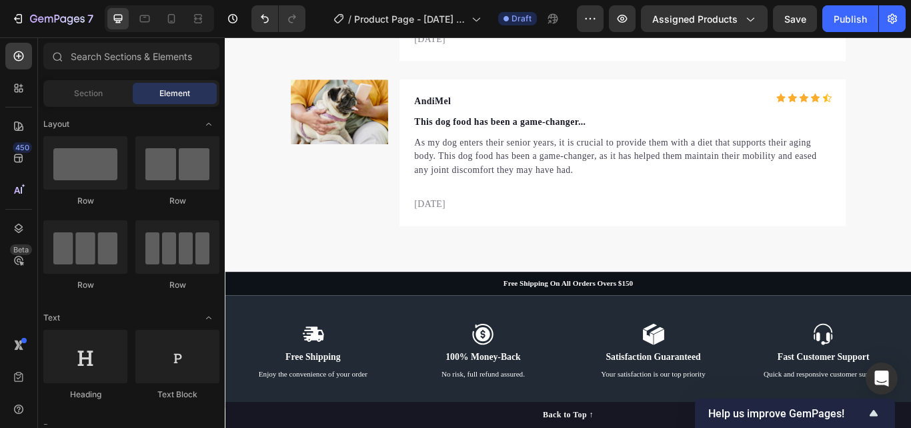
scroll to position [3053, 0]
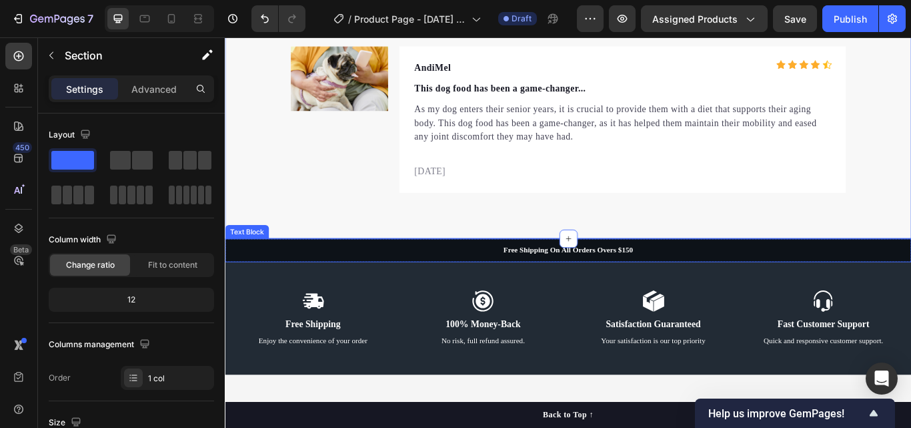
click at [911, 284] on p "Free Shipping On All Orders Overs $150" at bounding box center [625, 285] width 798 height 11
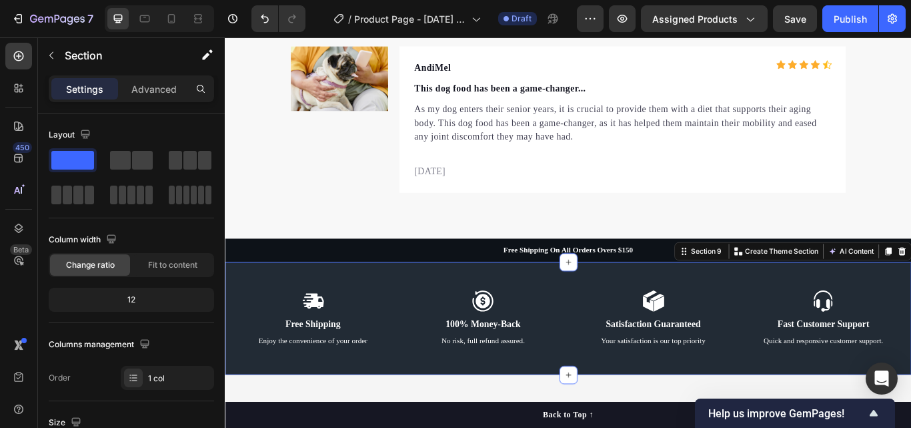
click at [886, 313] on div "Icon Free Shipping Text Block Enjoy the convenience of your order Text Block Ic…" at bounding box center [625, 366] width 801 height 132
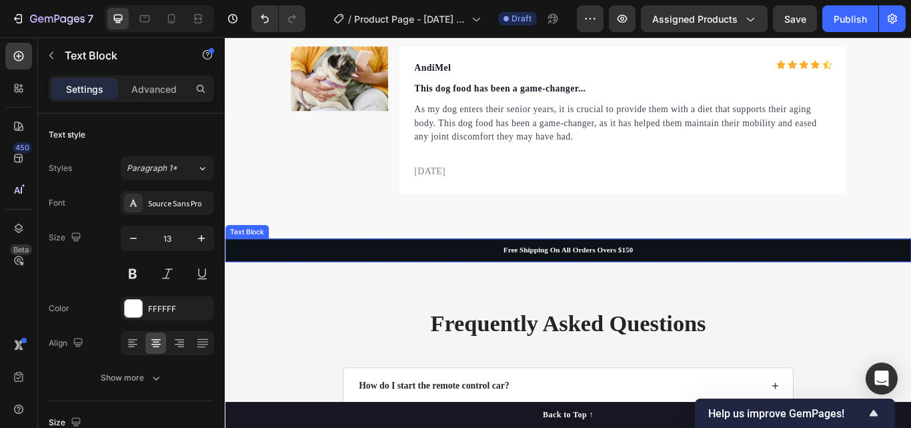
click at [835, 284] on p "Free Shipping On All Orders Overs $150" at bounding box center [625, 285] width 798 height 11
click at [332, 265] on div at bounding box center [330, 260] width 16 height 16
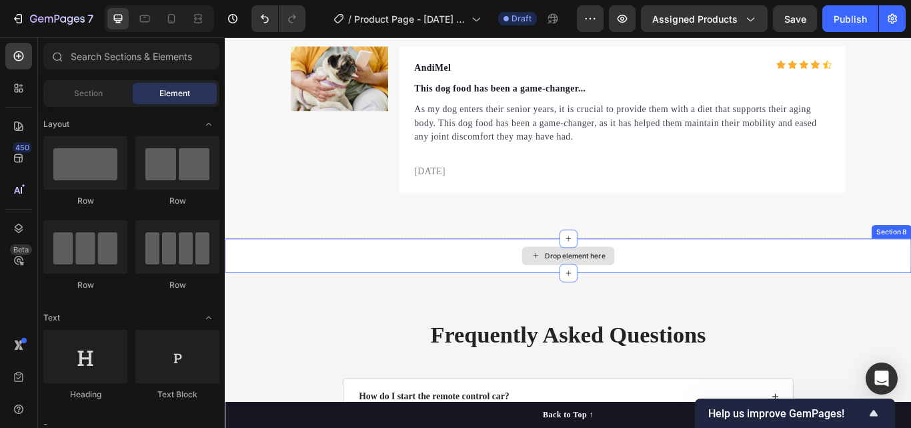
click at [775, 305] on div "Drop element here" at bounding box center [625, 292] width 801 height 40
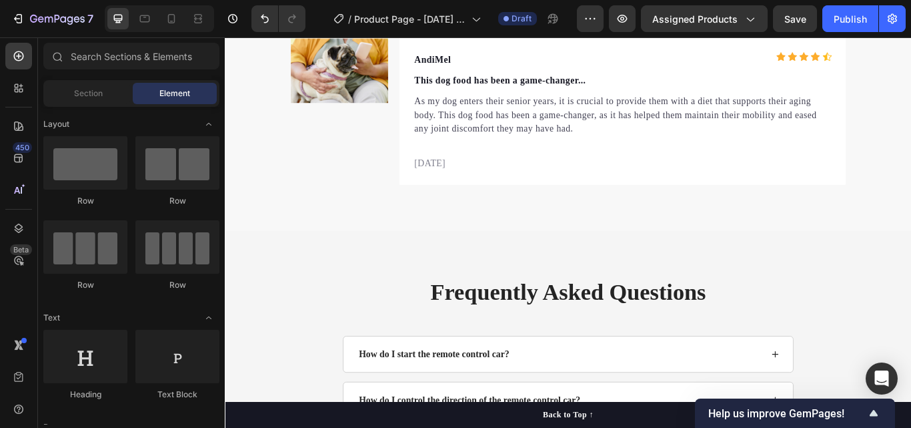
scroll to position [3460, 0]
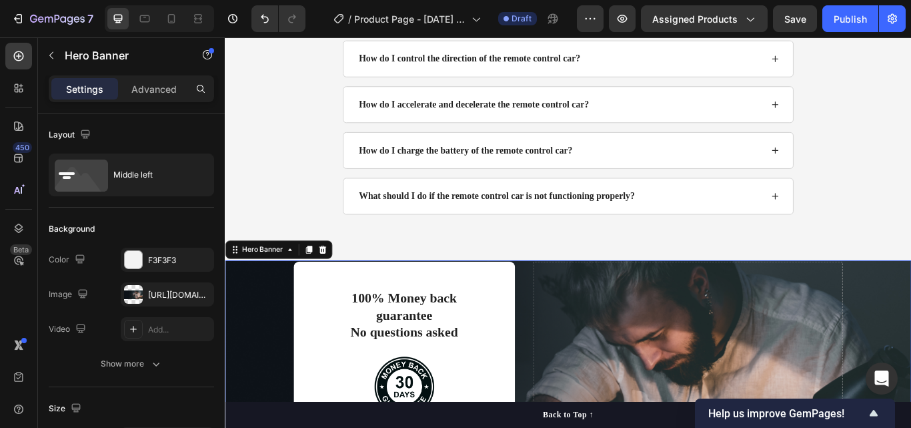
click at [342, 287] on icon at bounding box center [338, 285] width 11 height 11
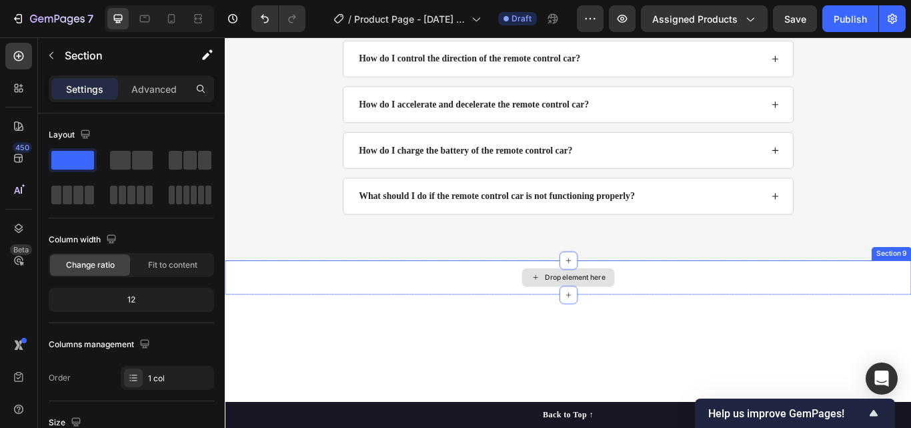
click at [815, 330] on div "Drop element here" at bounding box center [625, 318] width 801 height 40
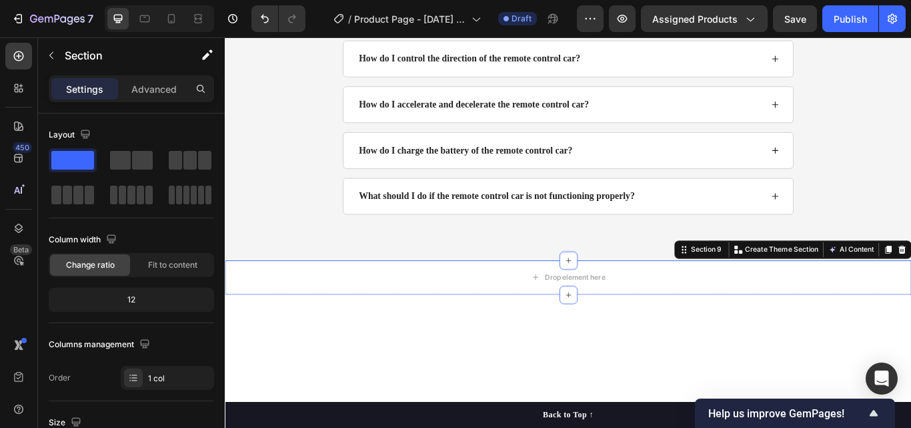
click at [911, 284] on div "Section 9 You can create reusable sections Create Theme Section AI Content Writ…" at bounding box center [887, 284] width 277 height 21
click at [911, 283] on div "Frequently Asked Questions Heading How do I start the remote control car? How d…" at bounding box center [625, 81] width 801 height 432
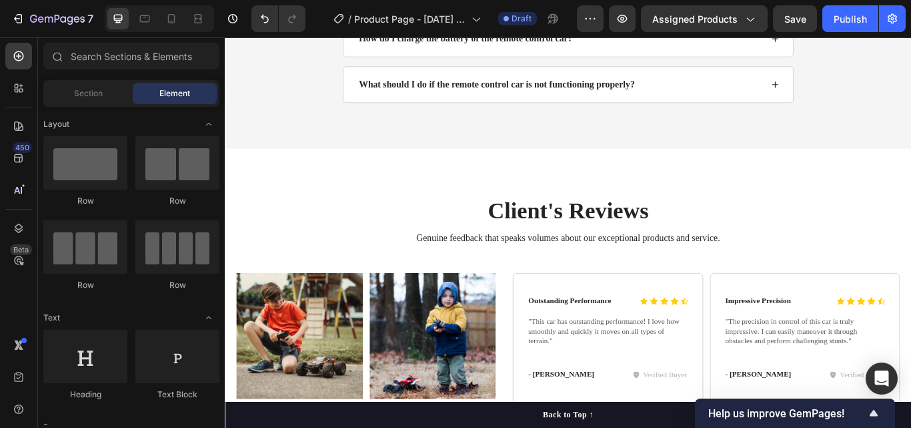
scroll to position [3556, 0]
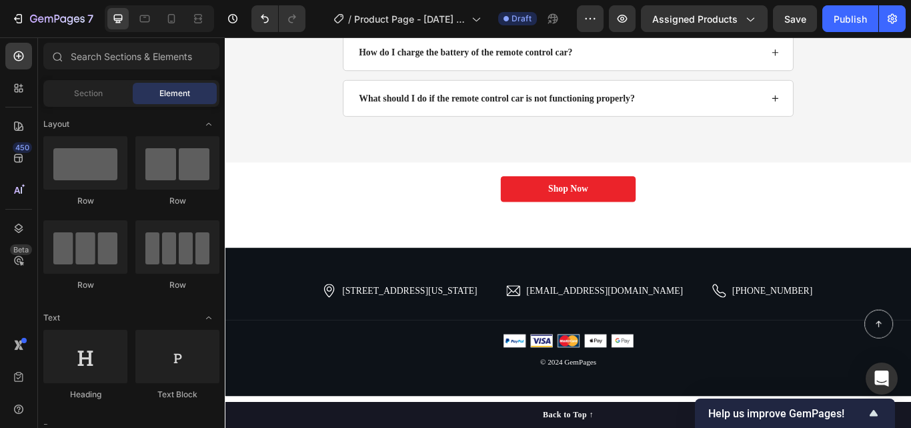
scroll to position [3464, 0]
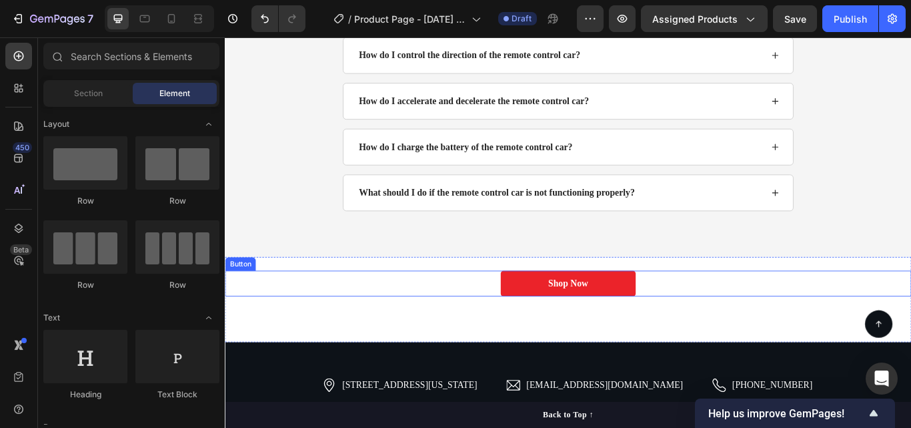
click at [820, 334] on div "Shop Now Button" at bounding box center [625, 325] width 801 height 30
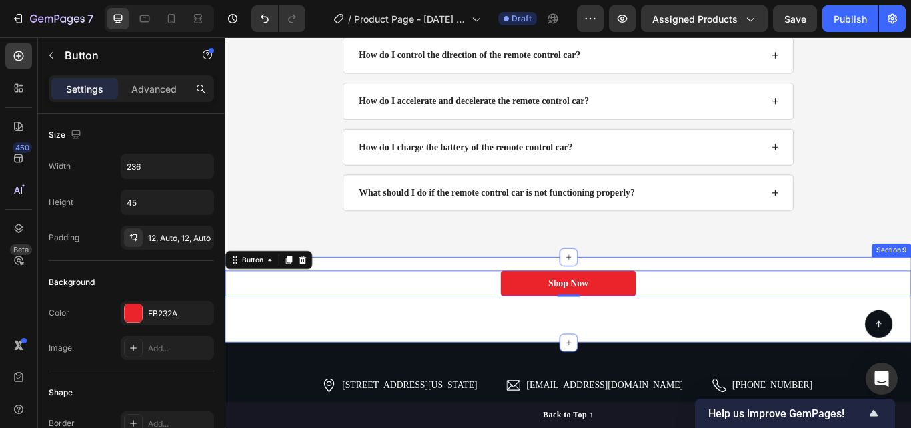
click at [911, 296] on div "Icon Icon Icon Icon Icon Icon List Outstanding Performance Text Block Row "This…" at bounding box center [625, 343] width 801 height 99
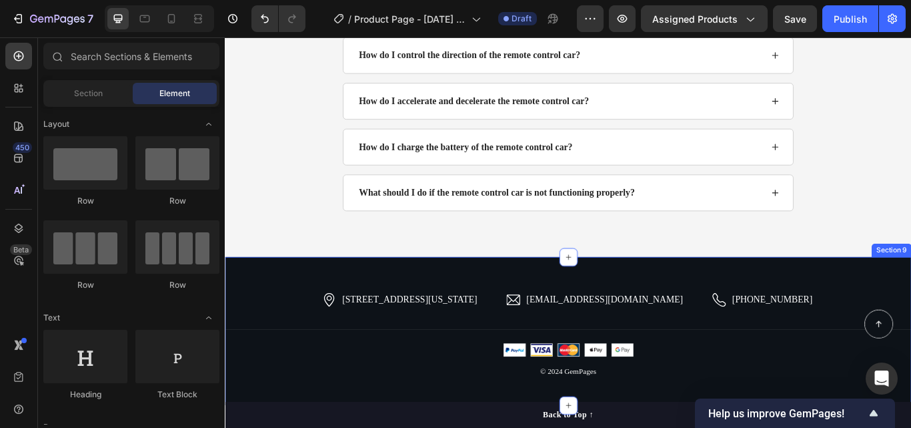
click at [911, 310] on div "2118 Thornridge Cir, Connecticut 35624 Item List hello.gempages@gmail.com Item …" at bounding box center [625, 380] width 801 height 173
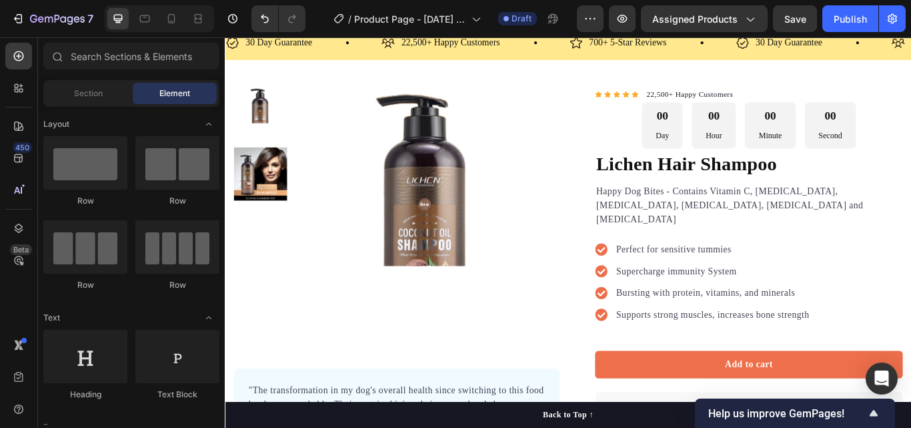
scroll to position [0, 0]
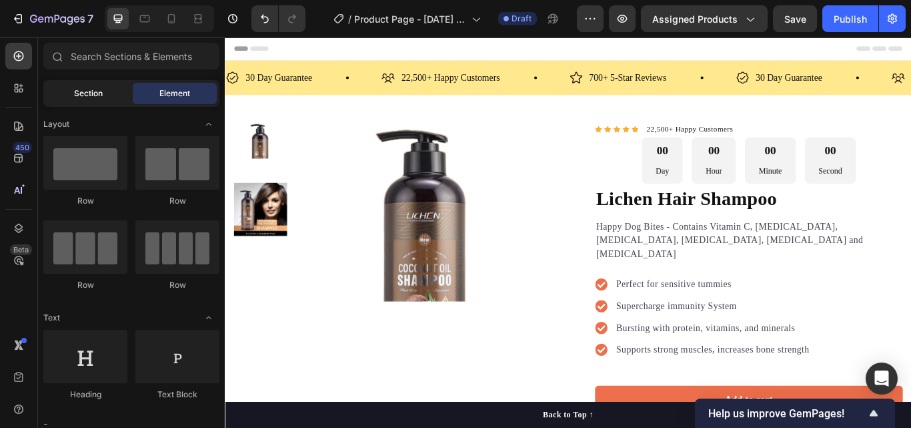
click at [101, 95] on span "Section" at bounding box center [88, 93] width 29 height 12
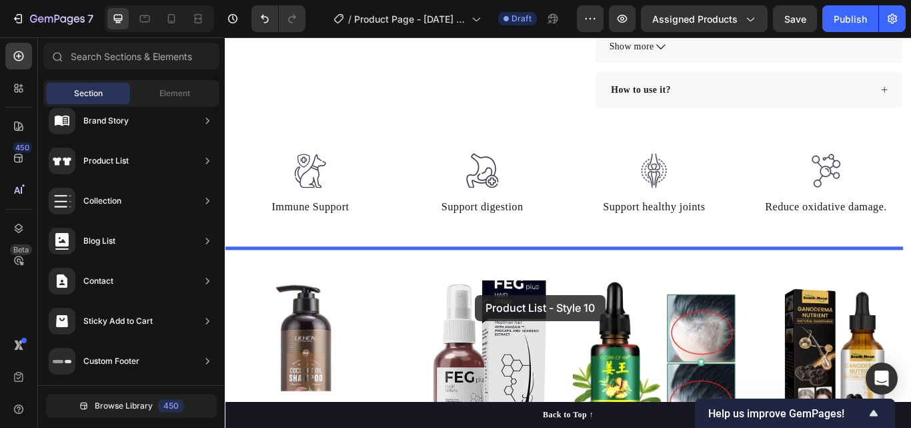
scroll to position [698, 0]
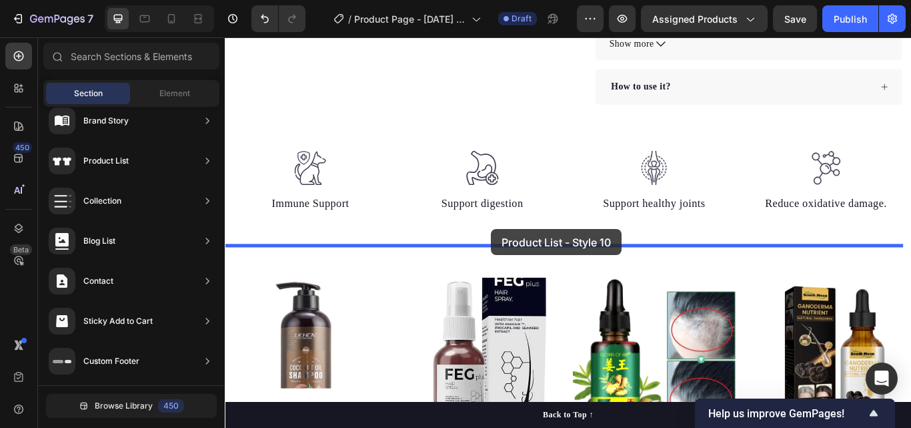
drag, startPoint x: 535, startPoint y: 223, endPoint x: 535, endPoint y: 261, distance: 38.0
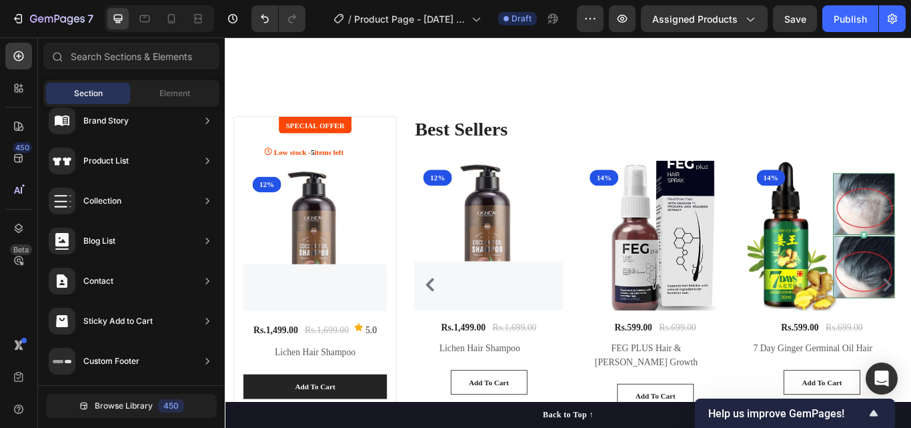
scroll to position [855, 0]
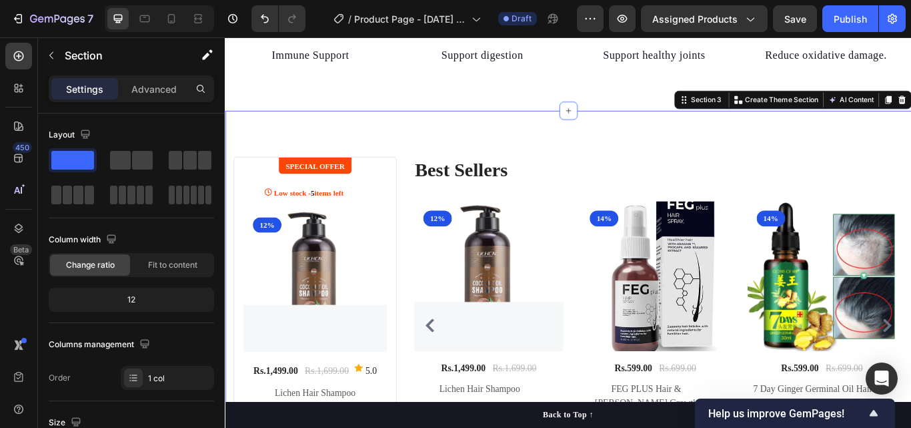
click at [727, 133] on div "SPECIAL OFFER Text block Row Low stock - 5 items left Product Stock Counter (P)…" at bounding box center [625, 355] width 801 height 464
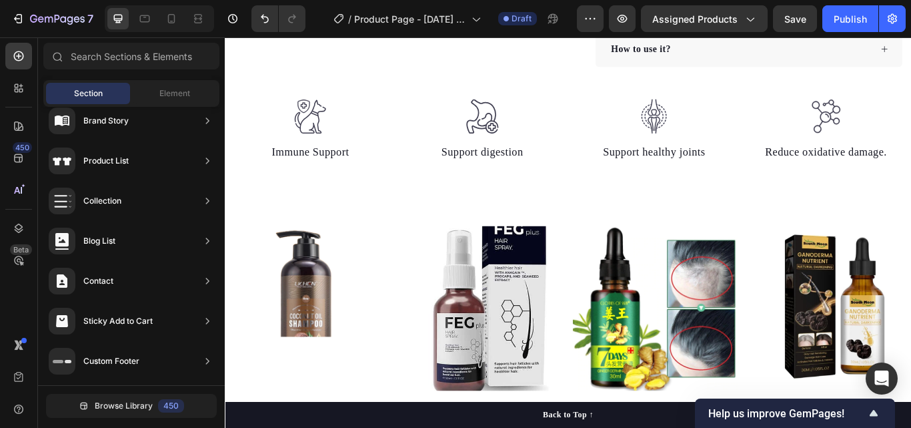
scroll to position [757, 0]
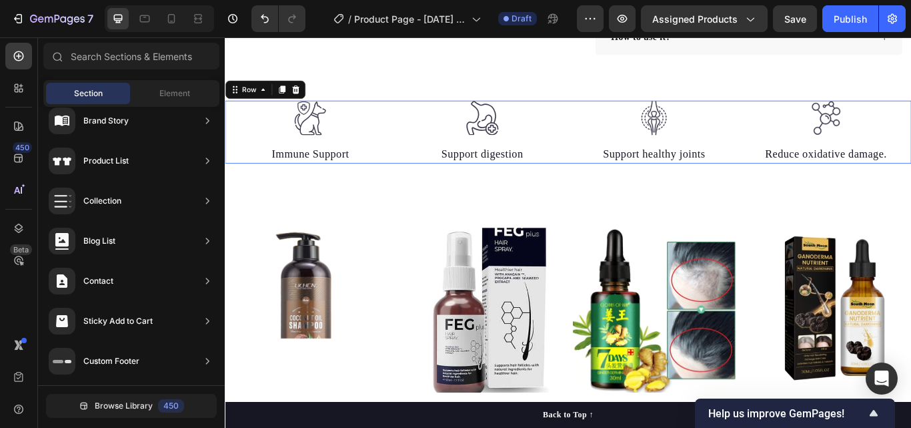
click at [911, 111] on div "Image Immune Support Text block Image Support digestion Text block Image Suppor…" at bounding box center [625, 147] width 801 height 73
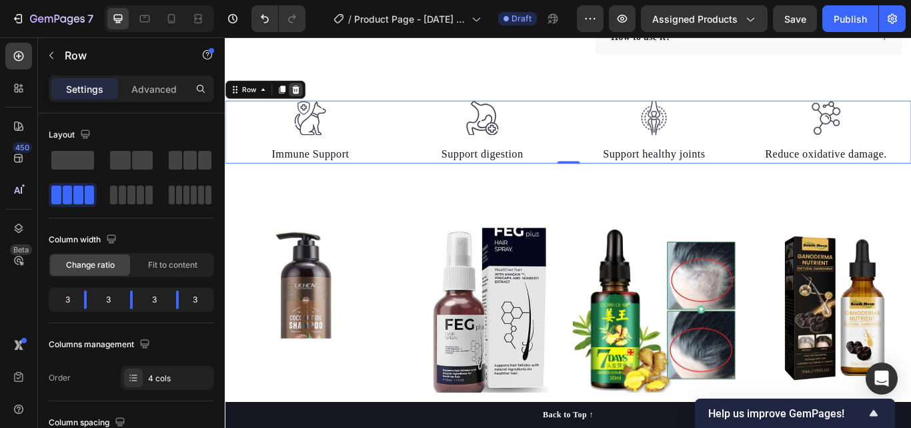
click at [308, 94] on icon at bounding box center [307, 98] width 9 height 9
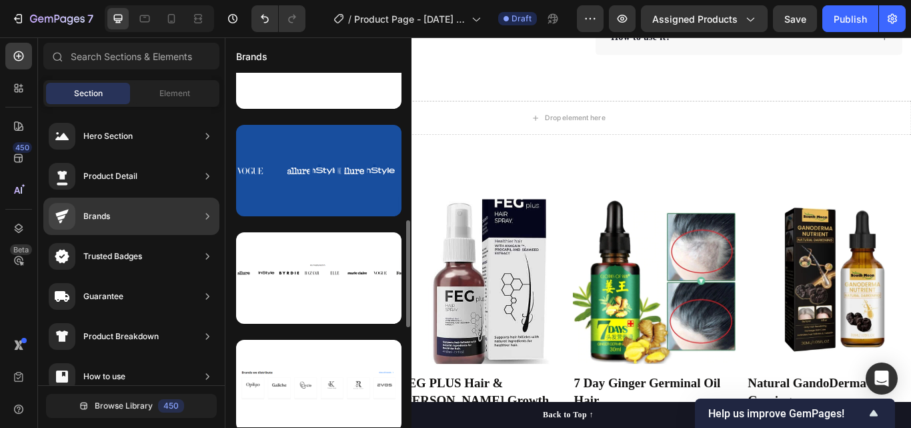
scroll to position [819, 0]
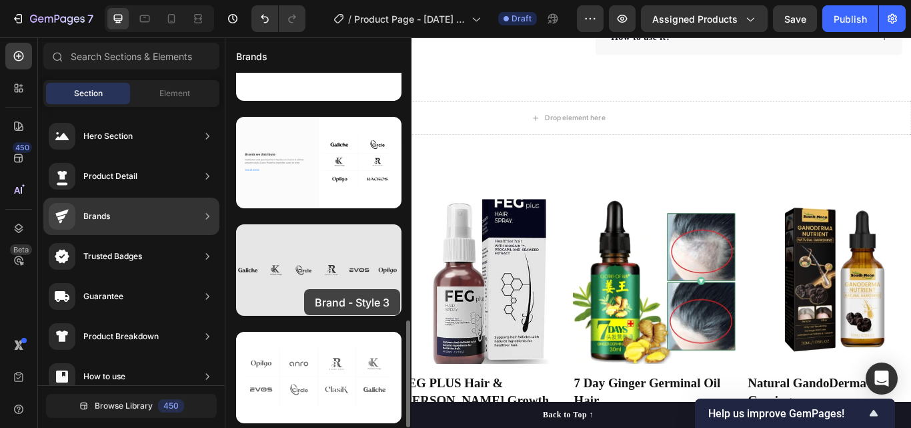
click at [304, 289] on div at bounding box center [318, 269] width 165 height 91
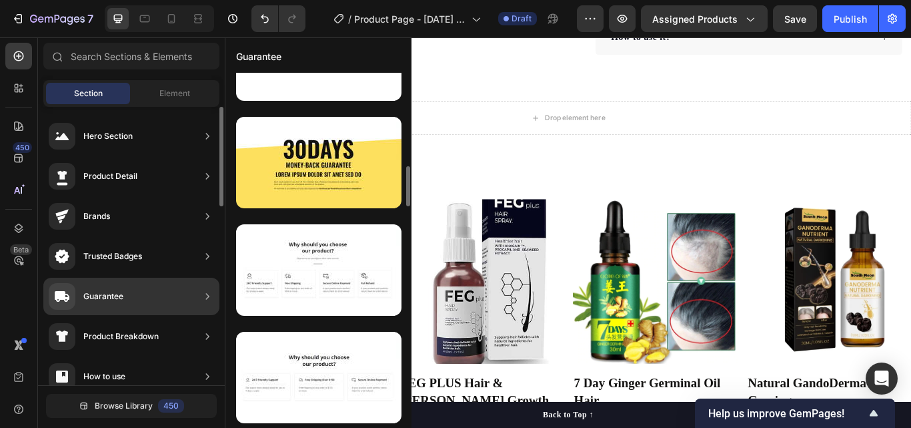
scroll to position [282, 0]
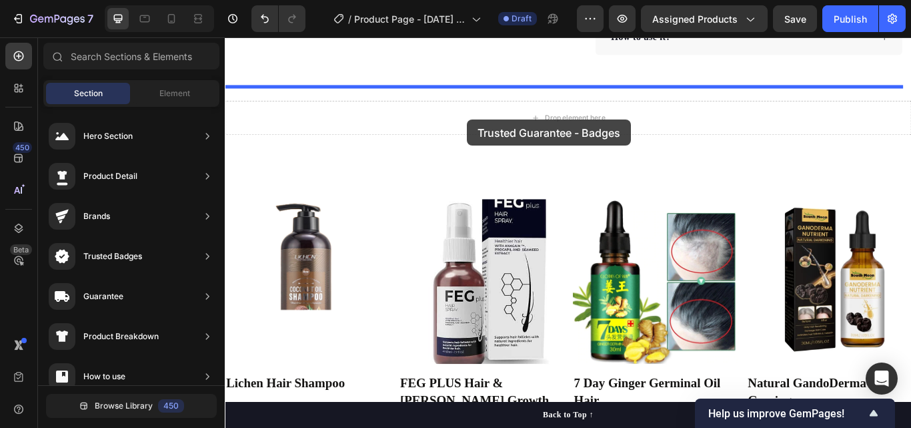
drag, startPoint x: 517, startPoint y: 300, endPoint x: 507, endPoint y: 133, distance: 167.1
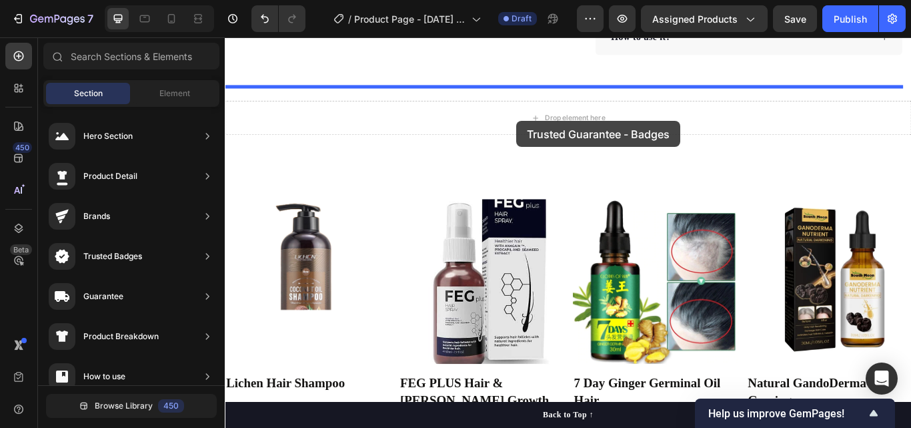
drag, startPoint x: 568, startPoint y: 422, endPoint x: 565, endPoint y: 135, distance: 286.9
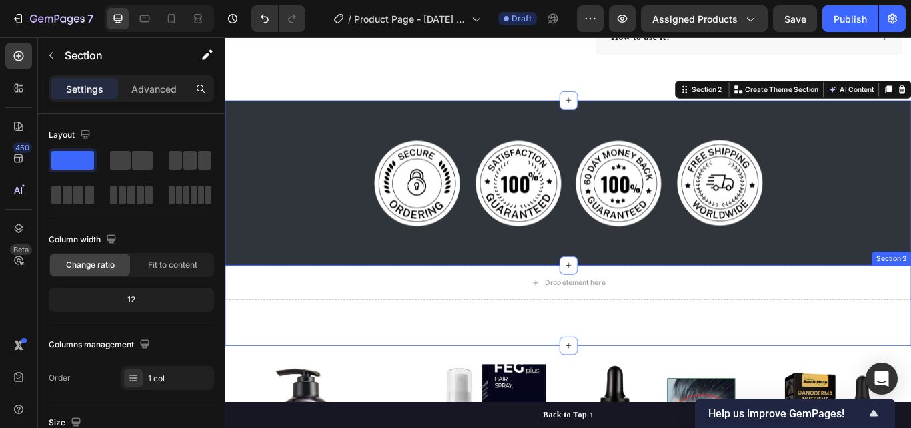
click at [719, 338] on div "Drop element here Section 3" at bounding box center [625, 350] width 801 height 93
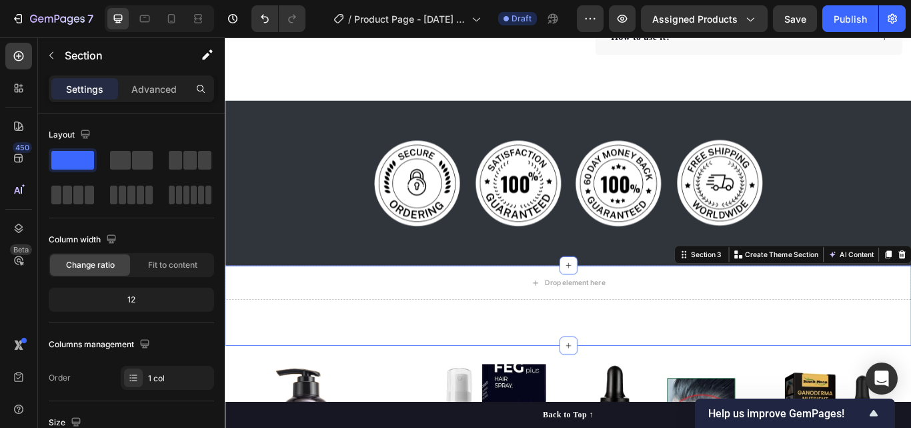
click at [911, 280] on div "Section 3 You can create reusable sections Create Theme Section AI Content Writ…" at bounding box center [887, 290] width 277 height 21
drag, startPoint x: 1002, startPoint y: 272, endPoint x: 984, endPoint y: 286, distance: 23.2
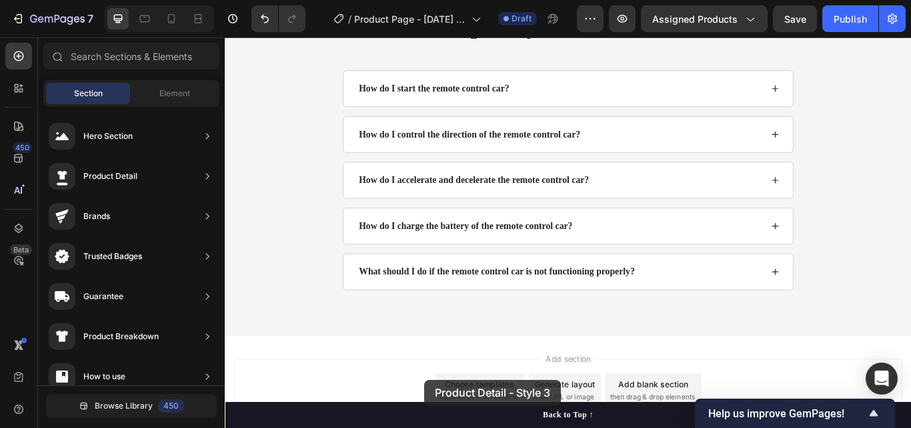
scroll to position [3124, 0]
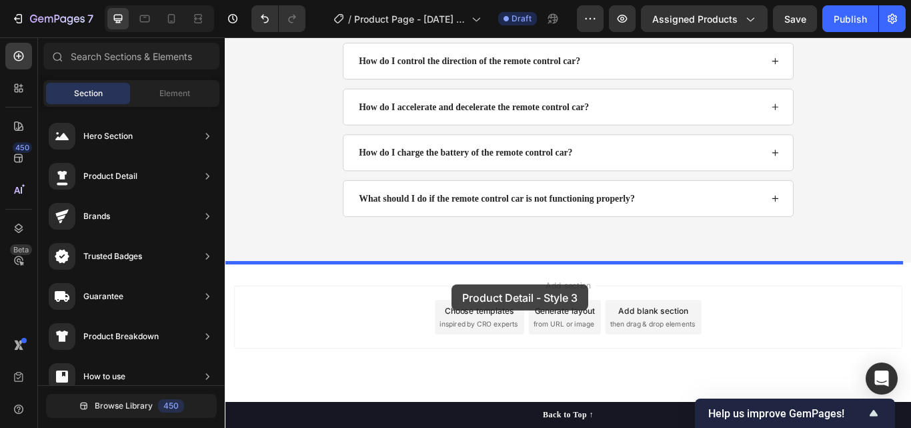
drag, startPoint x: 515, startPoint y: 294, endPoint x: 490, endPoint y: 326, distance: 40.3
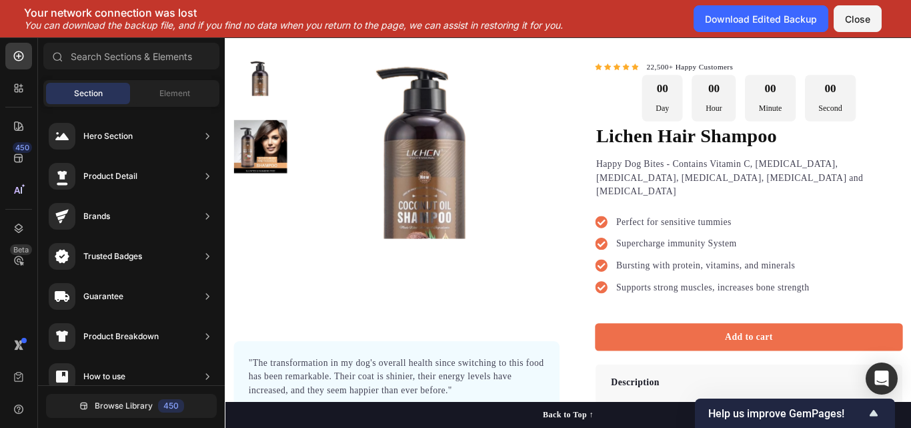
scroll to position [0, 0]
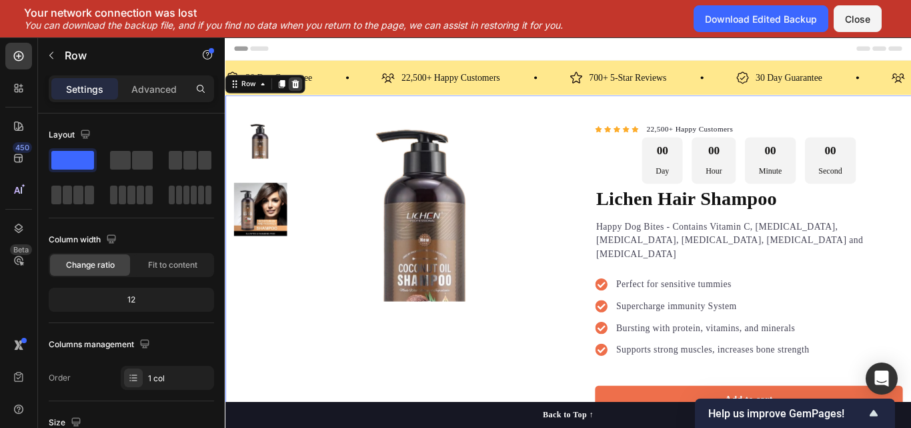
click at [306, 89] on icon at bounding box center [307, 91] width 9 height 9
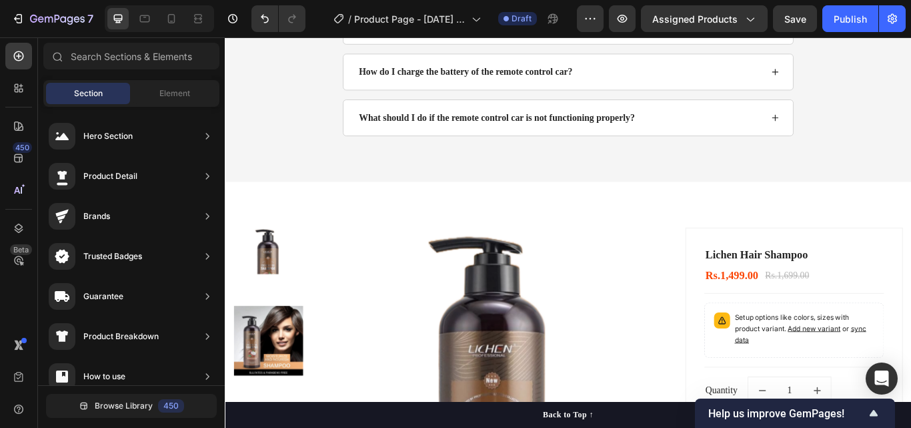
scroll to position [2528, 0]
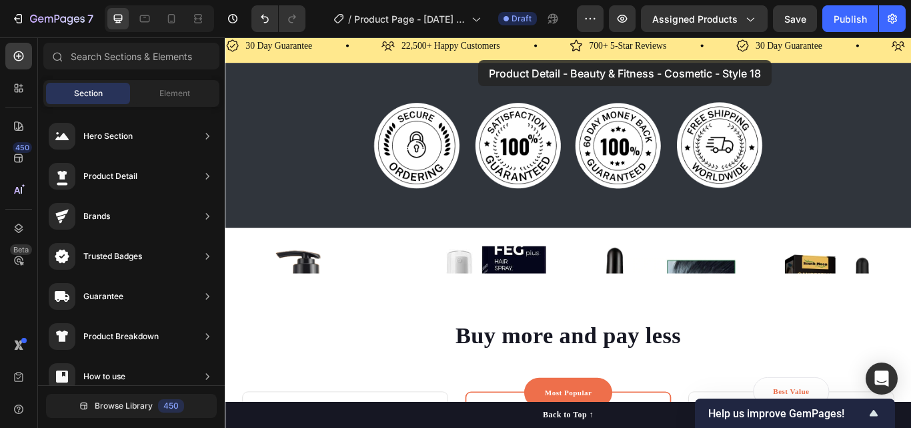
scroll to position [0, 0]
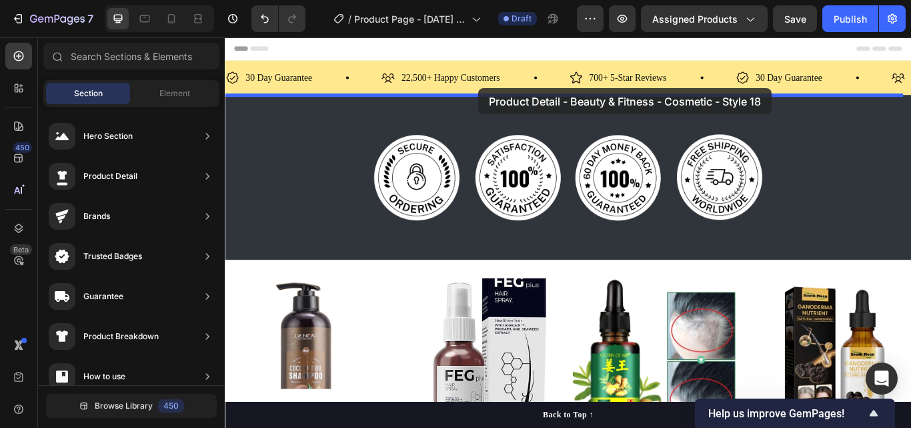
drag, startPoint x: 586, startPoint y: 359, endPoint x: 520, endPoint y: 97, distance: 270.4
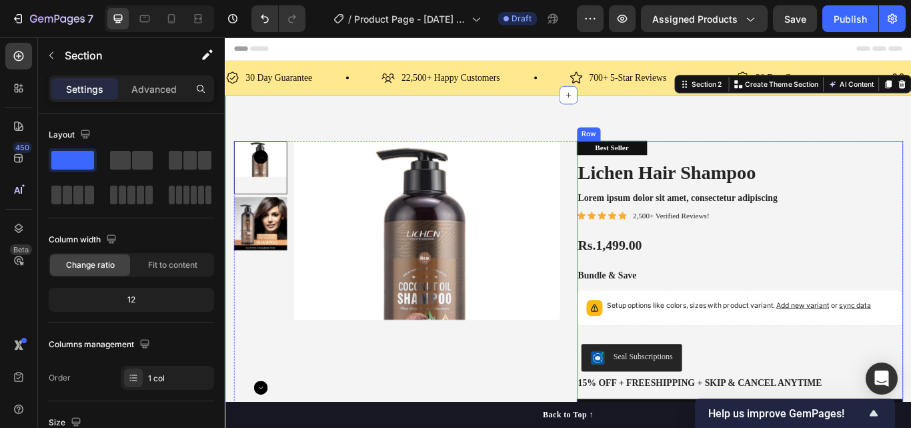
scroll to position [21, 0]
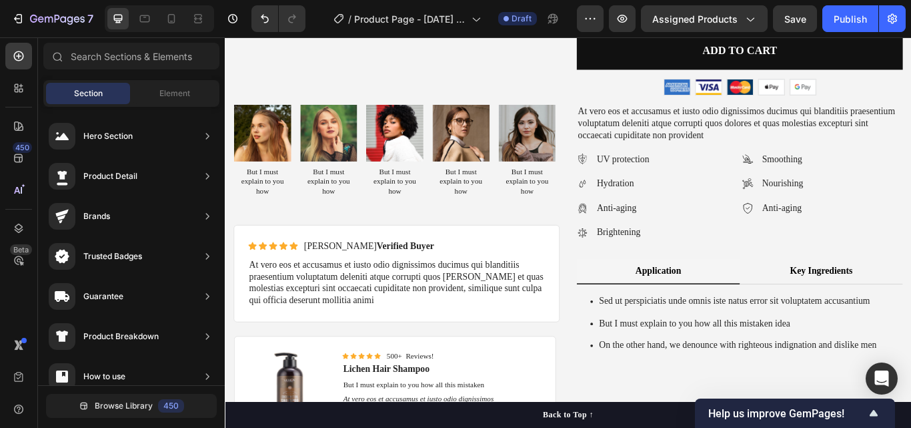
scroll to position [568, 0]
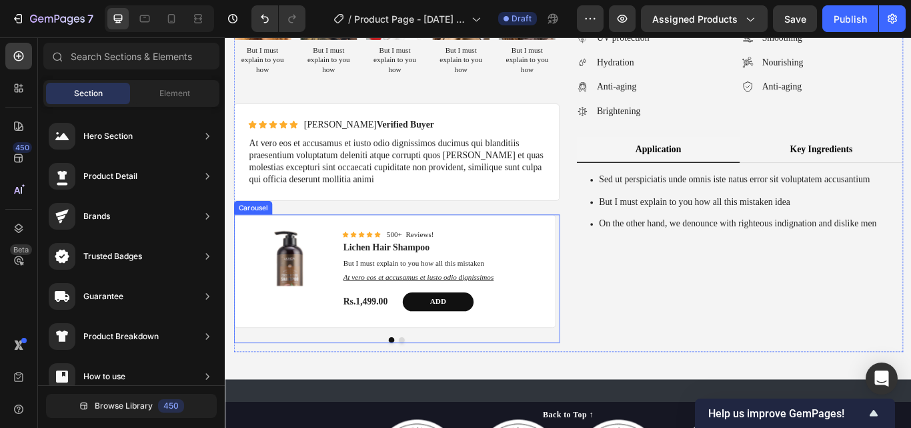
click at [428, 391] on button "Dot" at bounding box center [431, 390] width 7 height 7
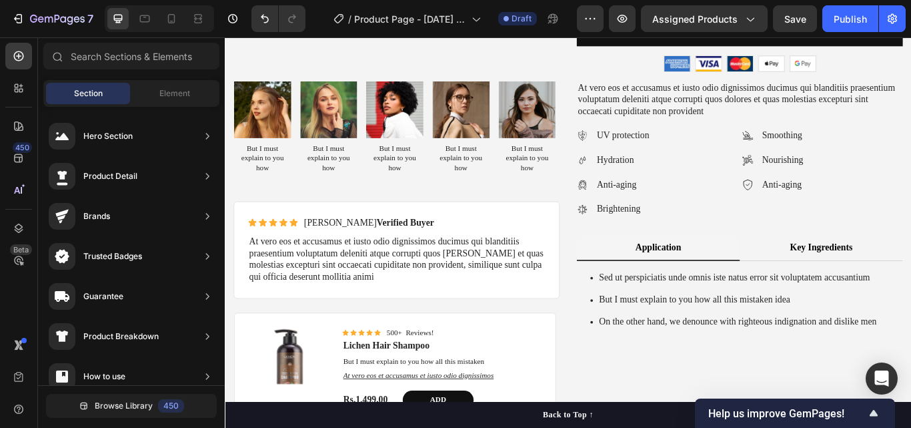
scroll to position [417, 0]
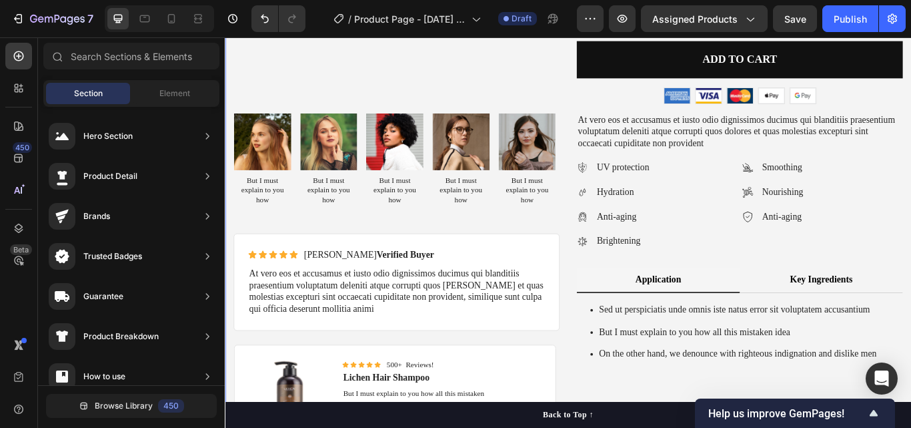
click at [432, 123] on div "Product Images Best Seller Text Block Lichen Hair Shampoo Product Title Lorem i…" at bounding box center [625, 148] width 781 height 815
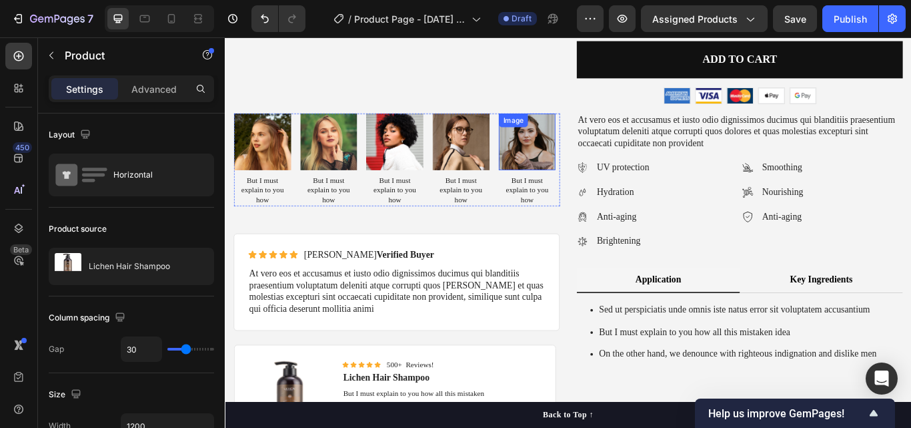
click at [591, 129] on div "Image" at bounding box center [577, 159] width 67 height 67
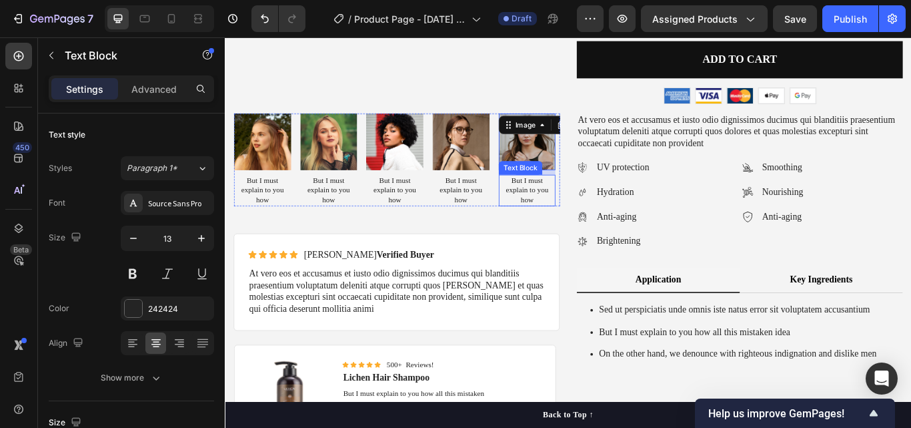
click at [606, 199] on p "But I must explain to you how" at bounding box center [577, 216] width 64 height 34
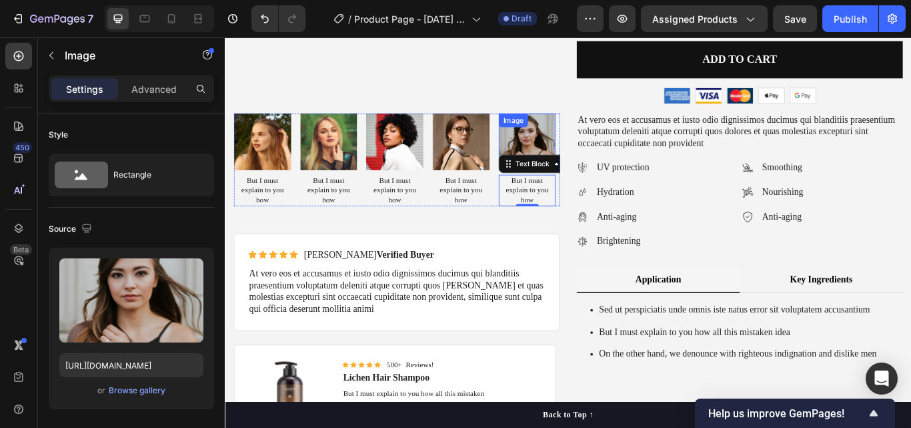
click at [598, 153] on img at bounding box center [577, 159] width 67 height 67
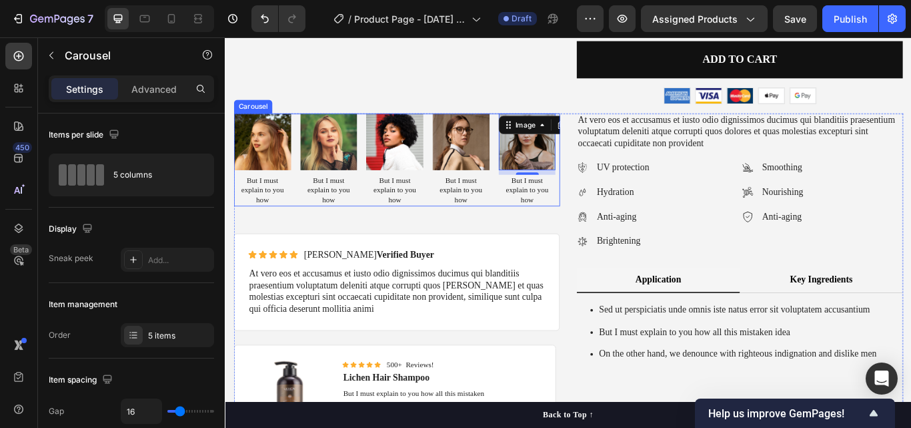
click at [537, 141] on div "Image But I must explain to you how Text Block Image But I must explain to you …" at bounding box center [425, 180] width 380 height 108
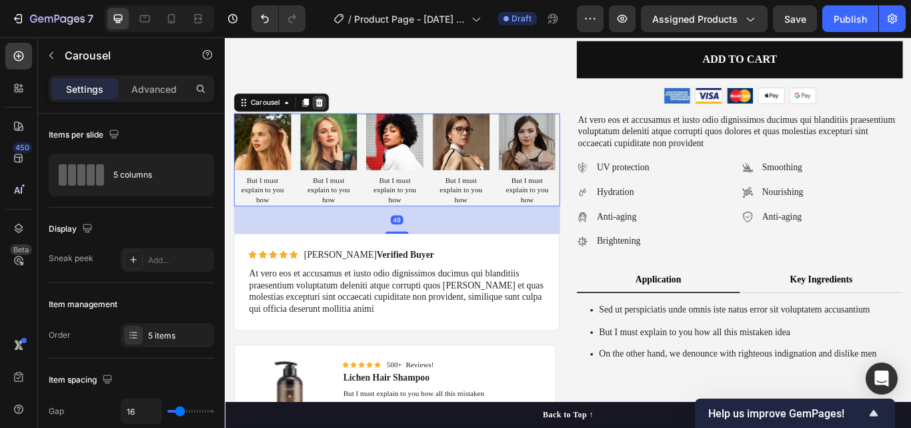
click at [334, 113] on icon at bounding box center [334, 112] width 9 height 9
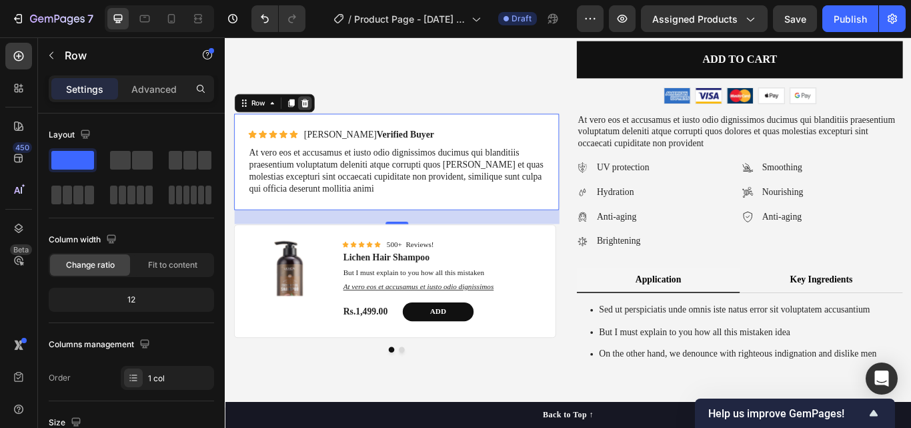
click at [322, 113] on icon at bounding box center [317, 114] width 11 height 11
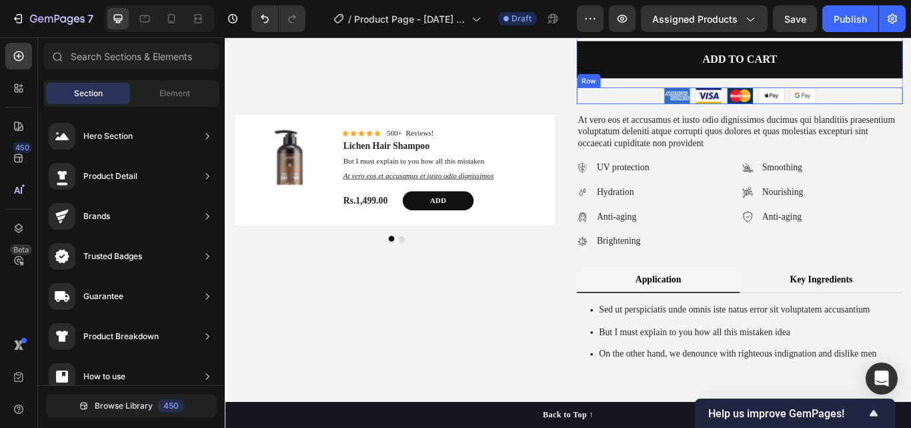
click at [911, 101] on div "Image Image Image Image Image Row" at bounding box center [825, 105] width 380 height 19
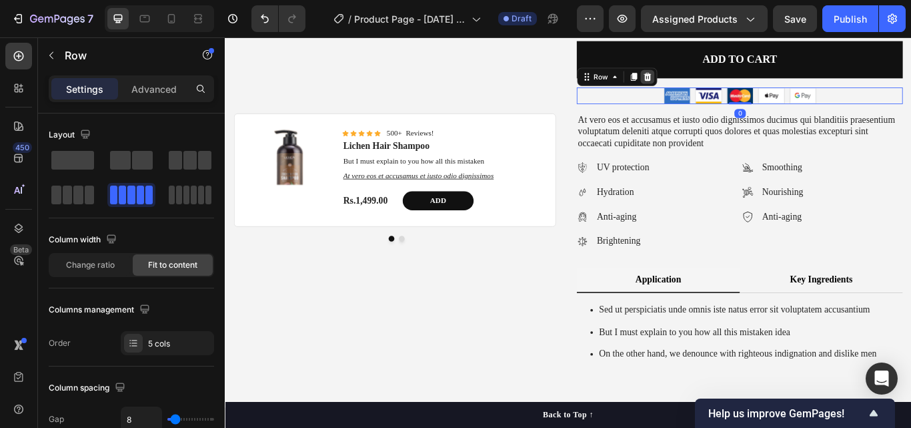
click at [713, 82] on icon at bounding box center [717, 83] width 11 height 11
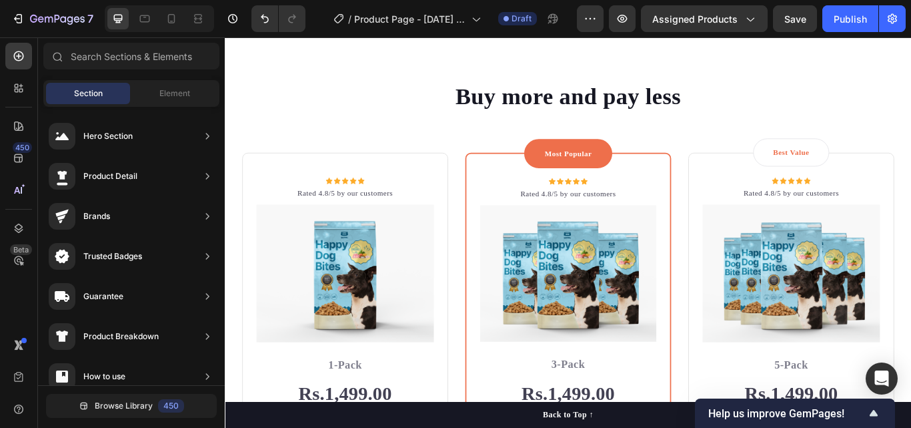
scroll to position [1474, 0]
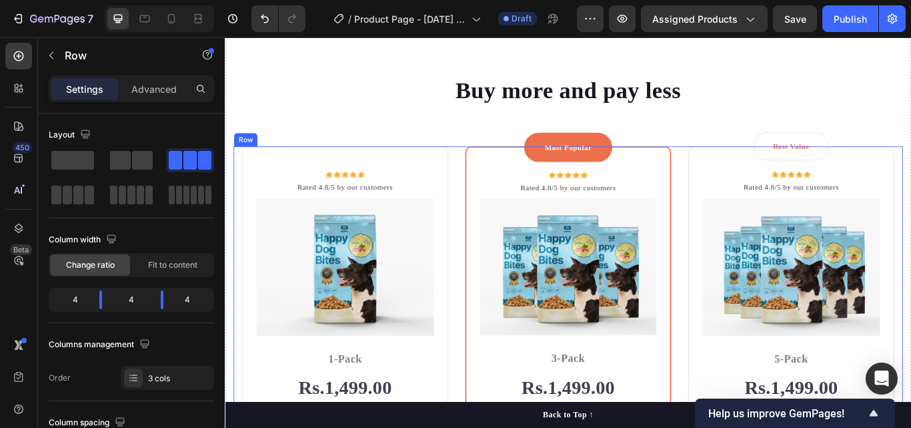
click at [754, 170] on div "Icon Icon Icon Icon Icon Icon List Hoz Rated 4.8/5 by our customers Text block …" at bounding box center [625, 416] width 781 height 502
click at [316, 159] on div at bounding box center [317, 152] width 16 height 16
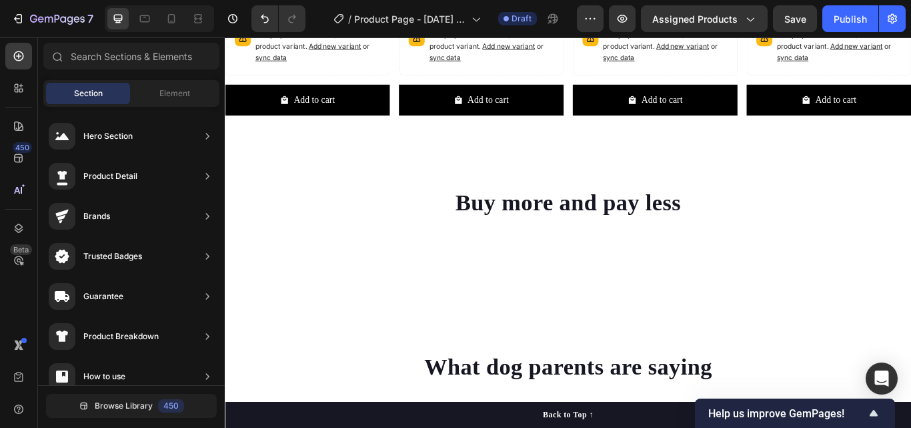
scroll to position [1305, 0]
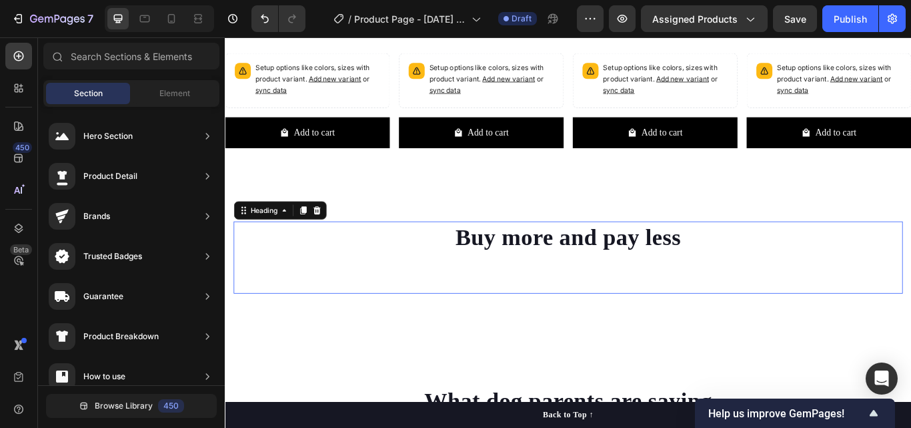
click at [799, 270] on p "Buy more and pay less" at bounding box center [625, 271] width 778 height 35
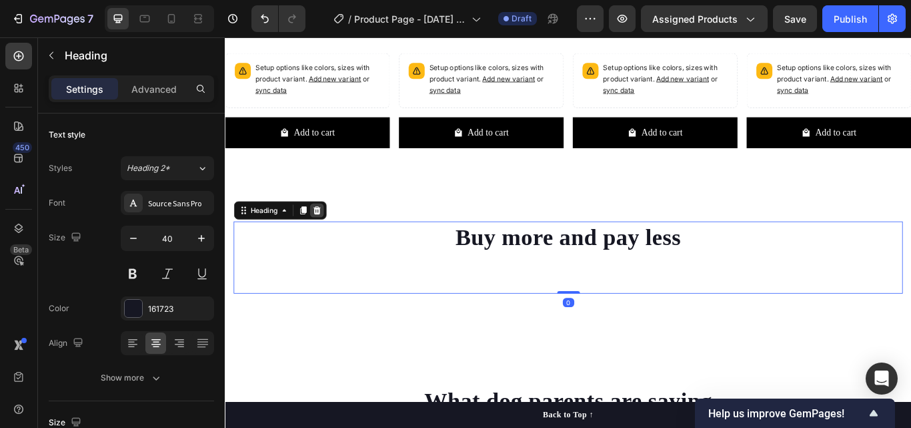
click at [334, 235] on icon at bounding box center [332, 239] width 9 height 9
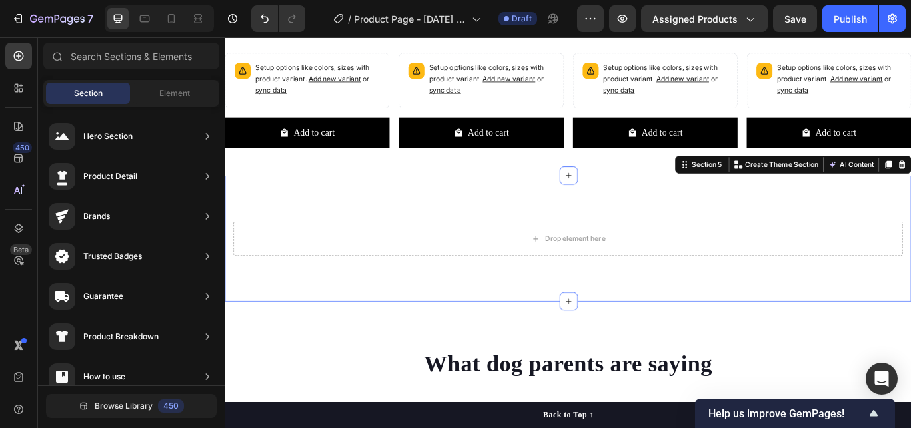
click at [876, 296] on div "Drop element here Row Section 5 You can create reusable sections Create Theme S…" at bounding box center [625, 272] width 801 height 147
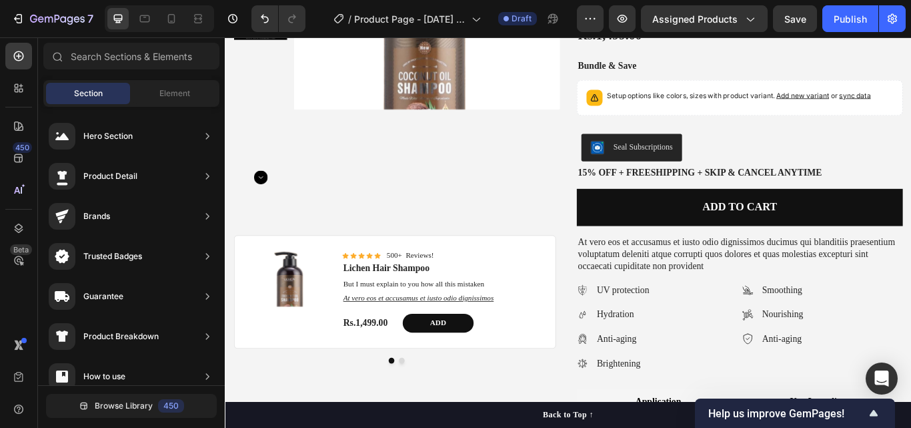
scroll to position [103, 0]
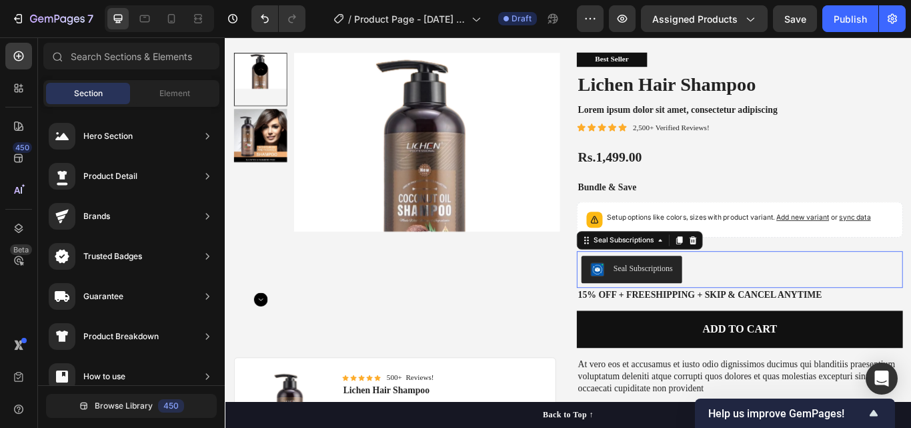
click at [799, 301] on div "Seal Subscriptions" at bounding box center [825, 308] width 370 height 32
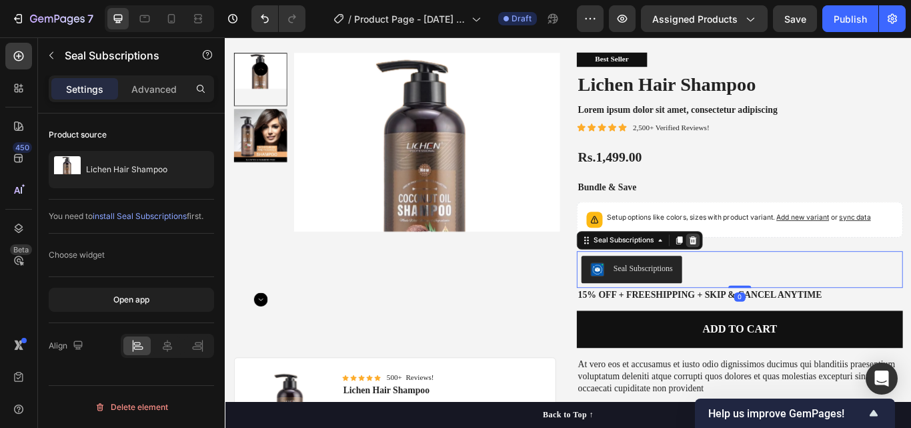
click at [767, 274] on icon at bounding box center [771, 273] width 9 height 9
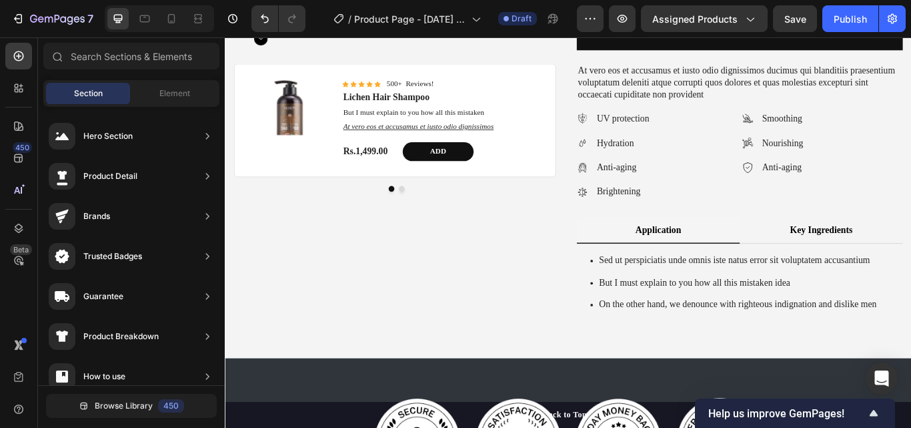
scroll to position [424, 0]
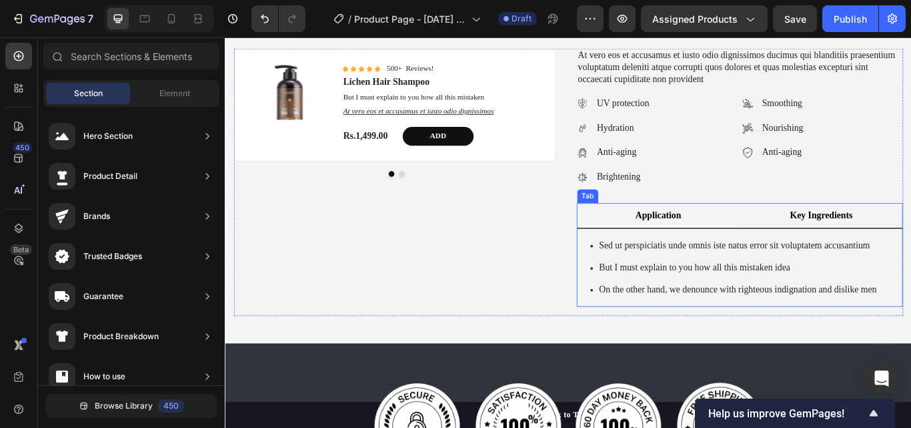
click at [911, 245] on p "Key Ingredients" at bounding box center [920, 245] width 73 height 14
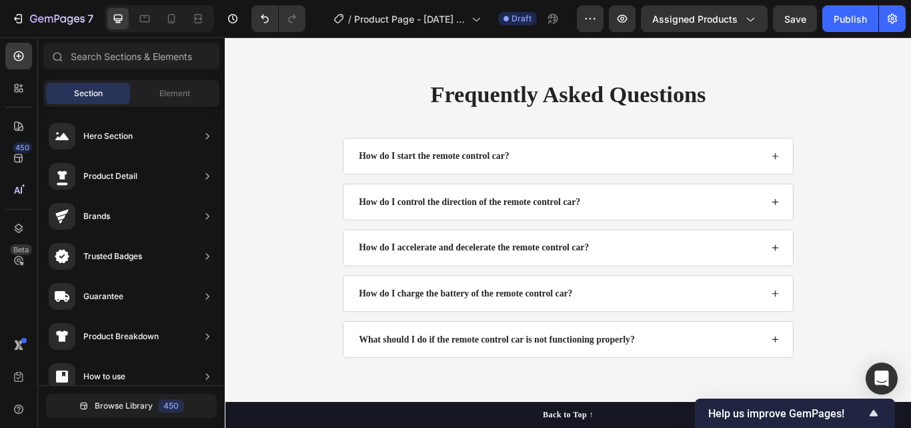
scroll to position [2592, 0]
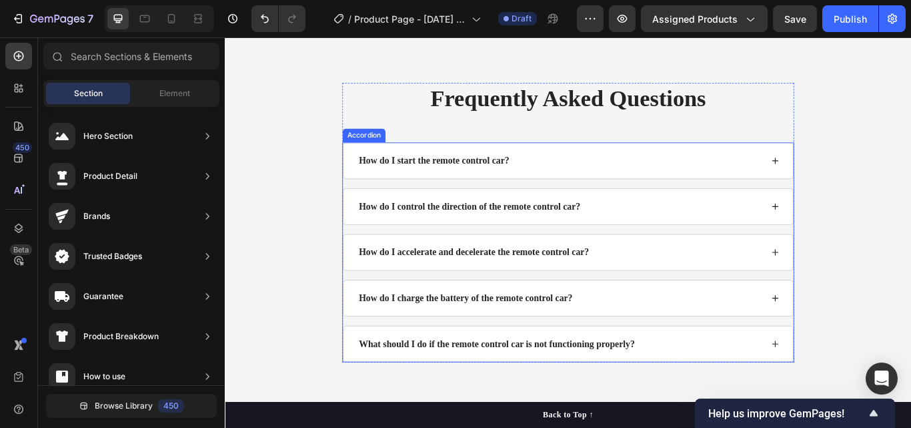
click at [863, 180] on icon at bounding box center [866, 180] width 7 height 7
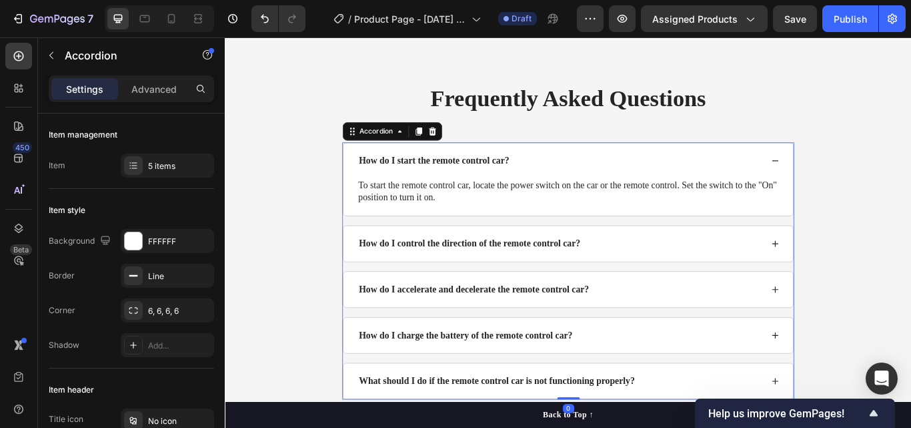
click at [584, 179] on div "How do I start the remote control car?" at bounding box center [615, 181] width 472 height 15
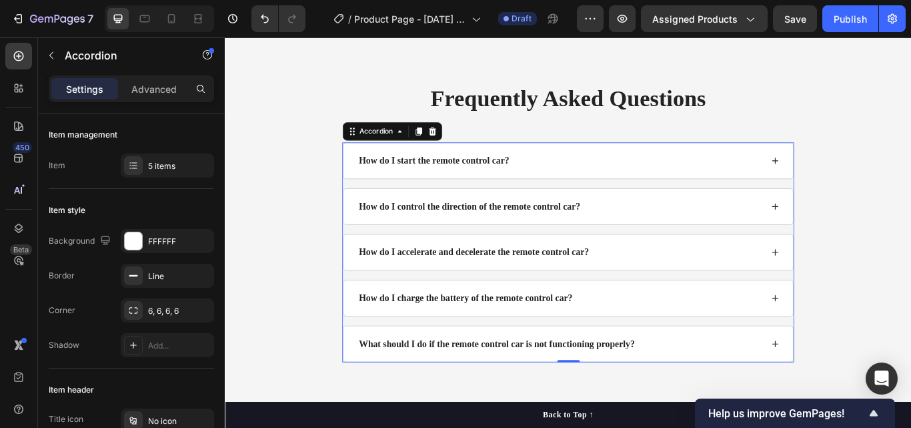
click at [540, 181] on p "How do I start the remote control car?" at bounding box center [468, 181] width 175 height 11
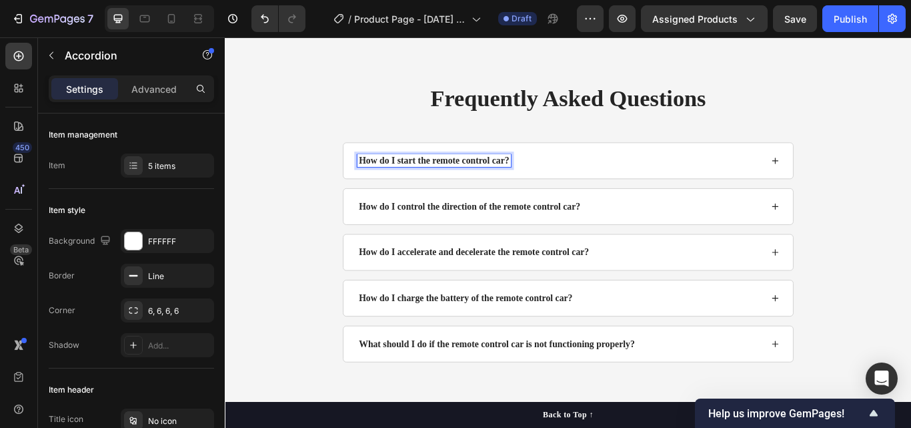
click at [526, 177] on p "How do I start the remote control car?" at bounding box center [468, 181] width 175 height 11
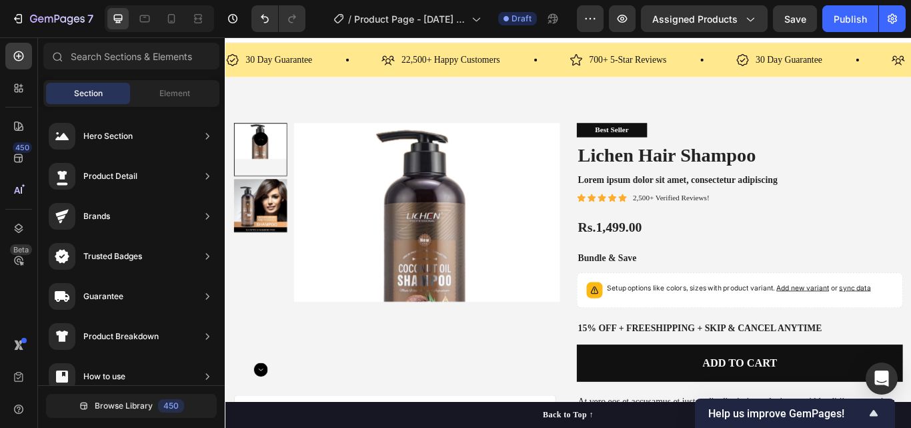
scroll to position [0, 0]
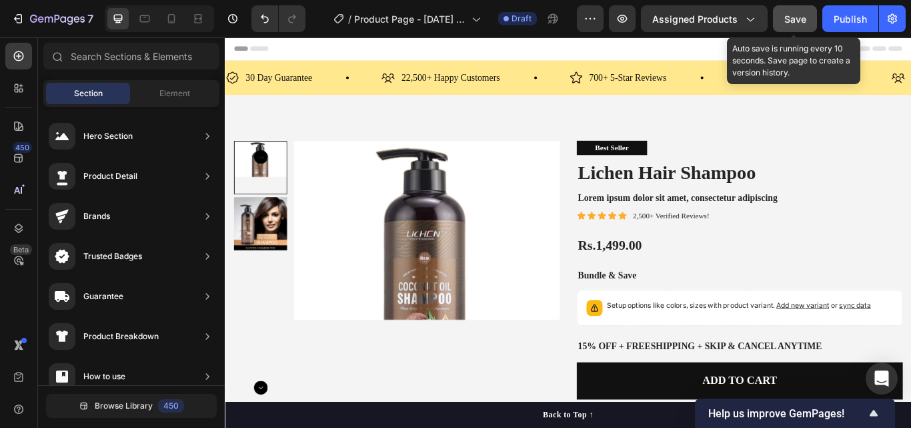
click at [801, 17] on span "Save" at bounding box center [796, 18] width 22 height 11
click at [793, 21] on span "Save" at bounding box center [796, 18] width 22 height 11
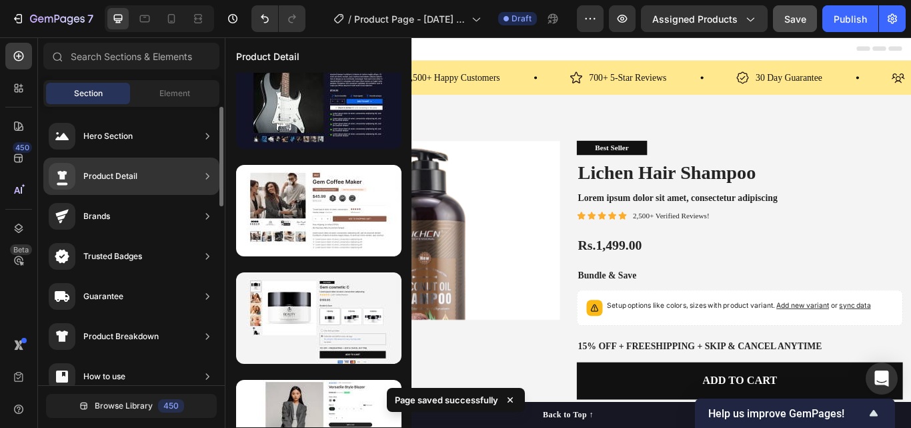
scroll to position [712, 0]
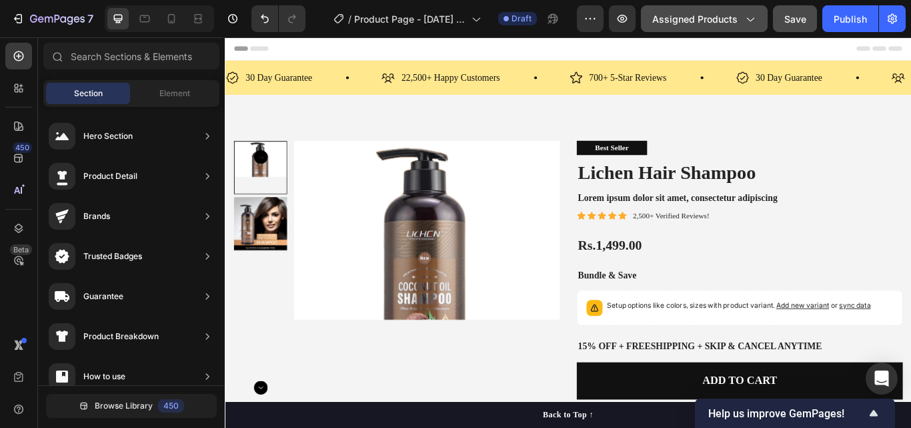
click at [755, 19] on icon "button" at bounding box center [749, 18] width 13 height 13
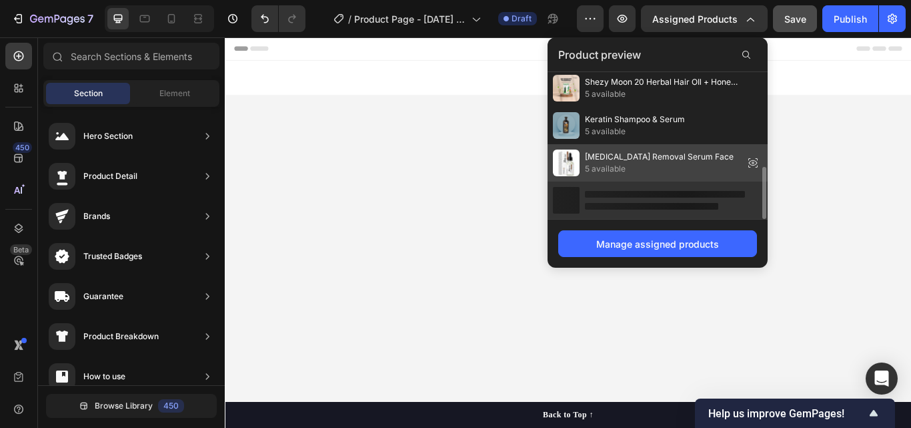
scroll to position [979, 0]
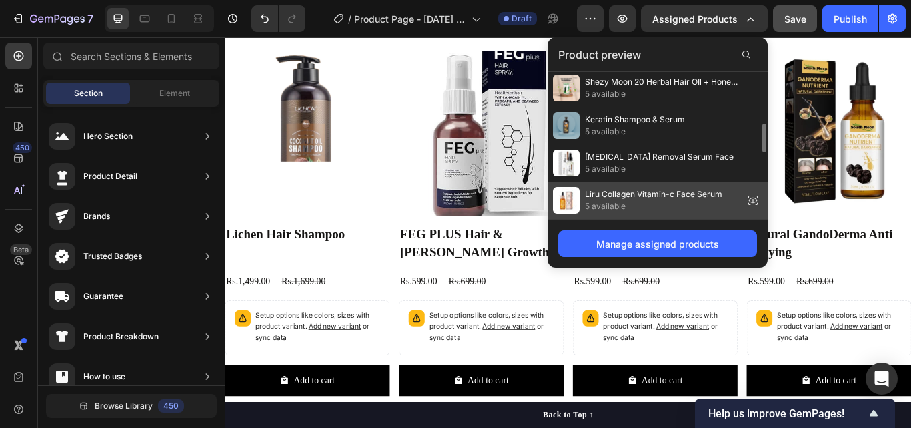
click at [653, 189] on span "Liru Collagen Vitamin-c Face Serum" at bounding box center [653, 194] width 137 height 12
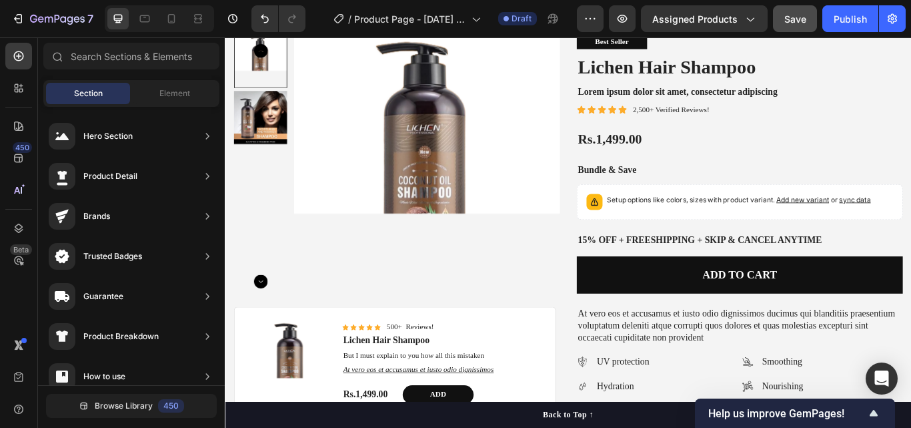
scroll to position [36, 0]
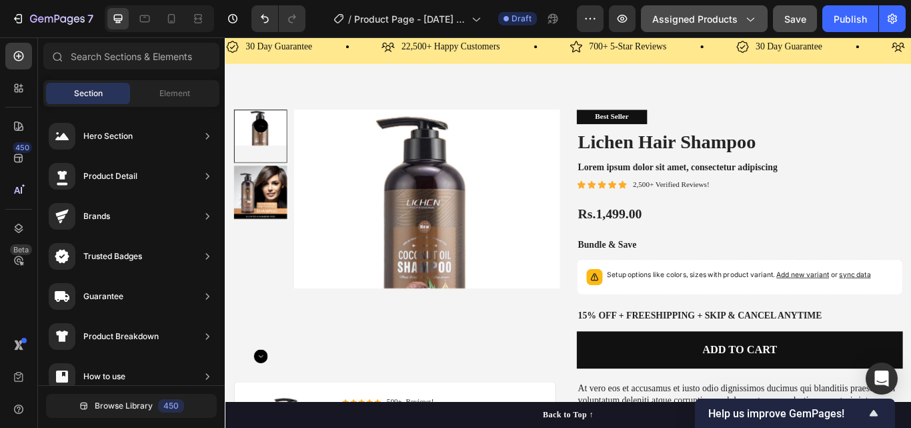
click at [756, 14] on icon "button" at bounding box center [749, 18] width 13 height 13
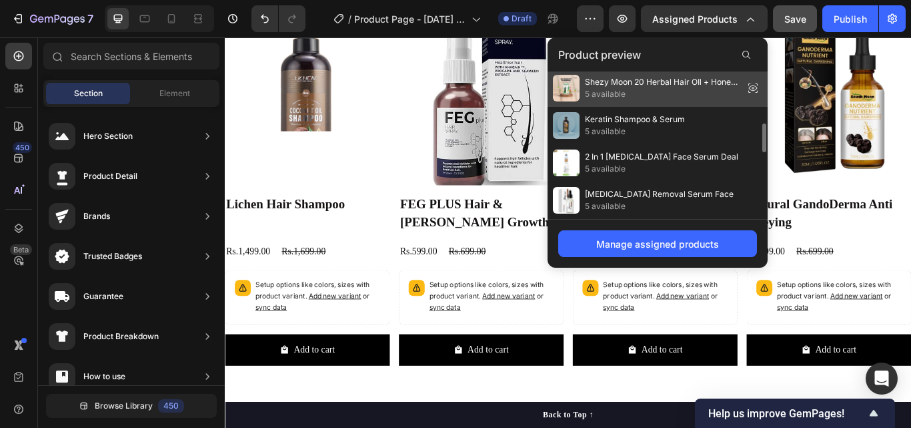
scroll to position [0, 0]
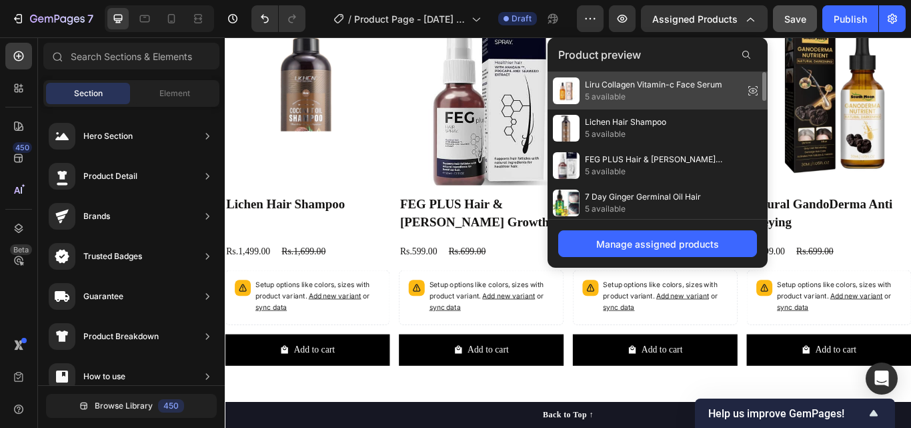
click at [640, 105] on div "Liru Collagen Vitamin-c Face Serum 5 available" at bounding box center [658, 90] width 220 height 37
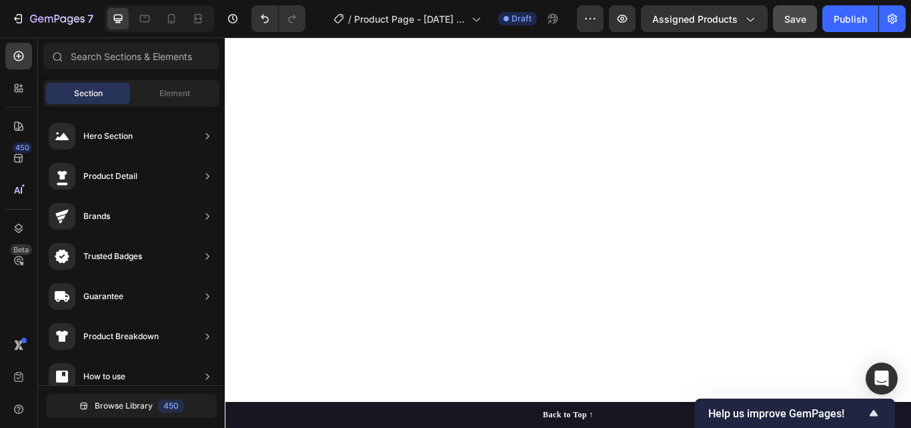
scroll to position [36, 0]
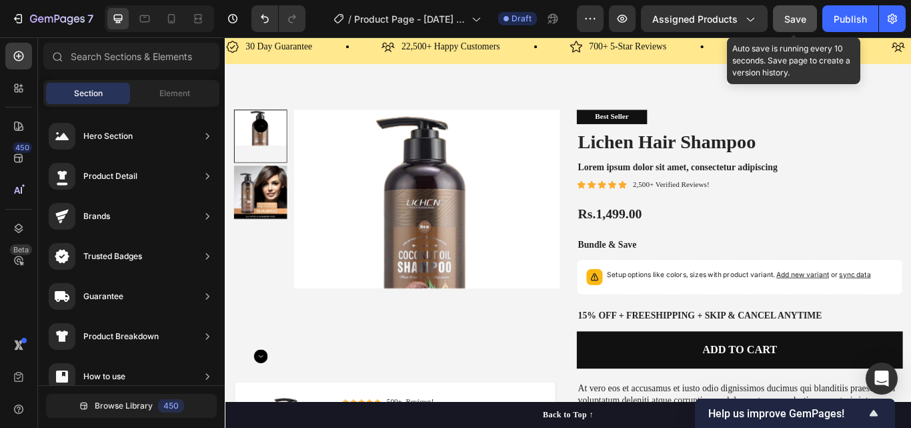
click at [802, 19] on span "Save" at bounding box center [796, 18] width 22 height 11
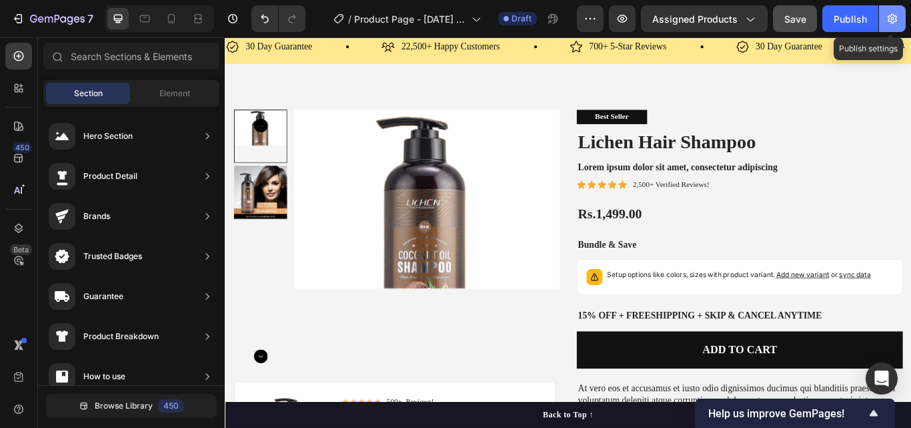
click at [898, 25] on icon "button" at bounding box center [892, 18] width 13 height 13
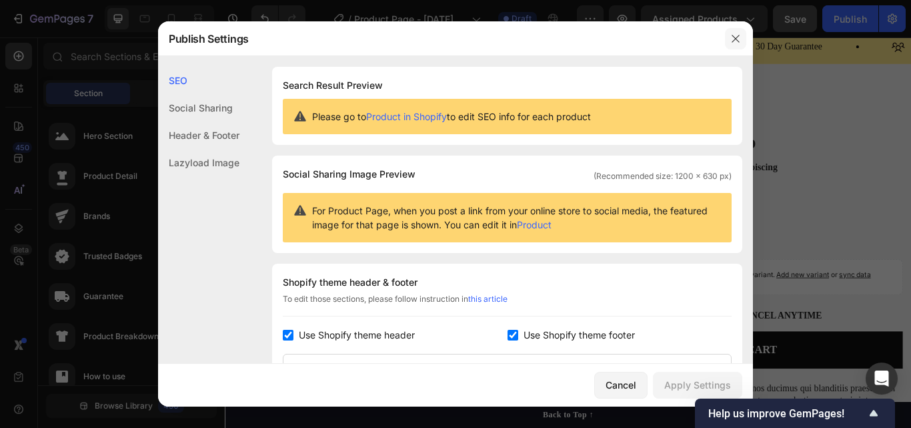
click at [734, 44] on button "button" at bounding box center [735, 38] width 21 height 21
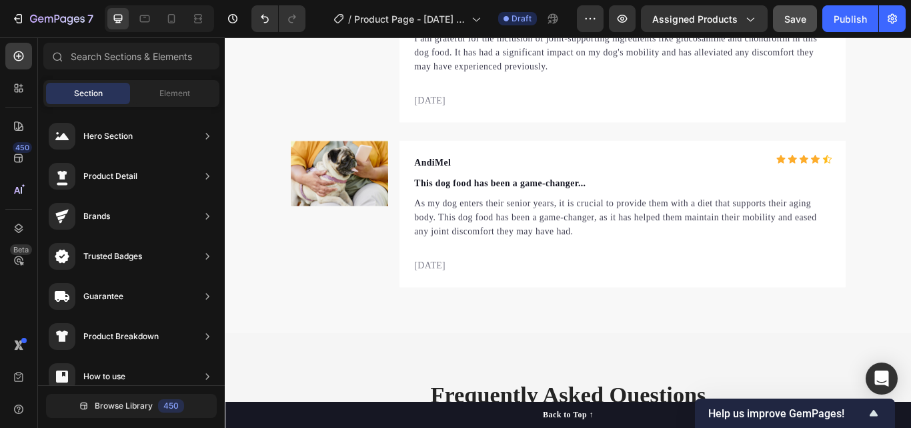
scroll to position [2343, 0]
